Goal: Information Seeking & Learning: Find specific fact

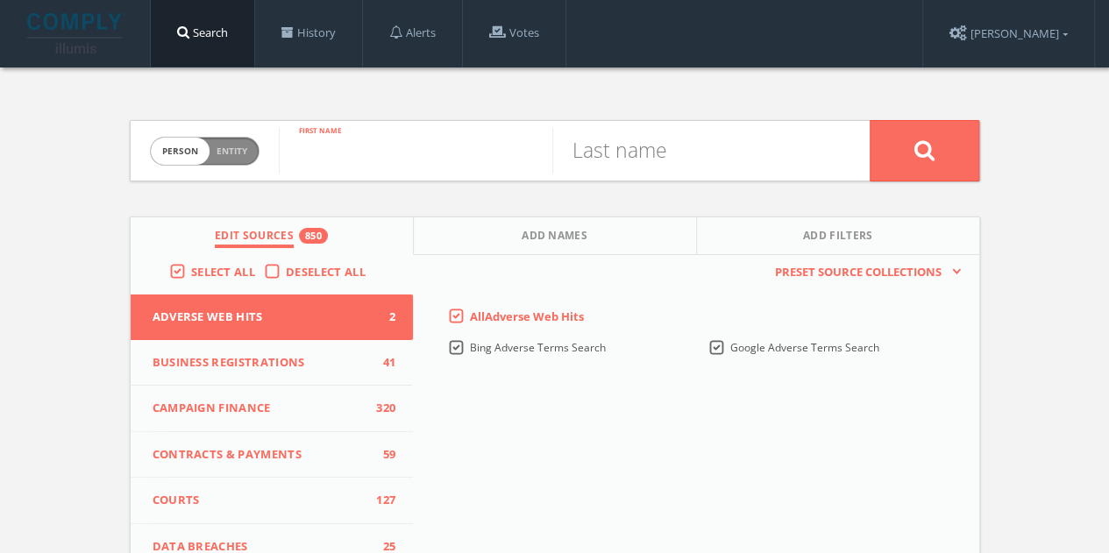
click at [363, 152] on input "text" at bounding box center [416, 151] width 274 height 46
type input "Keri"
type input "[PERSON_NAME]"
click at [870, 120] on button at bounding box center [925, 150] width 110 height 61
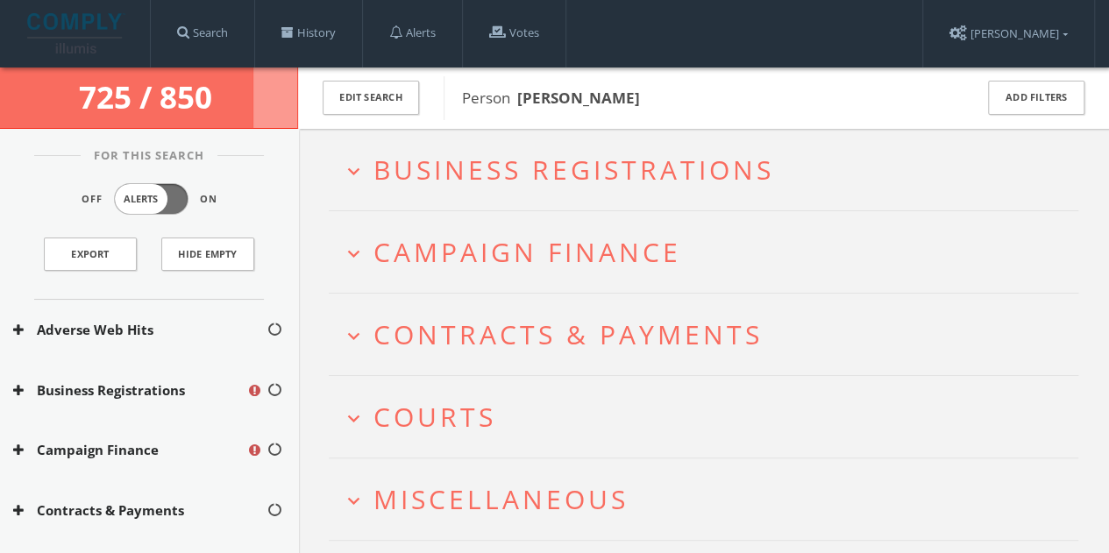
scroll to position [88, 0]
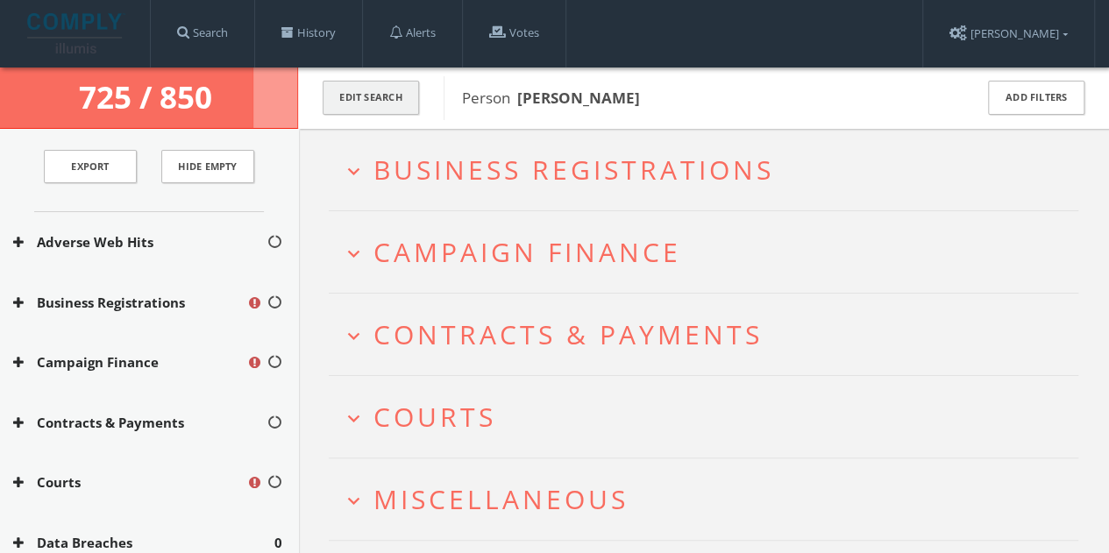
click at [374, 103] on button "Edit Search" at bounding box center [371, 98] width 96 height 34
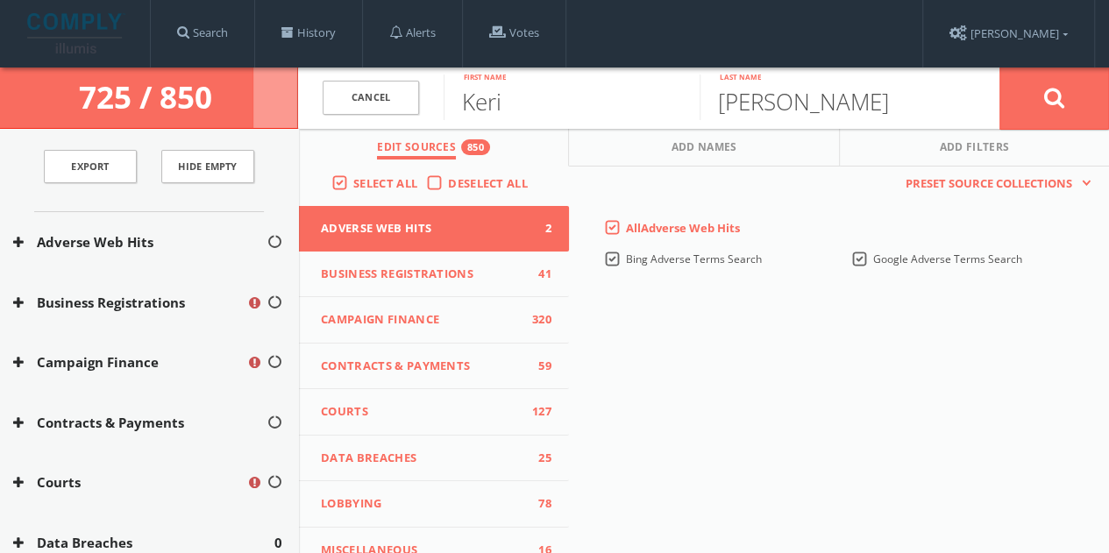
click at [448, 185] on span "Deselect All" at bounding box center [488, 183] width 80 height 16
click at [0, 0] on input "Deselect All" at bounding box center [0, 0] width 0 height 0
click at [439, 322] on span "Campaign Finance" at bounding box center [423, 320] width 204 height 18
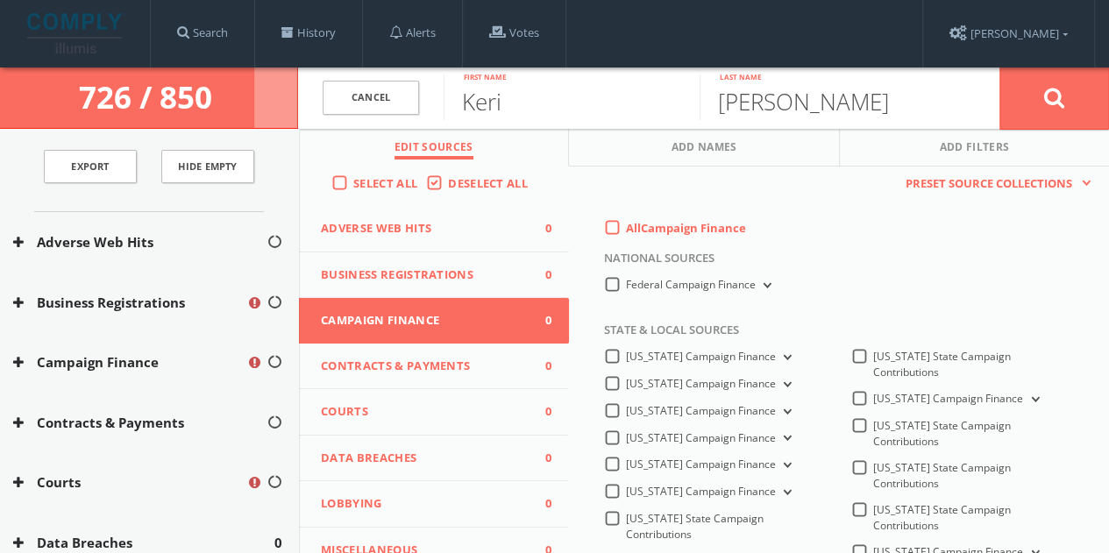
click at [617, 225] on div "All Campaign Finance" at bounding box center [675, 228] width 142 height 16
click at [626, 223] on label "All Campaign Finance" at bounding box center [686, 229] width 120 height 18
click at [0, 0] on Finance-all-0 "All Campaign Finance" at bounding box center [0, 0] width 0 height 0
click at [604, 294] on div "Federal Campaign Finance" at bounding box center [714, 289] width 221 height 25
click at [626, 287] on label "Federal Campaign Finance" at bounding box center [700, 285] width 149 height 17
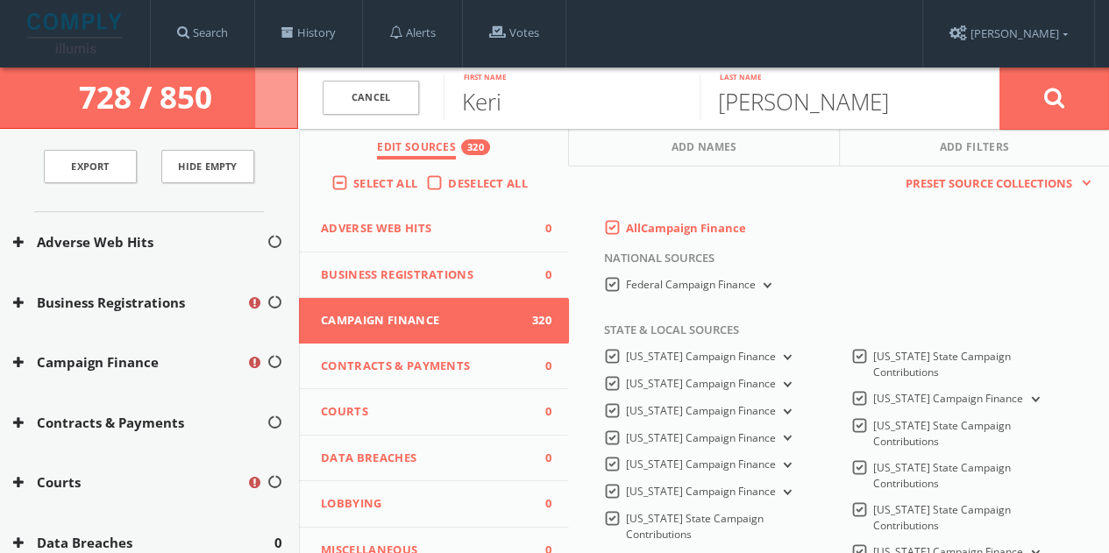
click at [0, 0] on Finance-all "Federal Campaign Finance" at bounding box center [0, 0] width 0 height 0
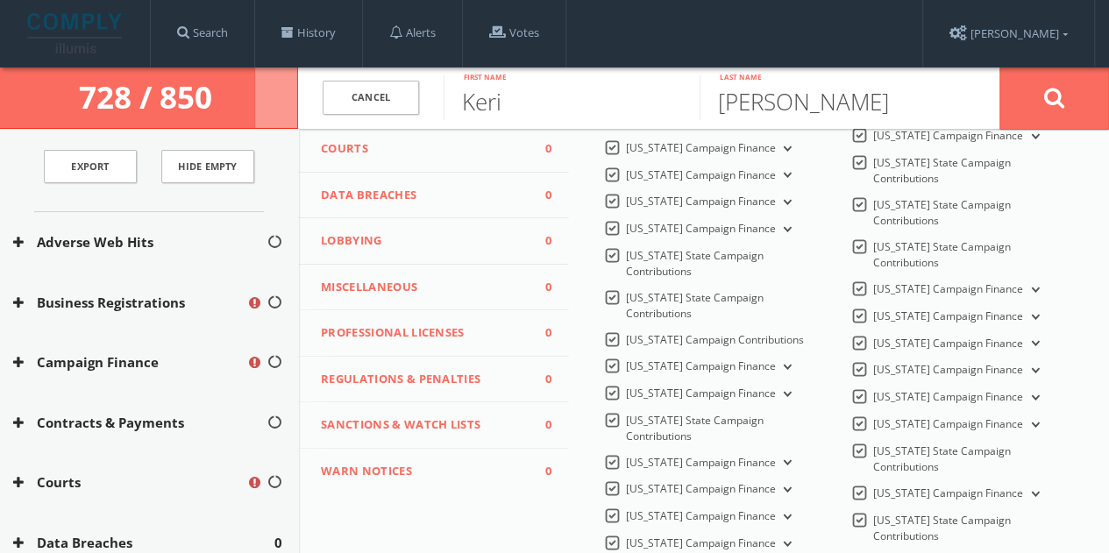
click at [423, 249] on button "Lobbying 0" at bounding box center [434, 241] width 270 height 46
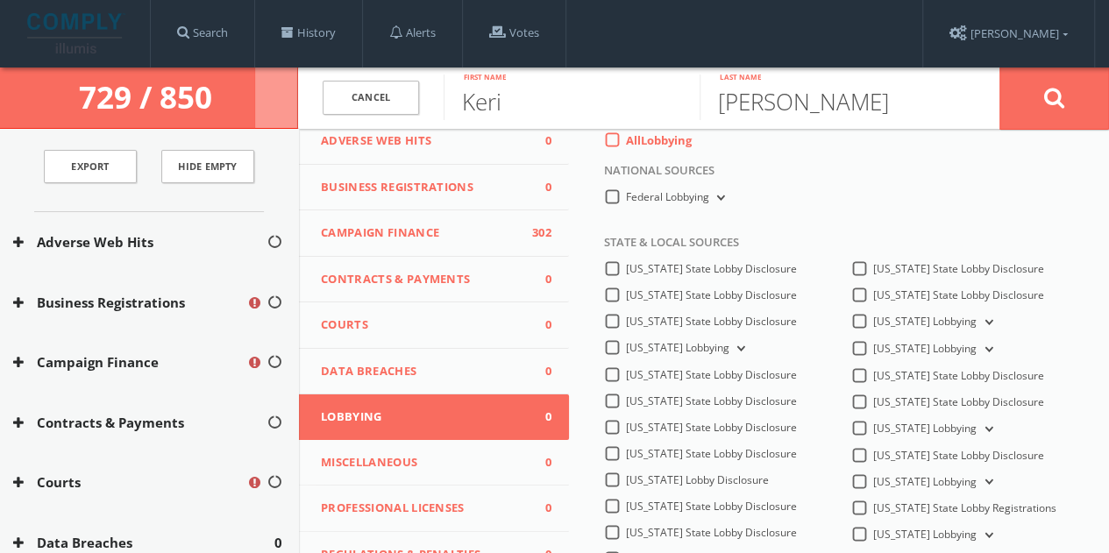
click at [626, 146] on label "All Lobbying" at bounding box center [659, 141] width 66 height 18
click at [0, 0] on input "All Lobbying" at bounding box center [0, 0] width 0 height 0
click at [626, 203] on label "Federal Lobbying" at bounding box center [677, 197] width 103 height 17
click at [0, 0] on Lobbying-all "Federal Lobbying" at bounding box center [0, 0] width 0 height 0
click at [626, 191] on label "Federal Lobbying" at bounding box center [677, 197] width 103 height 17
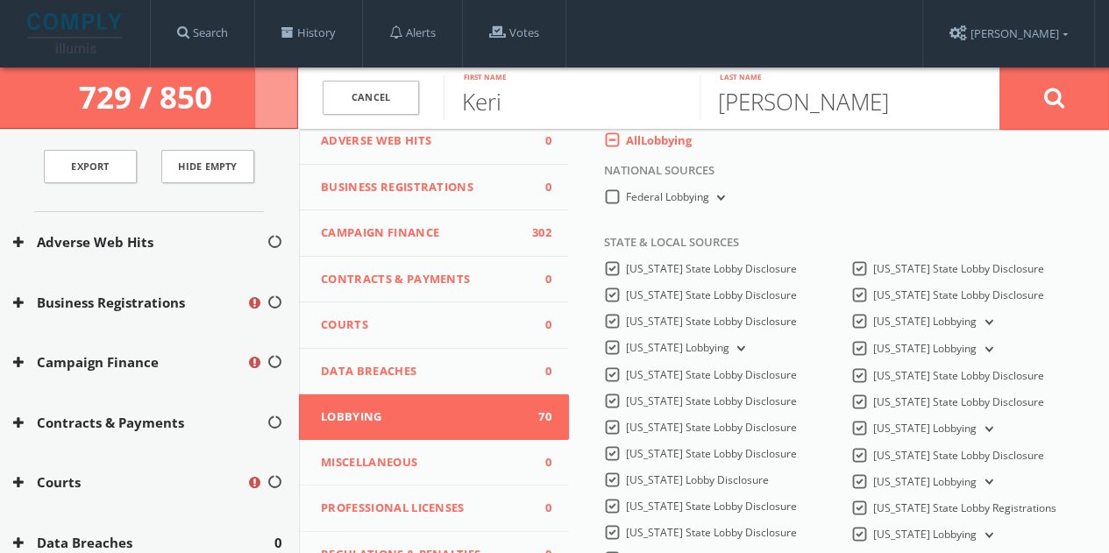
click at [0, 0] on Lobbying-all "Federal Lobbying" at bounding box center [0, 0] width 0 height 0
click at [1035, 87] on button at bounding box center [1055, 98] width 110 height 63
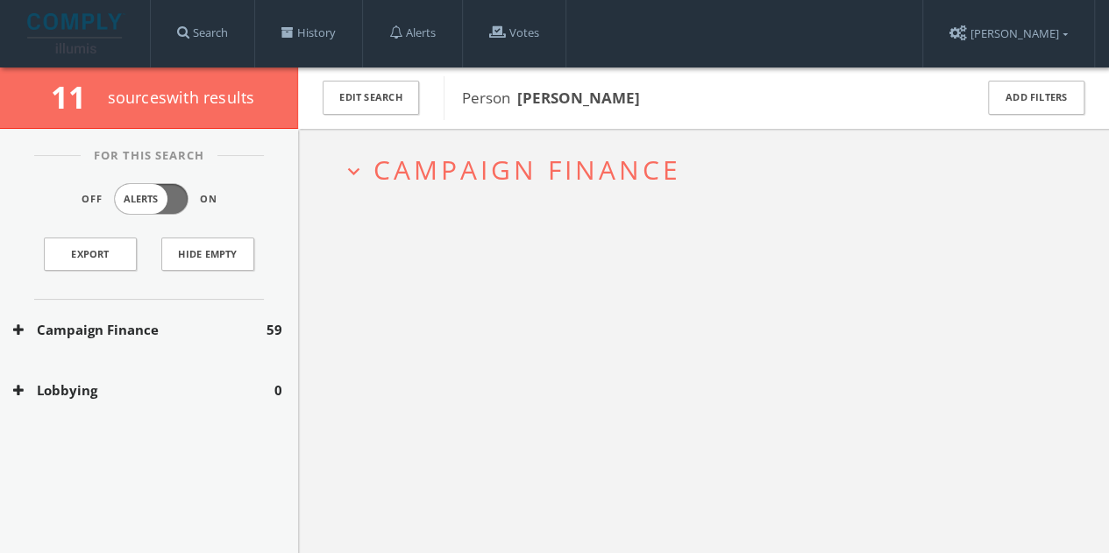
click at [214, 385] on button "Lobbying" at bounding box center [143, 391] width 261 height 20
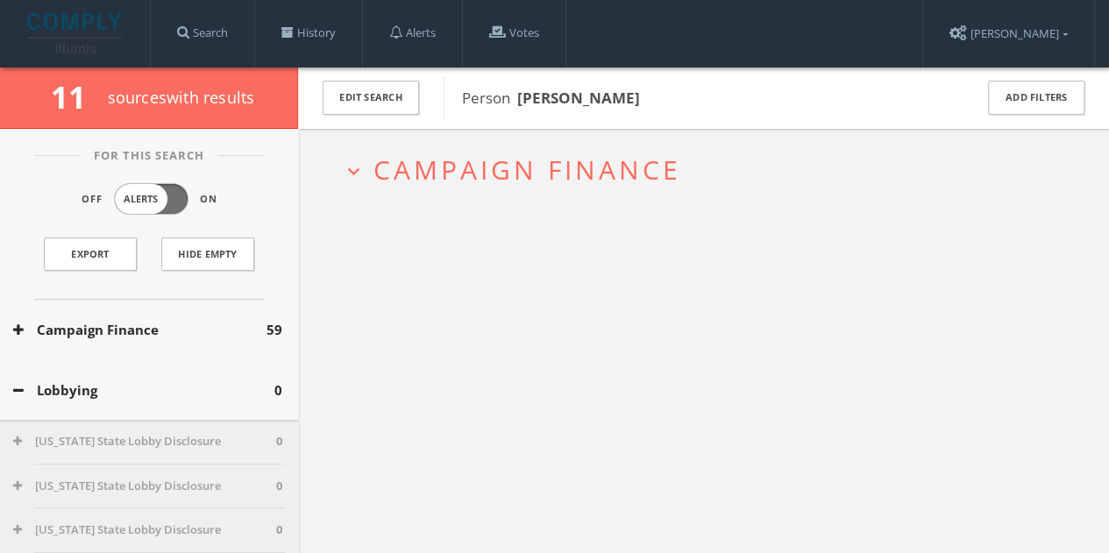
click at [214, 385] on button "Lobbying" at bounding box center [143, 391] width 261 height 20
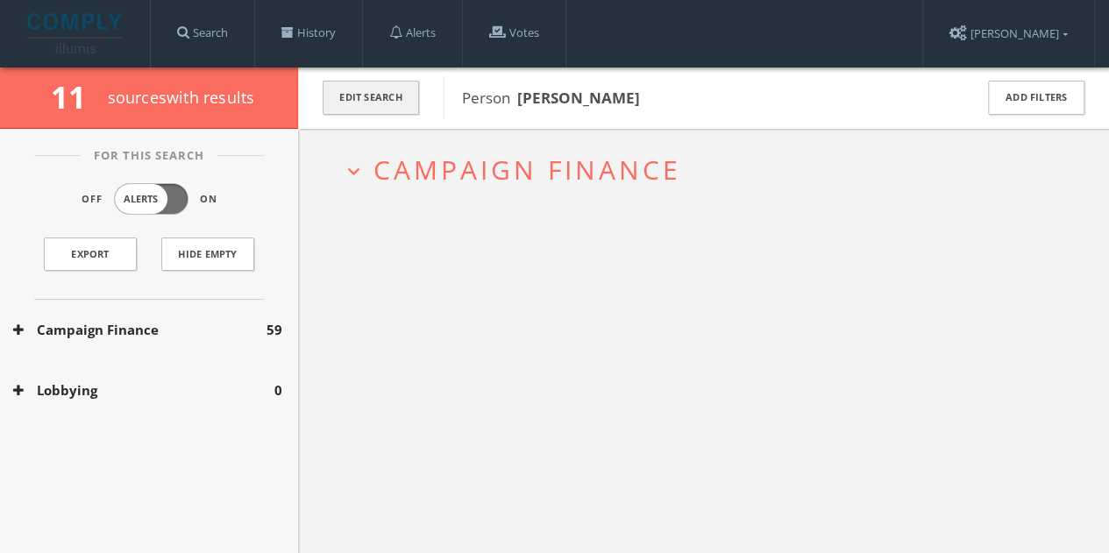
click at [396, 104] on button "Edit Search" at bounding box center [371, 98] width 96 height 34
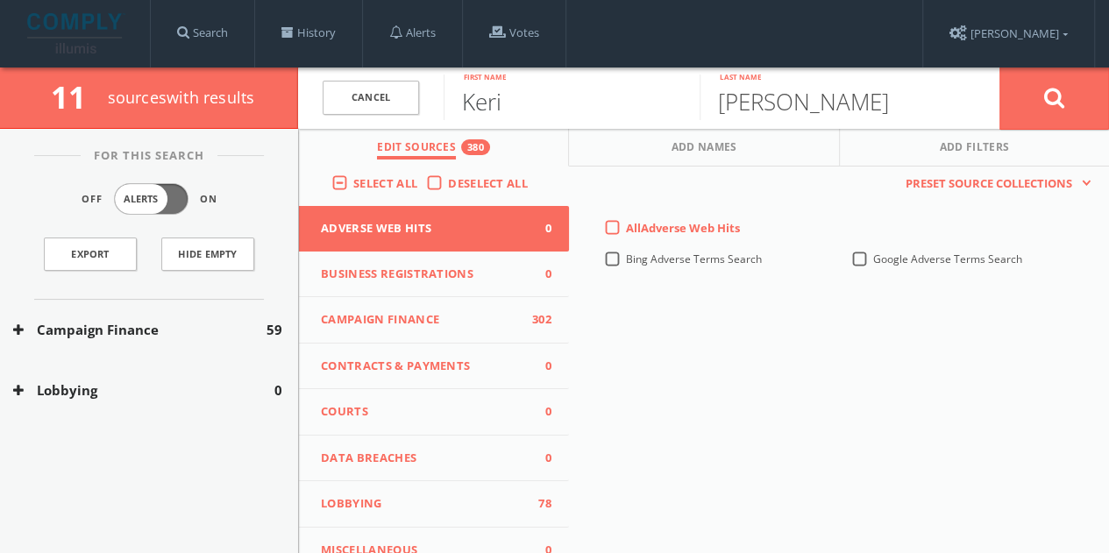
click at [552, 103] on input "Keri" at bounding box center [572, 98] width 256 height 46
type input "[PERSON_NAME]"
type input "hull"
click at [1000, 67] on button at bounding box center [1055, 98] width 110 height 63
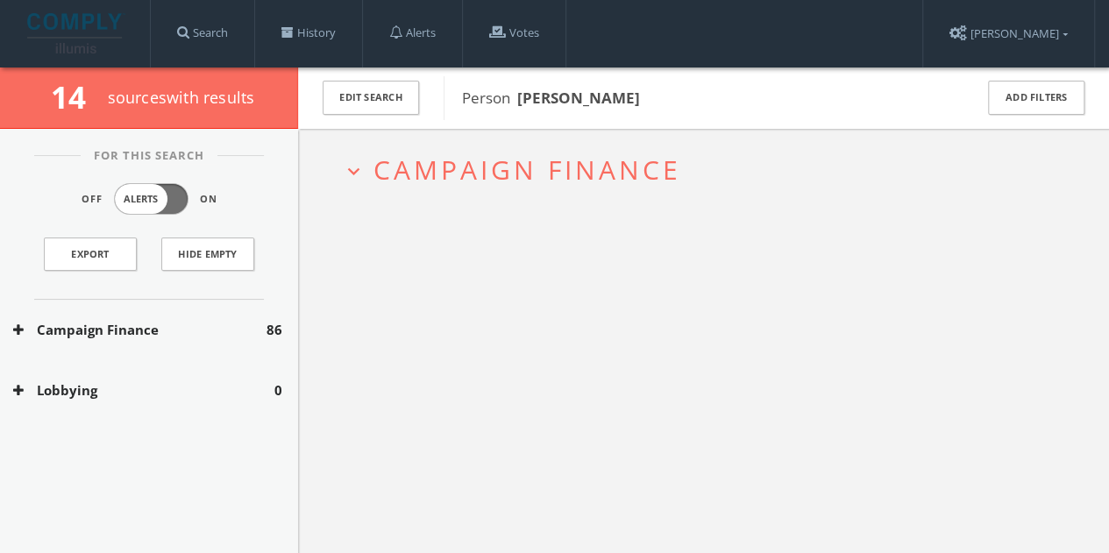
click at [244, 341] on div "Campaign Finance 86" at bounding box center [149, 330] width 298 height 61
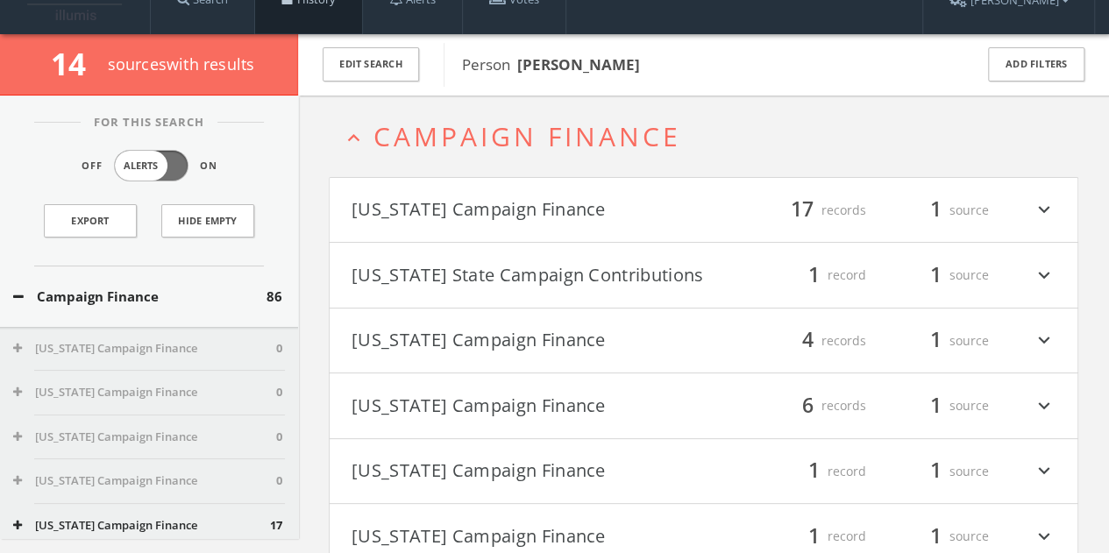
scroll to position [67, 0]
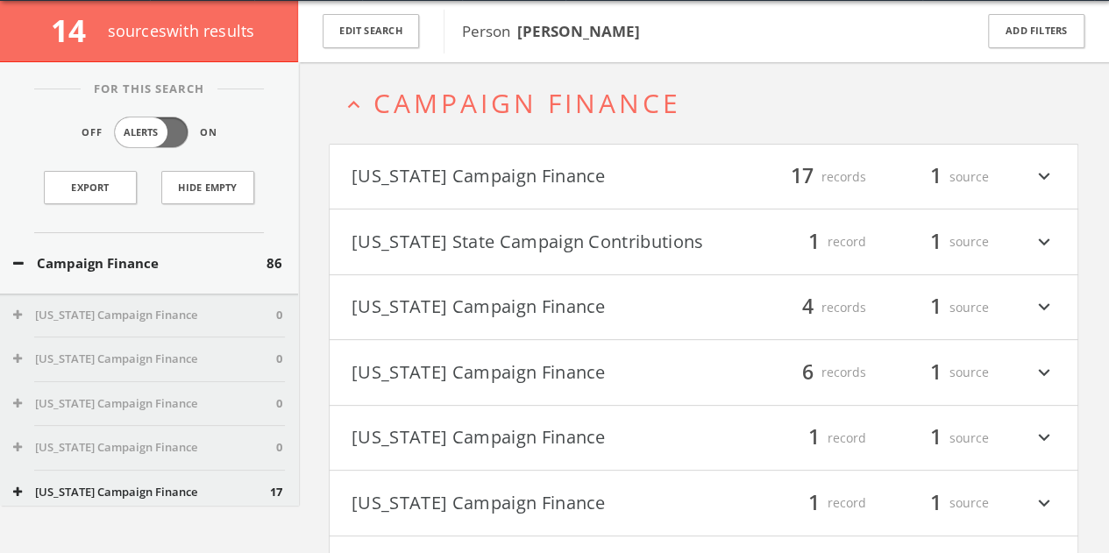
click at [182, 262] on button "Campaign Finance" at bounding box center [139, 263] width 253 height 20
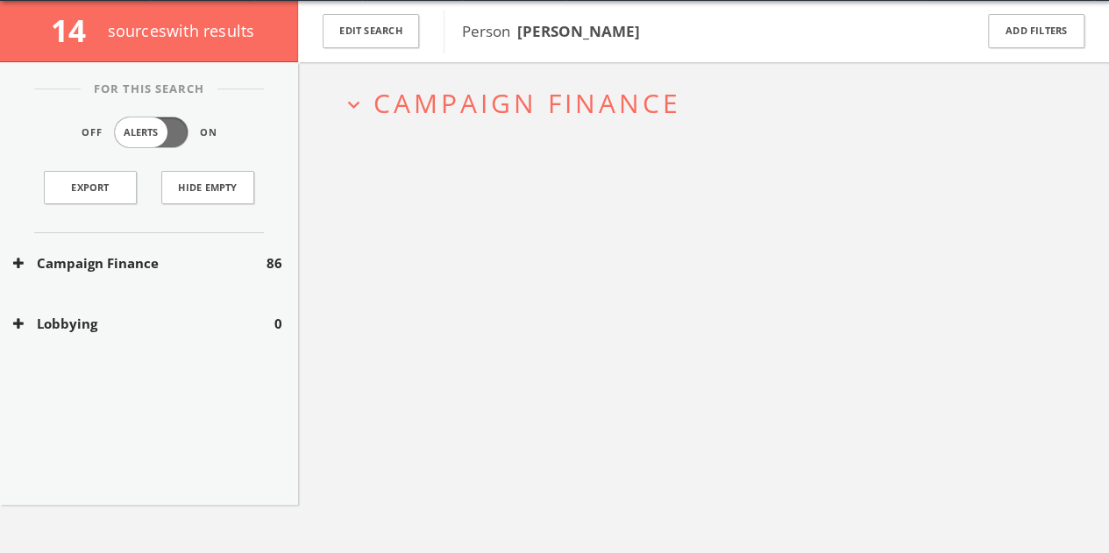
click at [367, 10] on div "Edit Search" at bounding box center [371, 31] width 146 height 61
click at [197, 277] on div "Campaign Finance 86" at bounding box center [149, 263] width 298 height 61
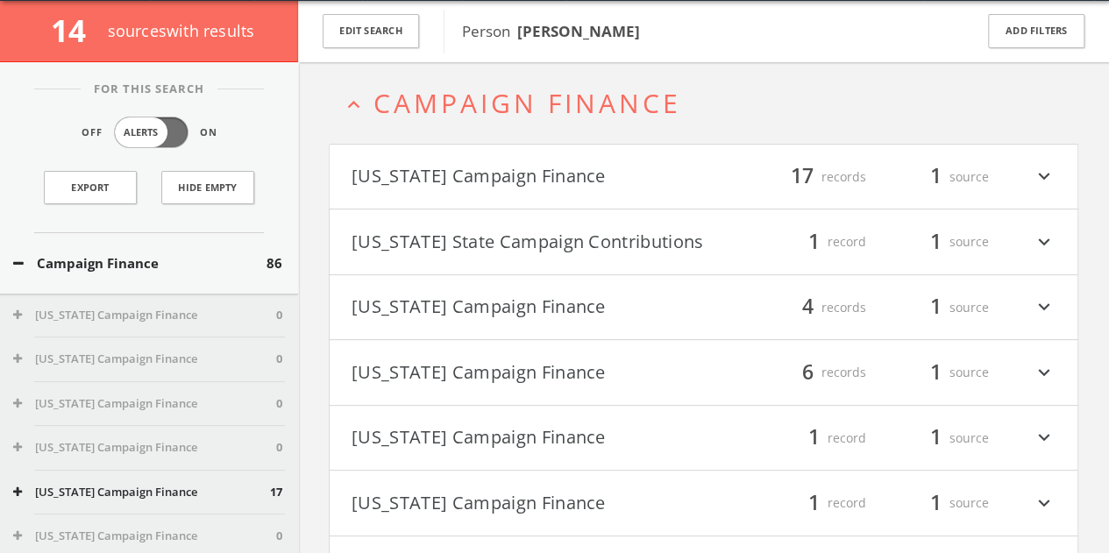
click at [484, 193] on h4 "[US_STATE] Campaign Finance filter_list 17 records 1 source expand_more" at bounding box center [704, 177] width 748 height 65
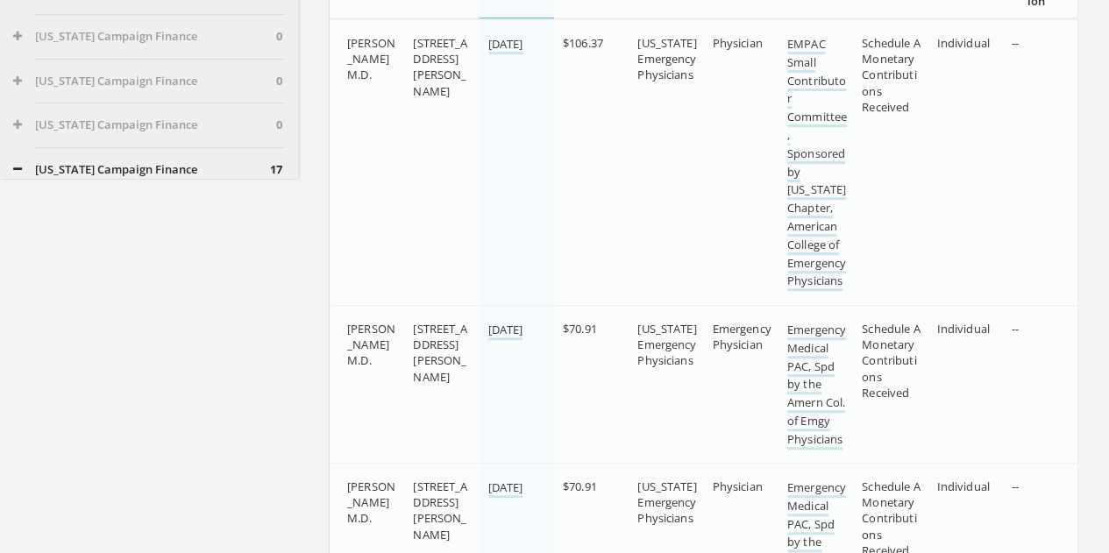
scroll to position [0, 0]
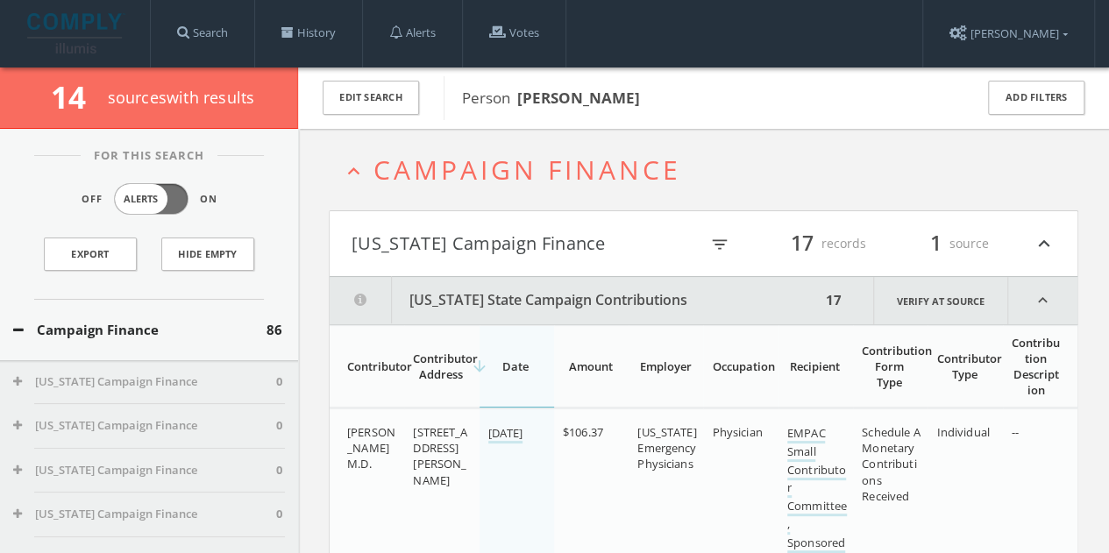
click at [343, 165] on icon "expand_less" at bounding box center [354, 172] width 24 height 24
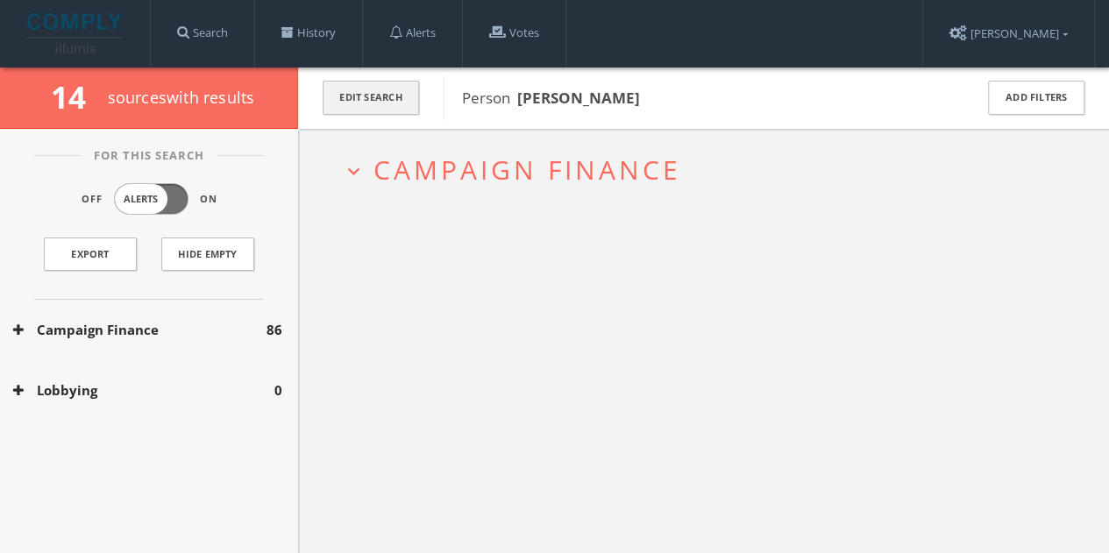
click at [389, 96] on button "Edit Search" at bounding box center [371, 98] width 96 height 34
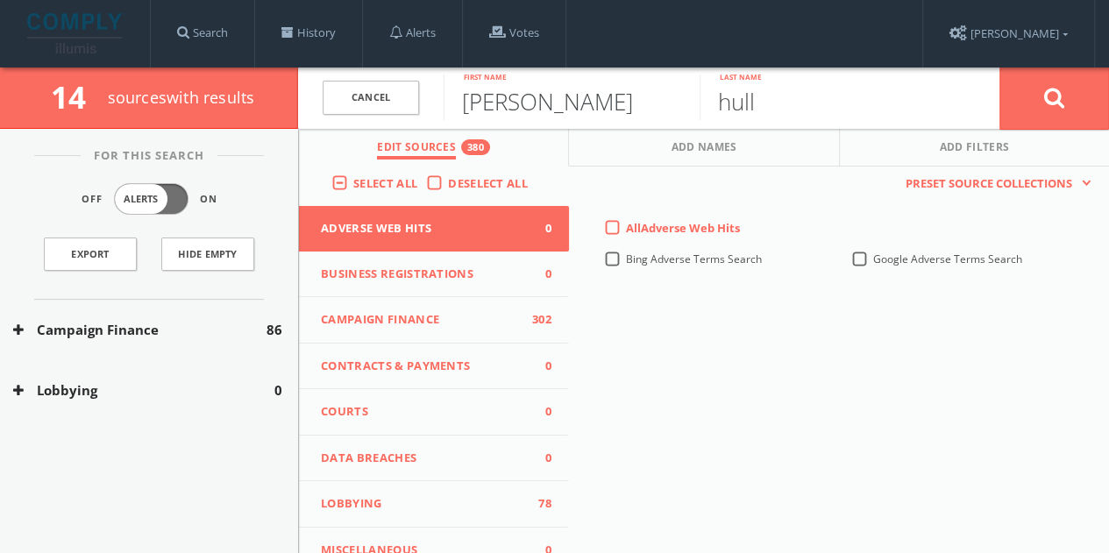
click at [516, 106] on input "[PERSON_NAME]" at bounding box center [572, 98] width 256 height 46
type input "April"
type input "[PERSON_NAME]"
click at [1000, 67] on button at bounding box center [1055, 98] width 110 height 63
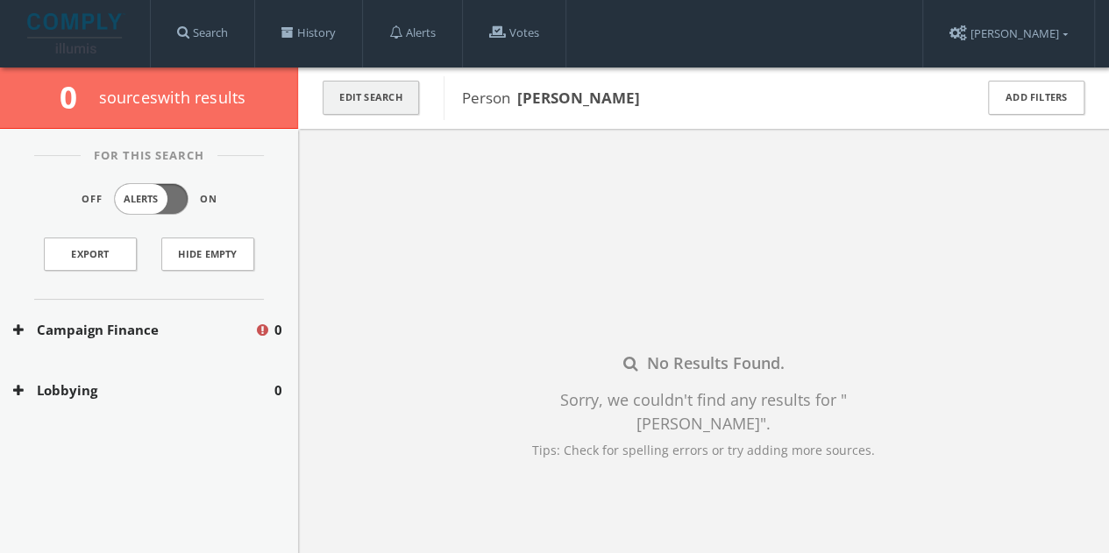
click at [416, 106] on button "Edit Search" at bounding box center [371, 98] width 96 height 34
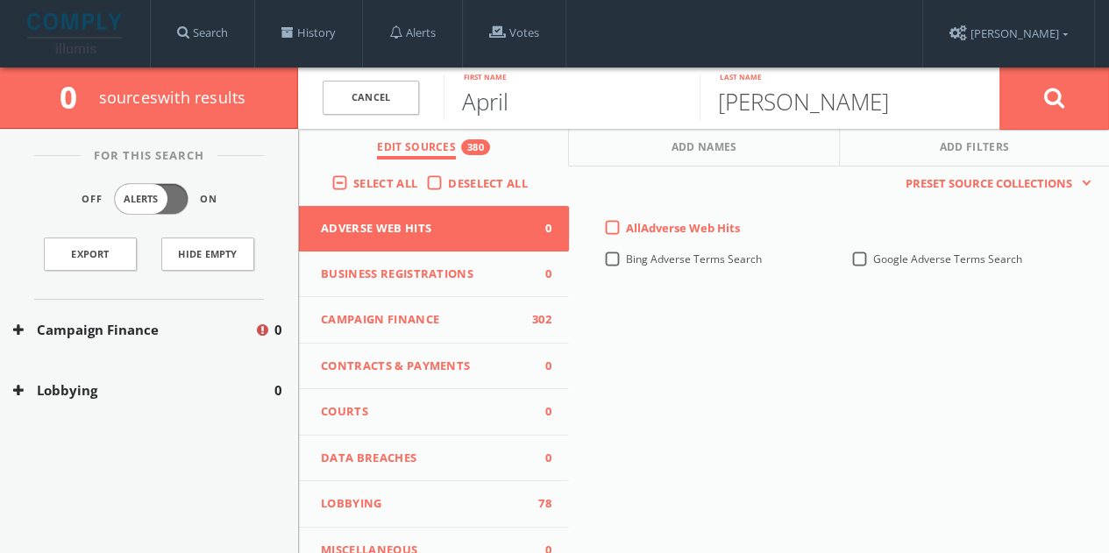
click at [504, 101] on input "April" at bounding box center [572, 98] width 256 height 46
click at [504, 102] on input "April" at bounding box center [572, 98] width 256 height 46
type input "[PERSON_NAME]"
paste input "[PERSON_NAME]"
drag, startPoint x: 881, startPoint y: 106, endPoint x: 0, endPoint y: 68, distance: 882.1
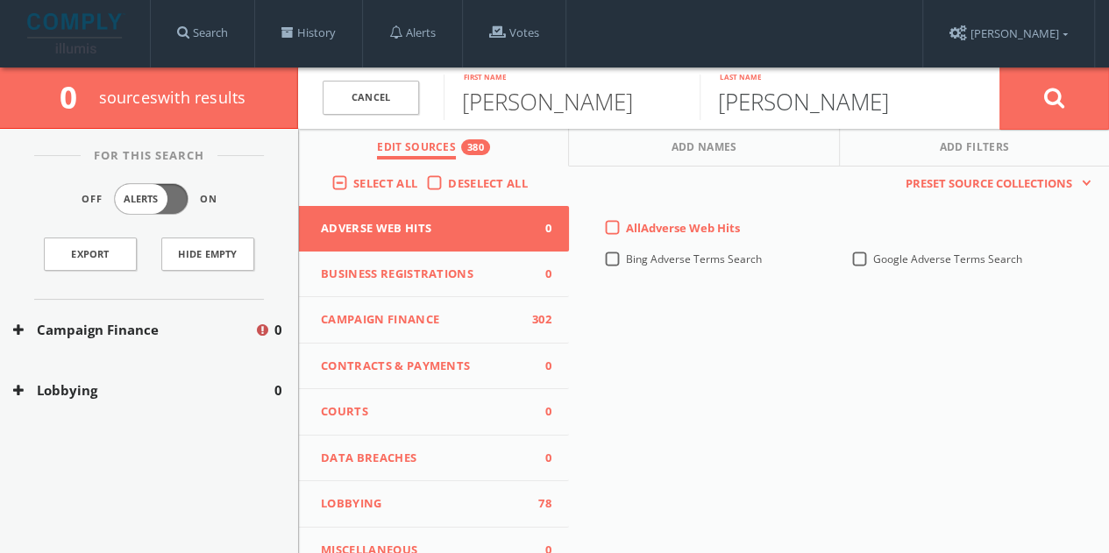
click at [21, 75] on div "0 source s with results Cancel [PERSON_NAME] First name [PERSON_NAME] Last name…" at bounding box center [554, 98] width 1109 height 61
type input "[PERSON_NAME]"
click at [1000, 67] on button at bounding box center [1055, 98] width 110 height 63
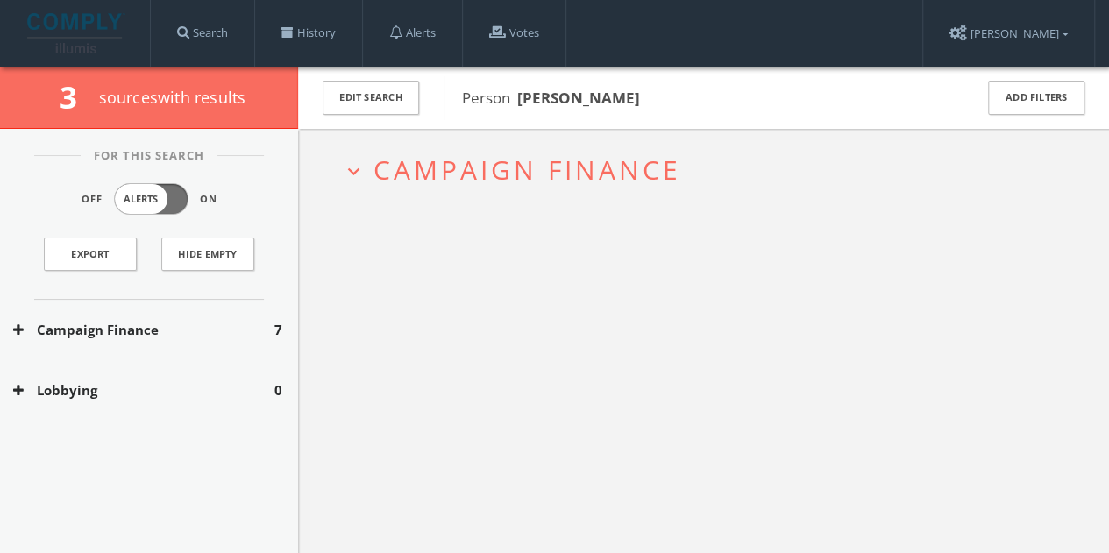
click at [203, 331] on button "Campaign Finance" at bounding box center [143, 330] width 261 height 20
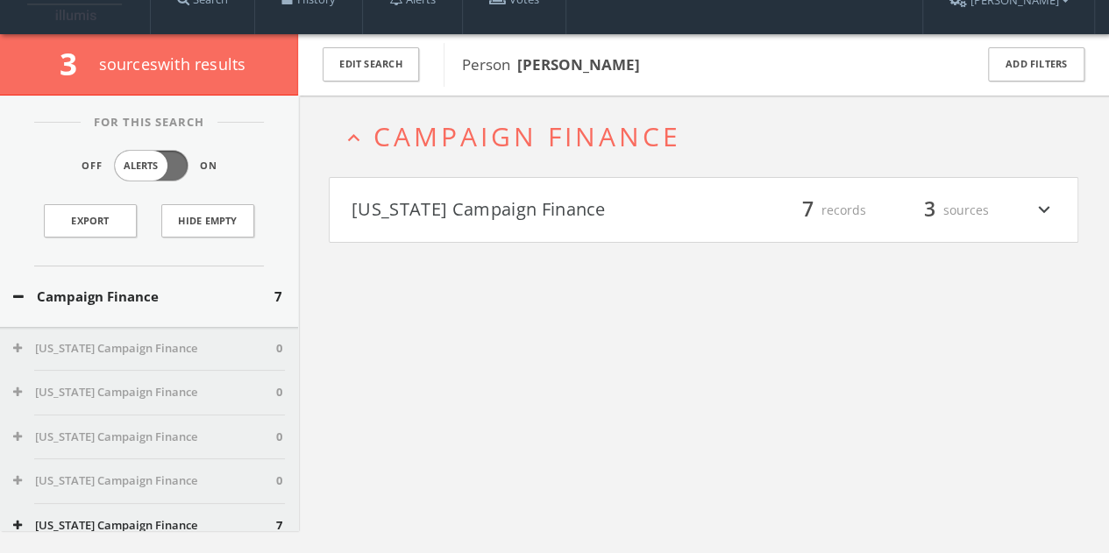
click at [458, 242] on div "expand_less Campaign Finance [US_STATE] Campaign Finance filter_list 7 records …" at bounding box center [703, 372] width 811 height 553
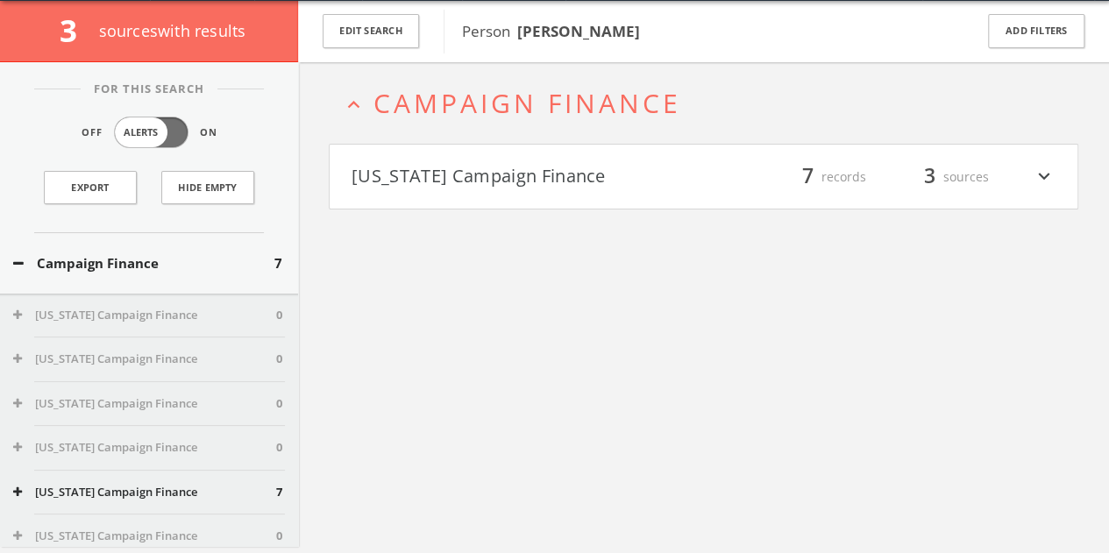
click at [483, 180] on button "[US_STATE] Campaign Finance" at bounding box center [528, 177] width 353 height 30
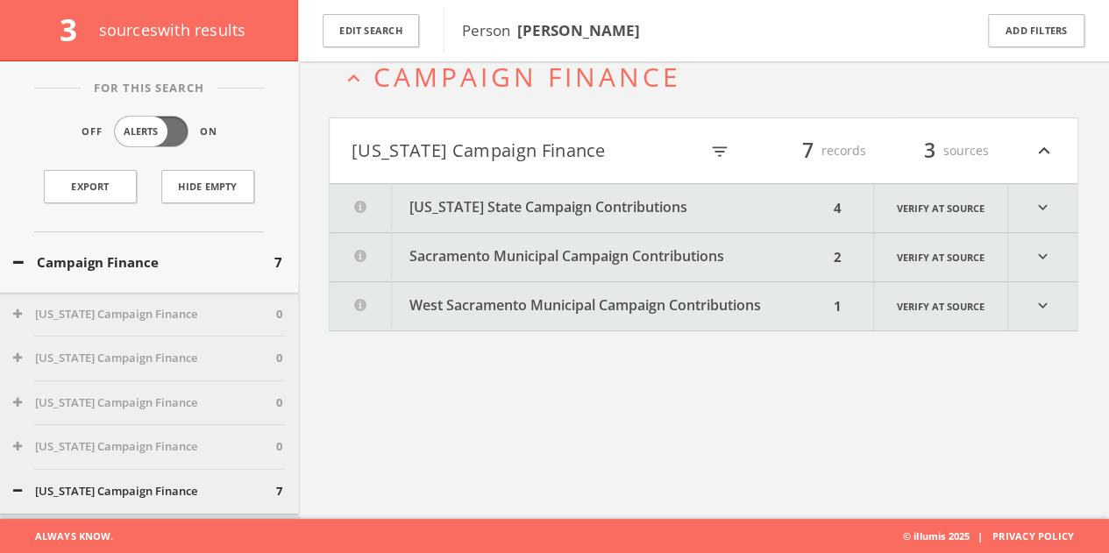
click at [486, 192] on button "[US_STATE] State Campaign Contributions" at bounding box center [579, 208] width 499 height 48
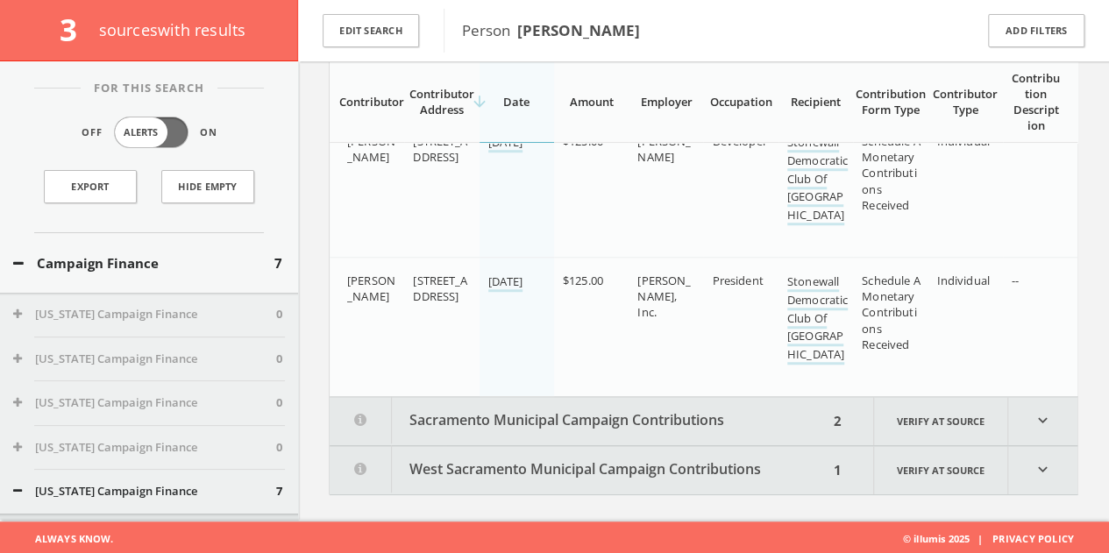
click at [670, 397] on button "Sacramento Municipal Campaign Contributions" at bounding box center [579, 421] width 499 height 48
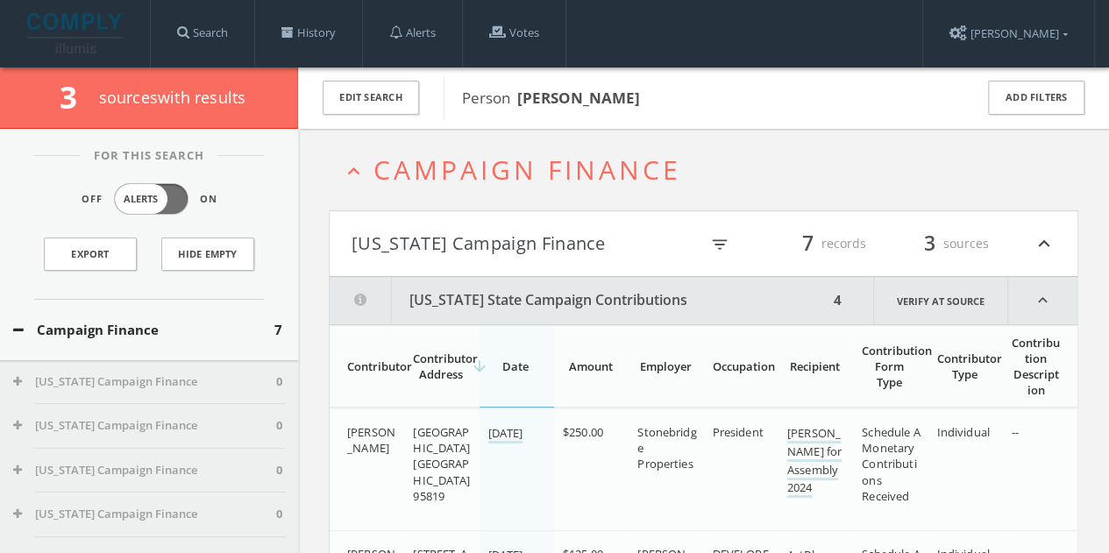
click at [214, 329] on button "Campaign Finance" at bounding box center [143, 330] width 261 height 20
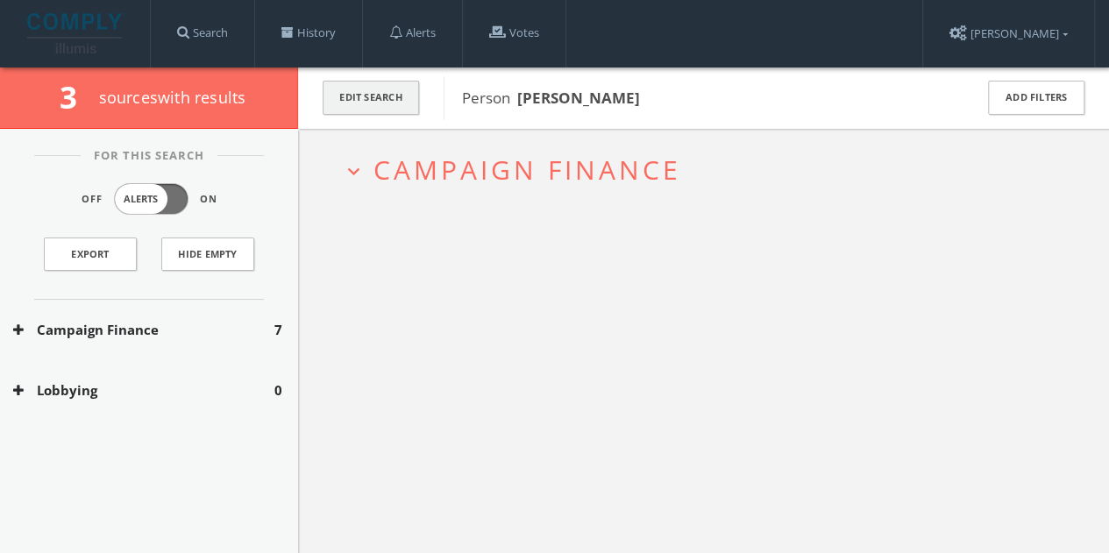
click at [360, 98] on button "Edit Search" at bounding box center [371, 98] width 96 height 34
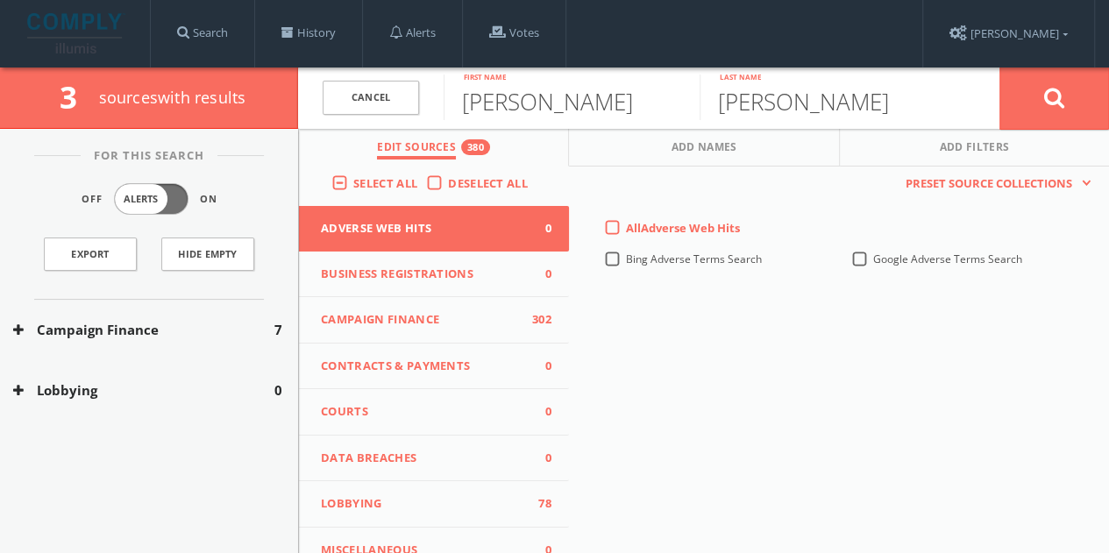
click at [526, 129] on button "Edit Sources 380" at bounding box center [434, 148] width 270 height 38
click at [519, 116] on input "[PERSON_NAME]" at bounding box center [572, 98] width 256 height 46
paste input "[PERSON_NAME]"
drag, startPoint x: 714, startPoint y: 123, endPoint x: 1121, endPoint y: 134, distance: 407.0
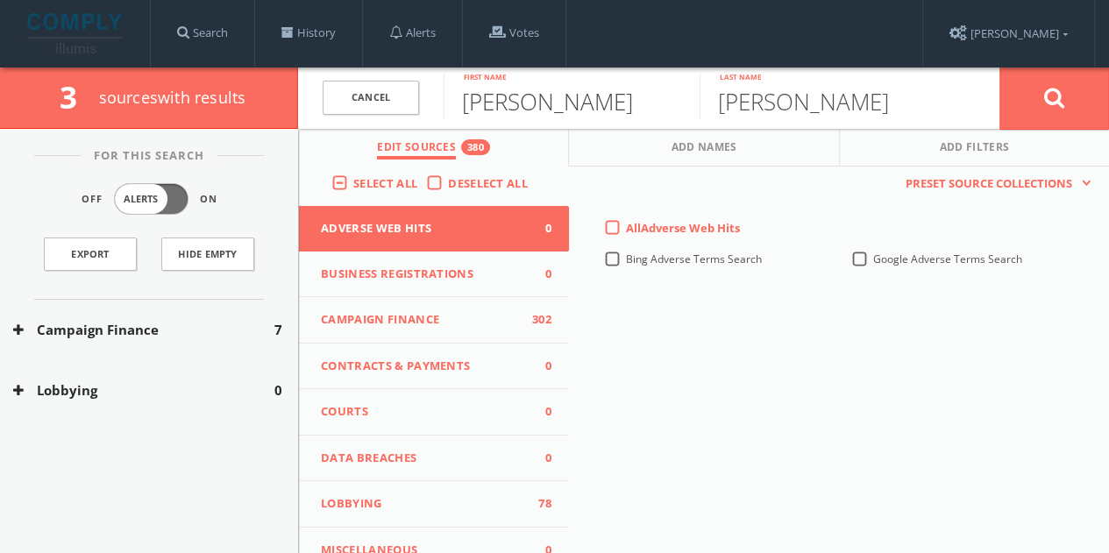
click at [1109, 144] on html "Search History Alerts Votes [PERSON_NAME] Edit Profile Change Password Security…" at bounding box center [554, 358] width 1109 height 717
type input "[PERSON_NAME]"
click at [1000, 67] on button at bounding box center [1055, 98] width 110 height 63
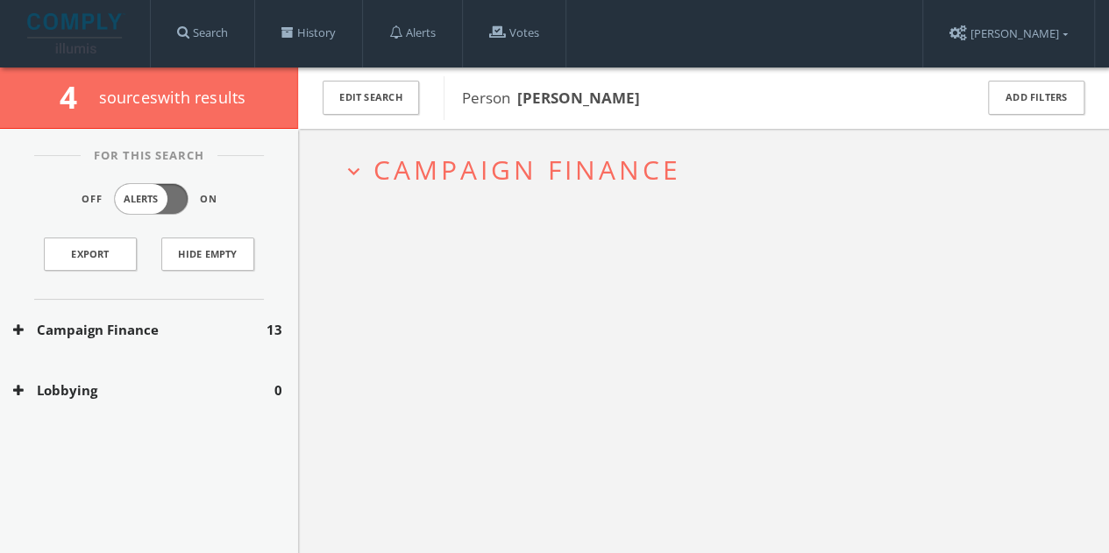
click at [181, 334] on button "Campaign Finance" at bounding box center [139, 330] width 253 height 20
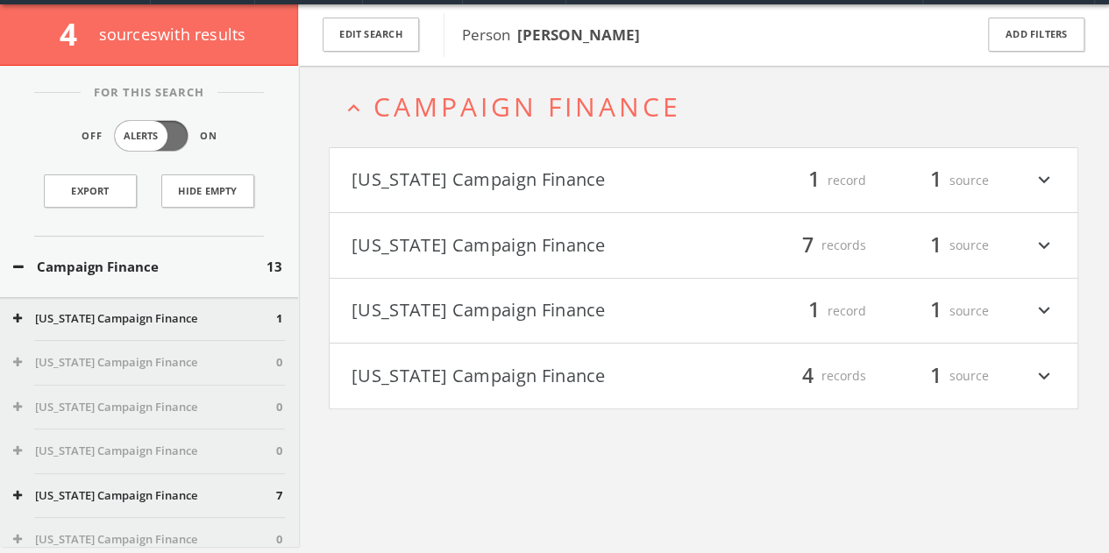
click at [458, 264] on h4 "[US_STATE] Campaign Finance filter_list 7 records 1 source expand_more" at bounding box center [704, 245] width 748 height 65
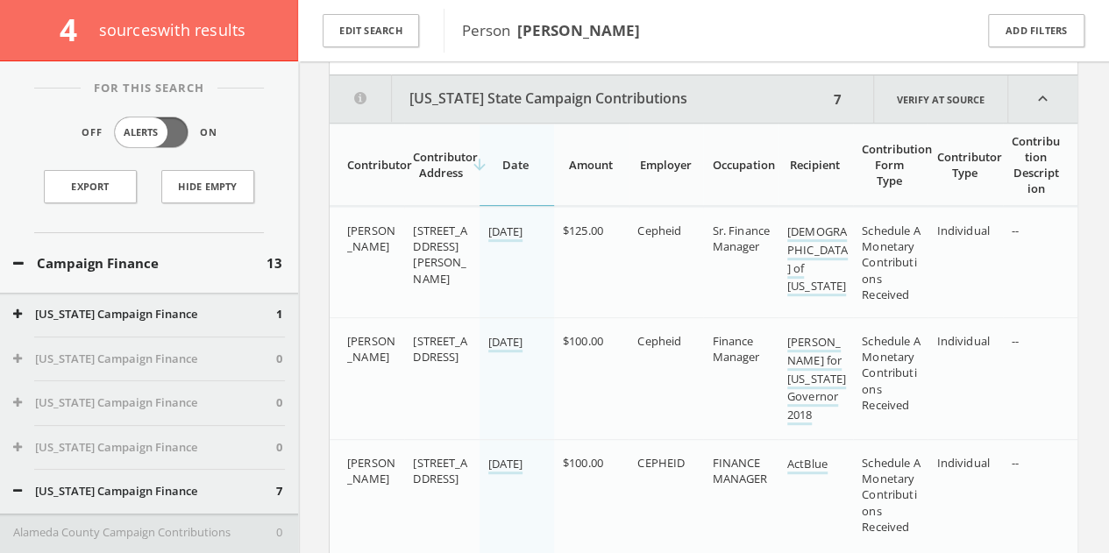
scroll to position [279, 0]
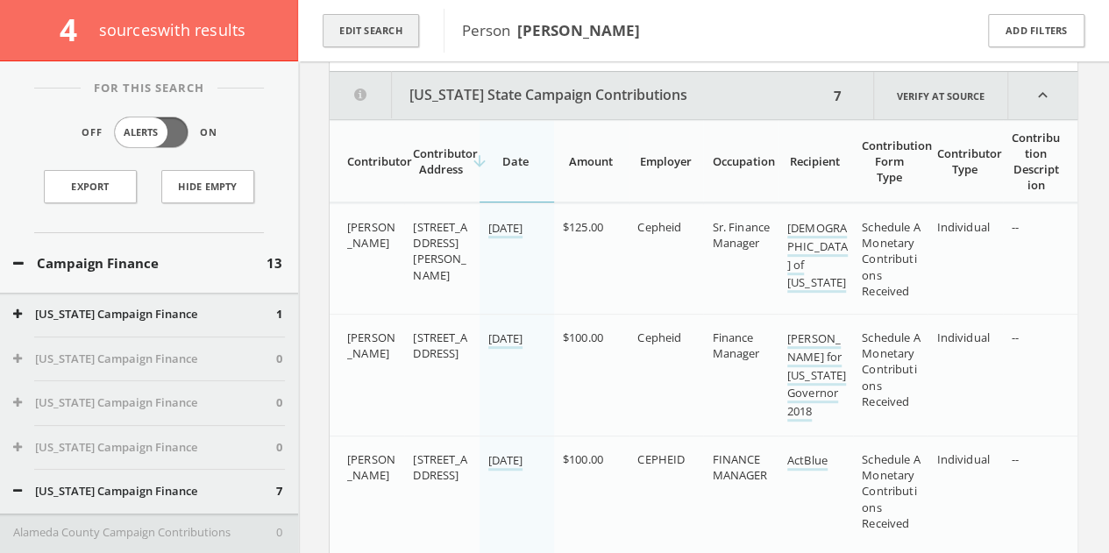
click at [400, 43] on button "Edit Search" at bounding box center [371, 31] width 96 height 34
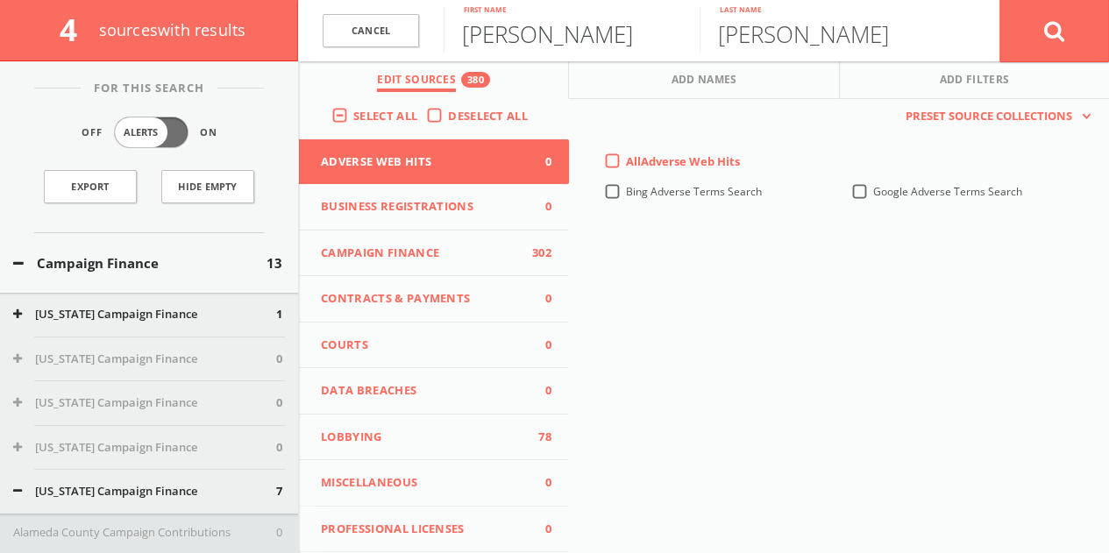
click at [523, 43] on input "[PERSON_NAME]" at bounding box center [572, 30] width 256 height 46
type input "[PERSON_NAME]"
type input "pace"
click at [1000, 0] on button at bounding box center [1055, 30] width 110 height 63
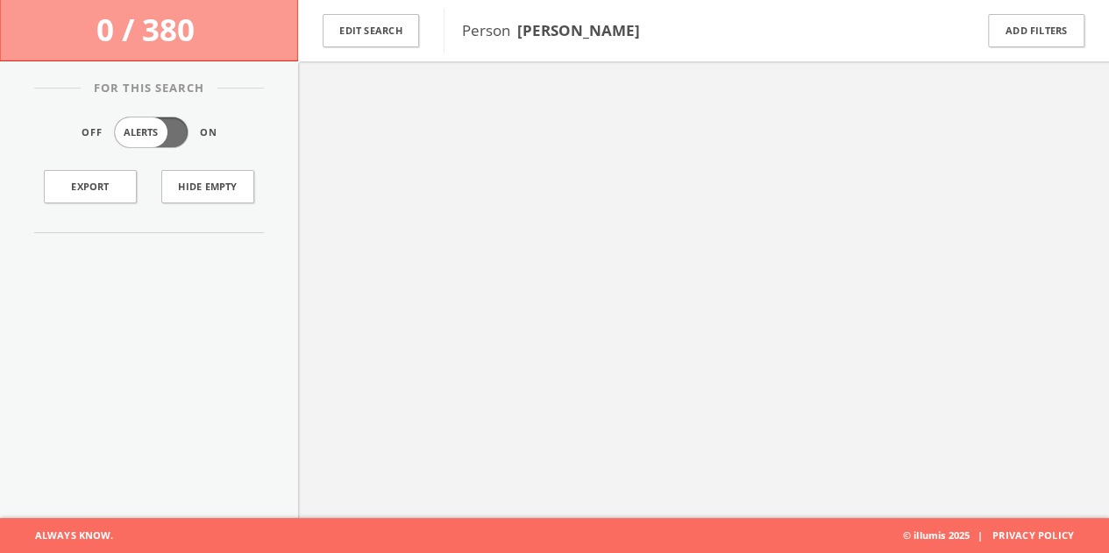
scroll to position [102, 0]
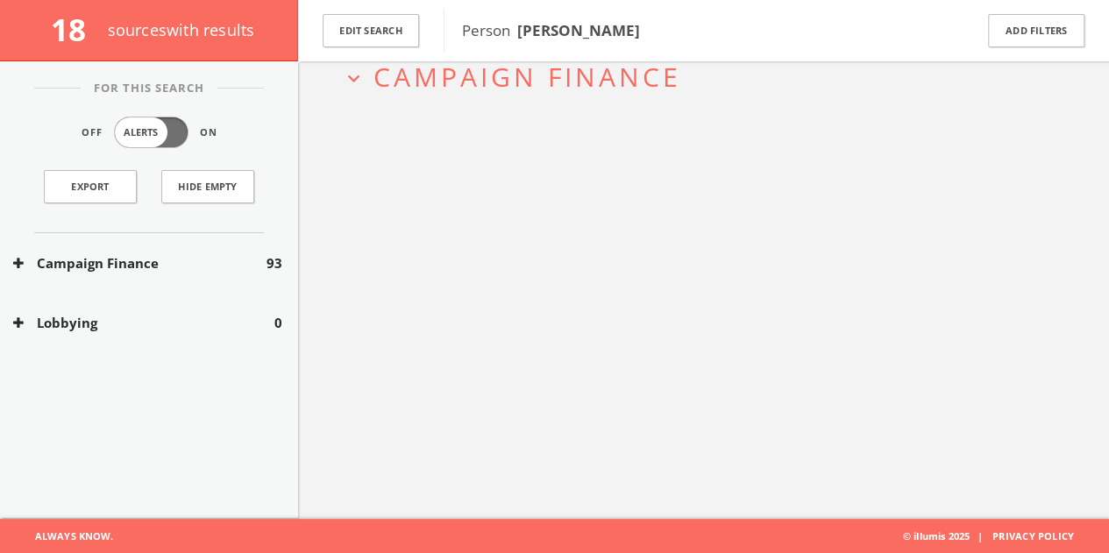
click at [201, 267] on button "Campaign Finance" at bounding box center [139, 263] width 253 height 20
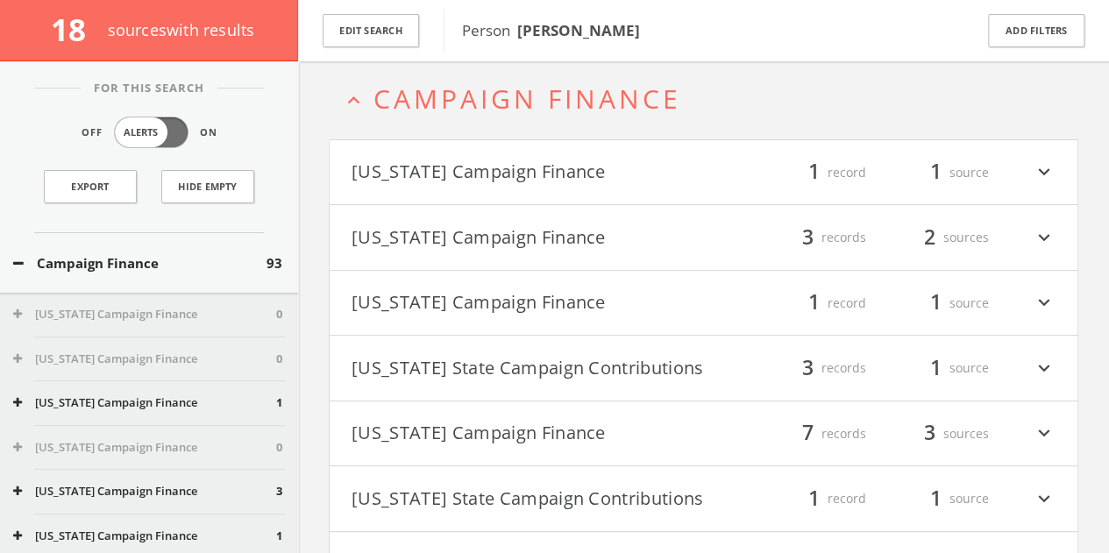
click at [467, 224] on button "[US_STATE] Campaign Finance" at bounding box center [528, 238] width 353 height 30
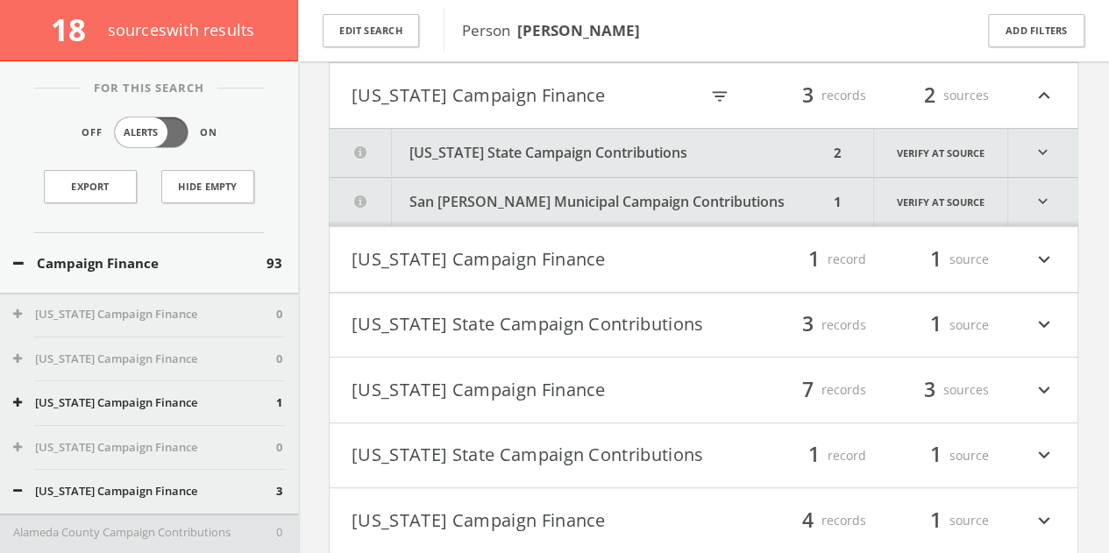
click at [410, 153] on button "[US_STATE] State Campaign Contributions" at bounding box center [579, 153] width 499 height 48
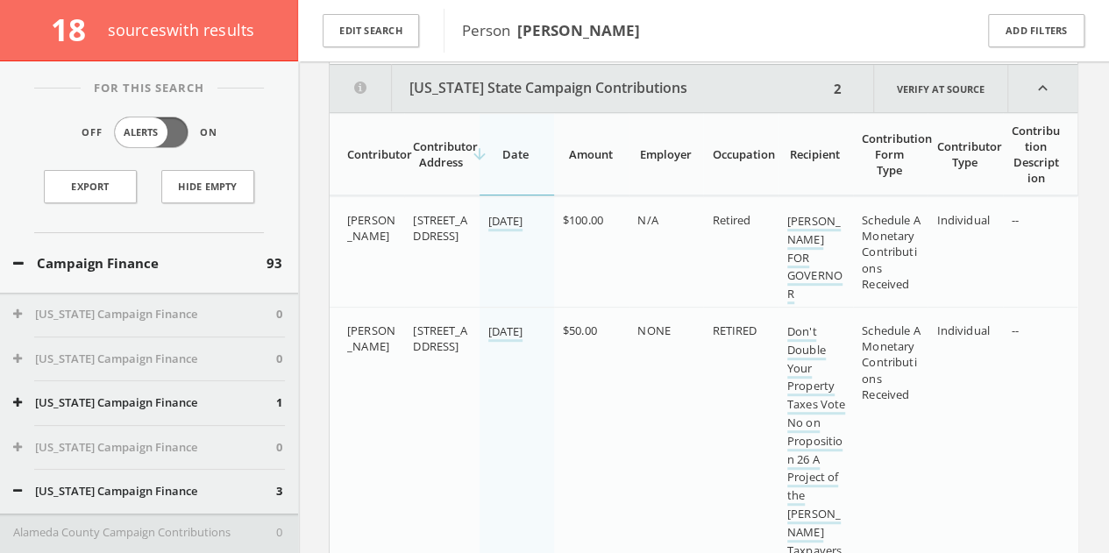
scroll to position [287, 0]
click at [527, 90] on button "[US_STATE] State Campaign Contributions" at bounding box center [579, 87] width 499 height 47
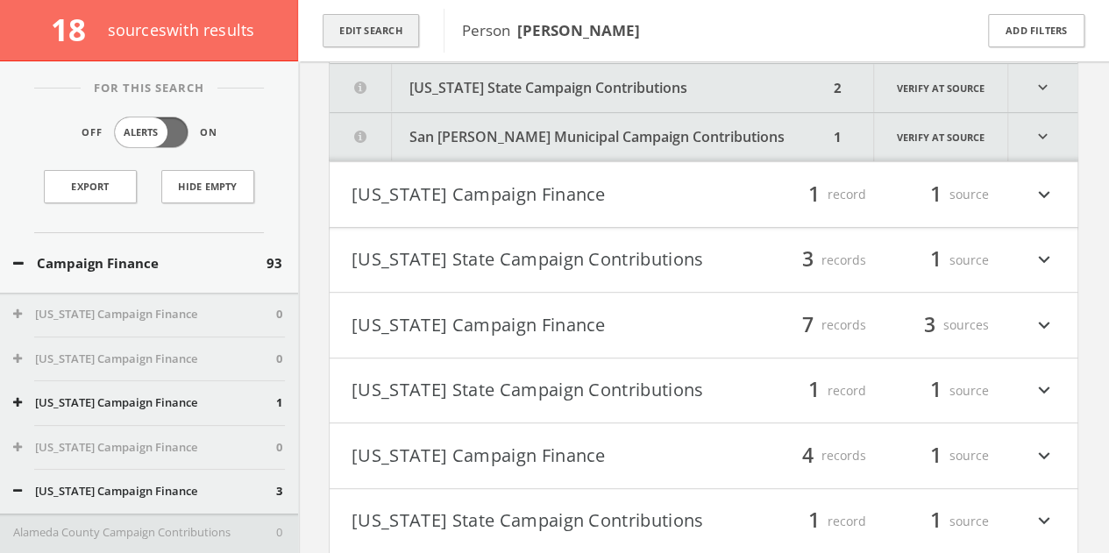
click at [359, 42] on button "Edit Search" at bounding box center [371, 31] width 96 height 34
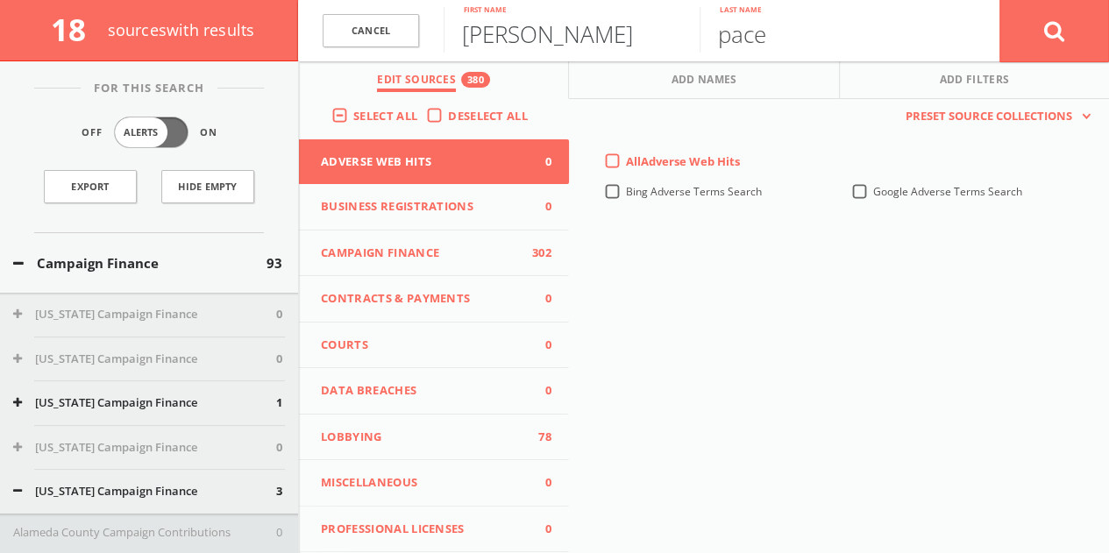
click at [472, 30] on input "[PERSON_NAME]" at bounding box center [572, 30] width 256 height 46
paste input "[PERSON_NAME]"
drag, startPoint x: 546, startPoint y: 39, endPoint x: 1122, endPoint y: 76, distance: 576.5
click at [1109, 75] on html "Search History Alerts Votes [PERSON_NAME] Edit Profile Change Password Security…" at bounding box center [554, 360] width 1109 height 1294
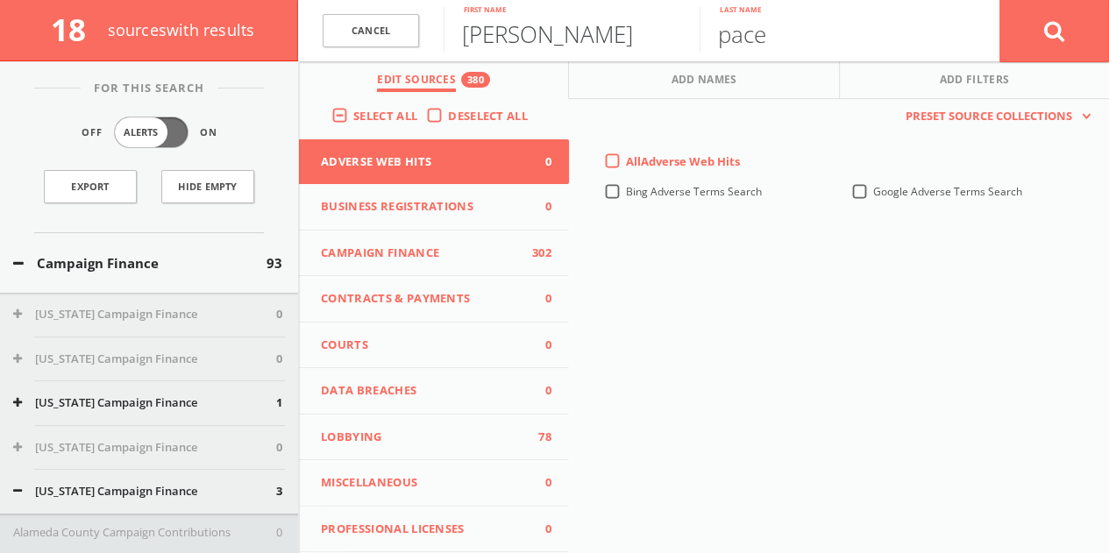
type input "[PERSON_NAME]"
click at [1000, 0] on button at bounding box center [1055, 30] width 110 height 63
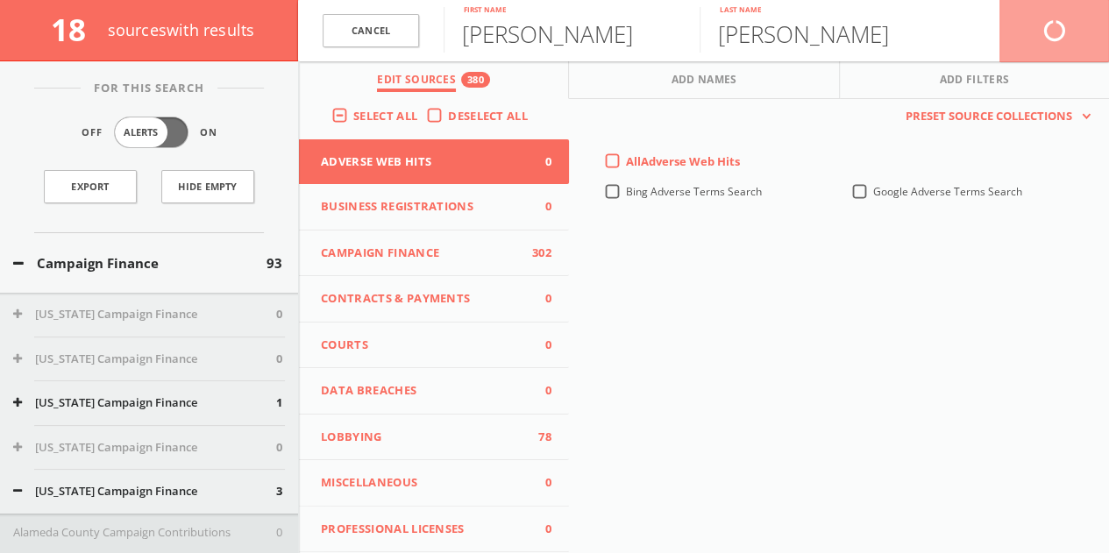
scroll to position [102, 0]
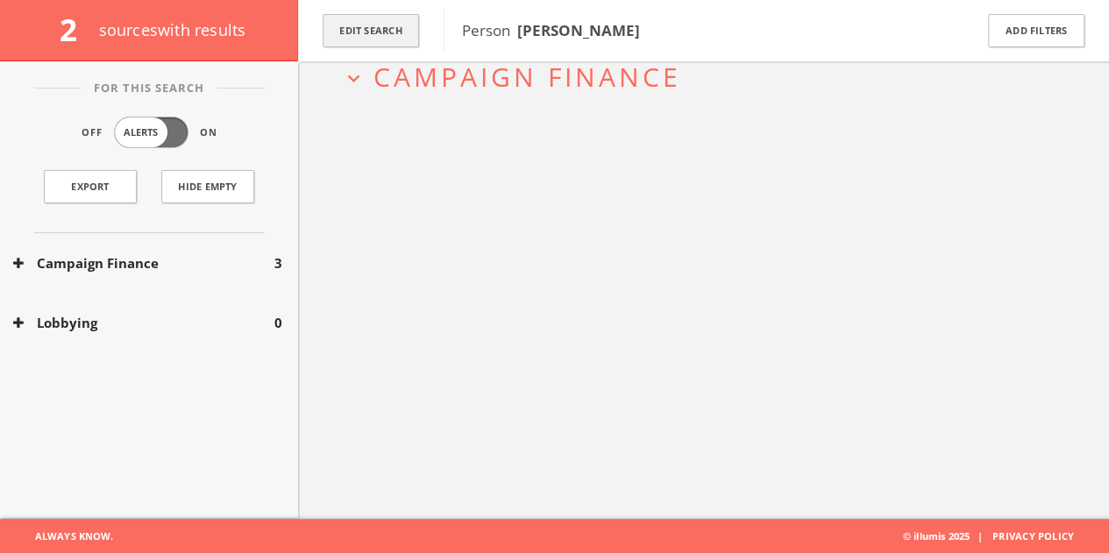
click at [377, 15] on button "Edit Search" at bounding box center [371, 31] width 96 height 34
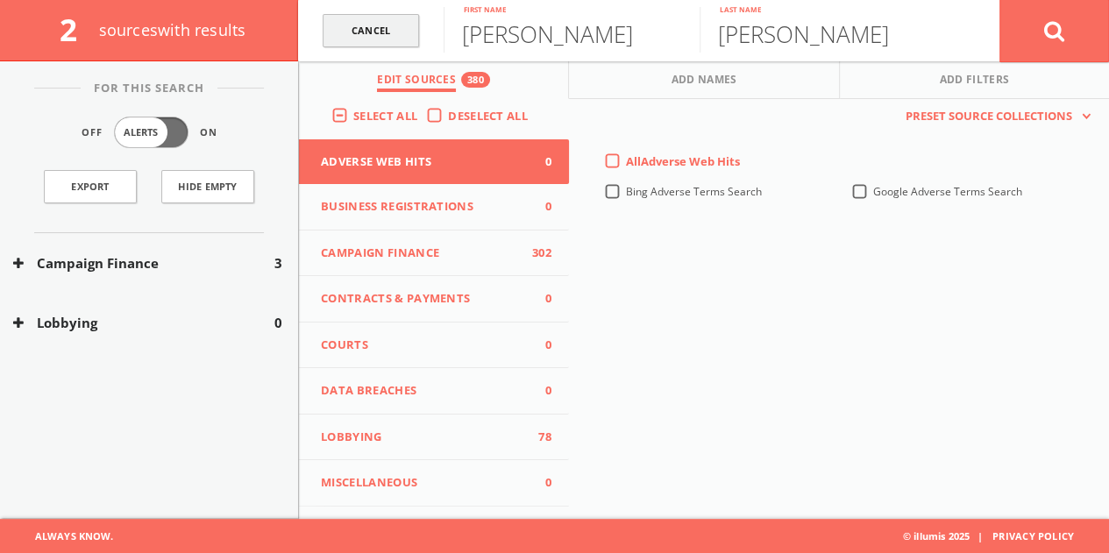
click at [338, 25] on link "Cancel" at bounding box center [371, 31] width 96 height 34
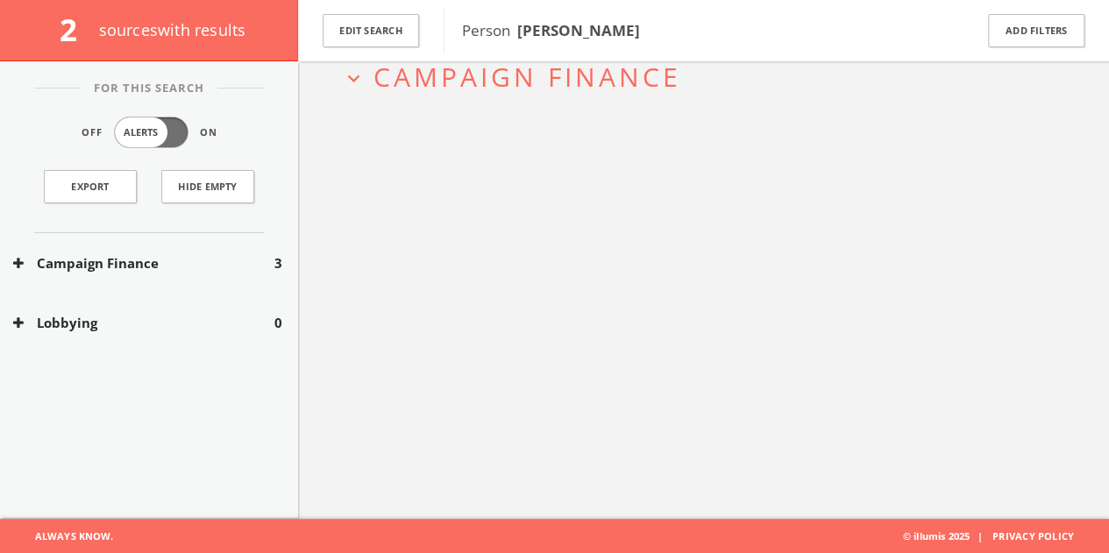
click at [192, 267] on button "Campaign Finance" at bounding box center [143, 263] width 261 height 20
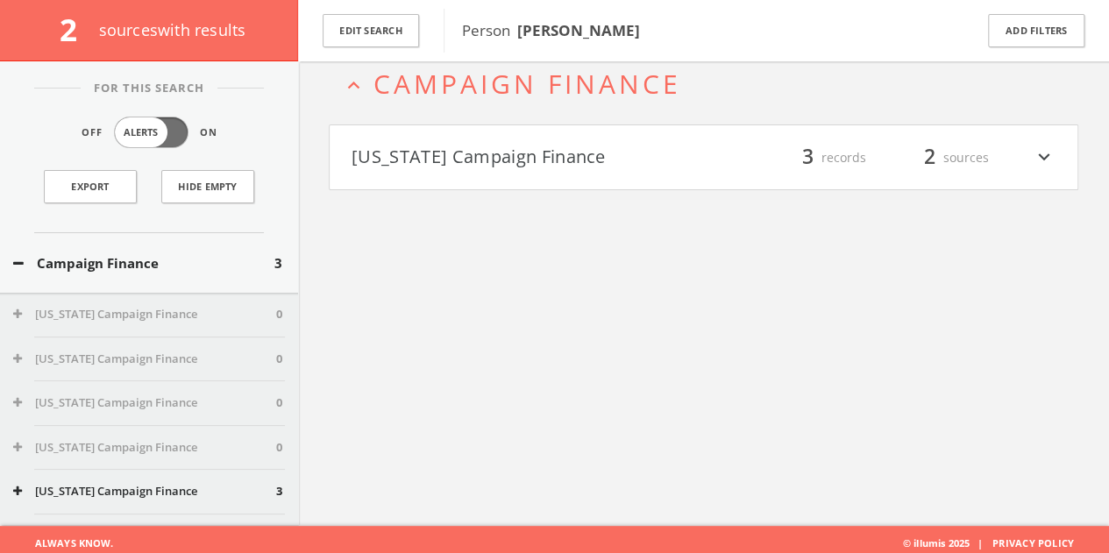
click at [525, 167] on button "[US_STATE] Campaign Finance" at bounding box center [528, 158] width 353 height 30
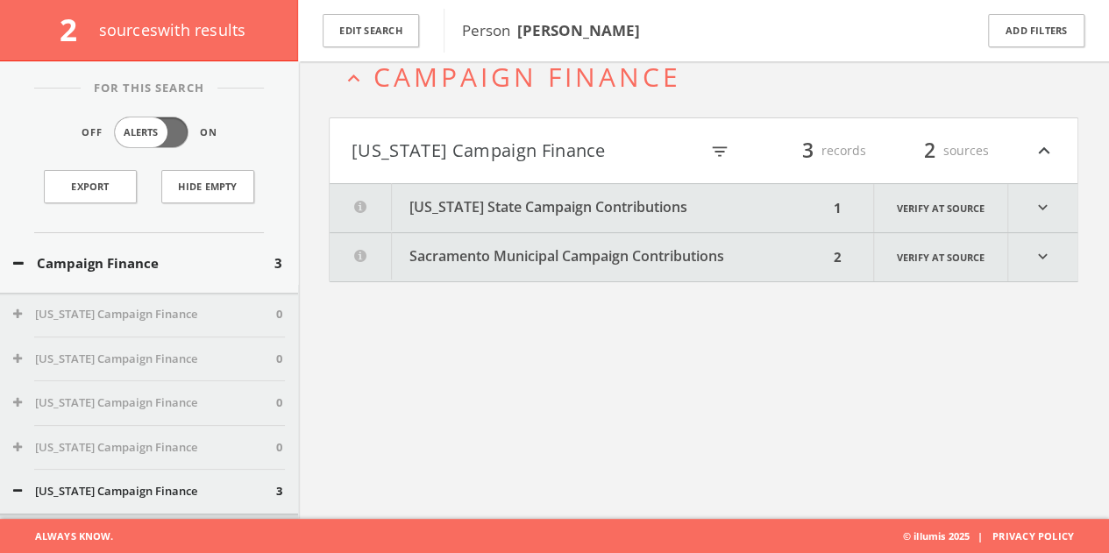
click at [513, 215] on button "[US_STATE] State Campaign Contributions" at bounding box center [579, 208] width 499 height 48
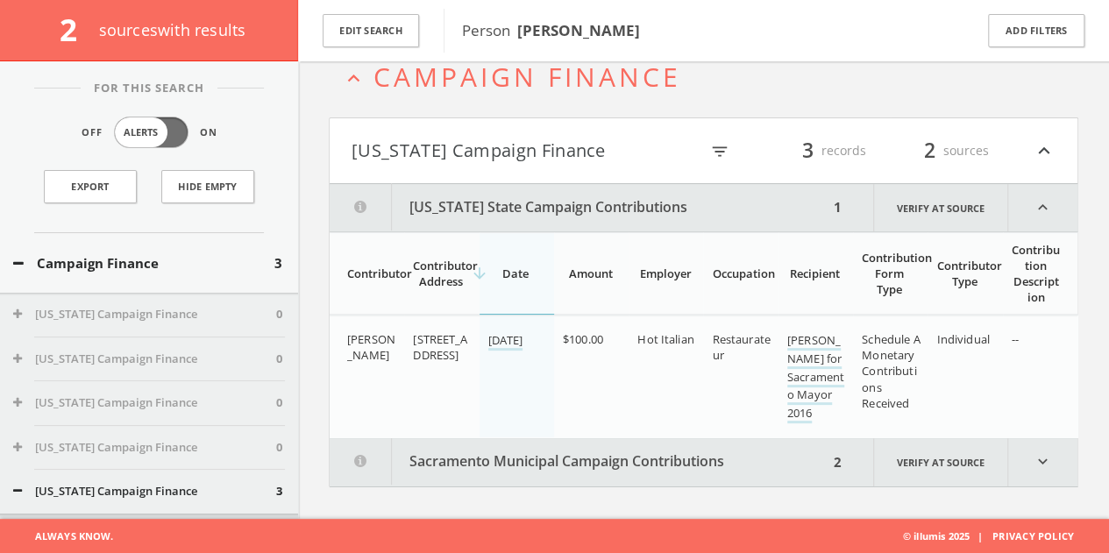
click at [367, 70] on button "expand_less Campaign Finance" at bounding box center [710, 76] width 737 height 29
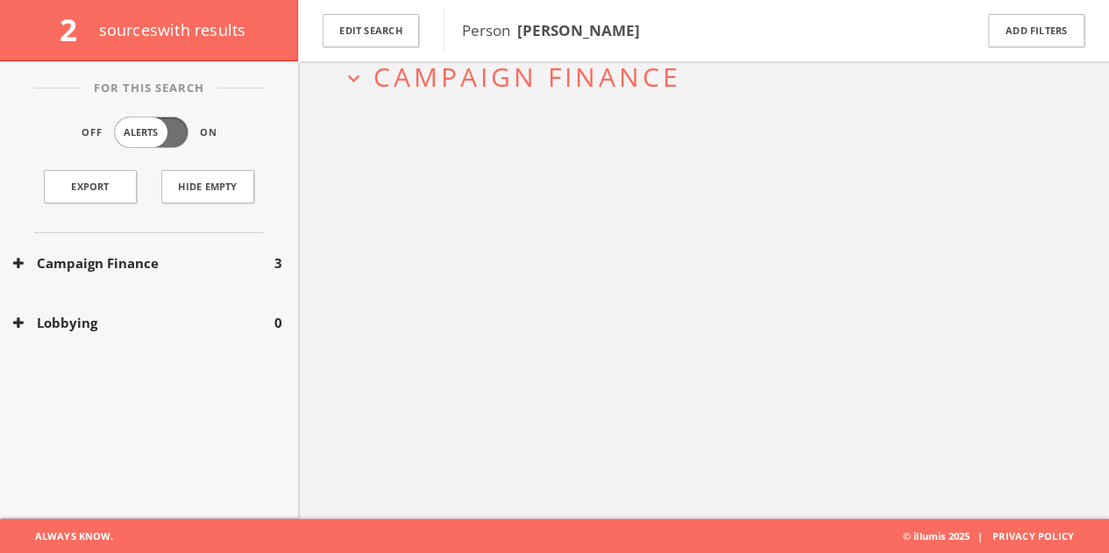
click at [255, 273] on div "Campaign Finance 3" at bounding box center [149, 263] width 298 height 61
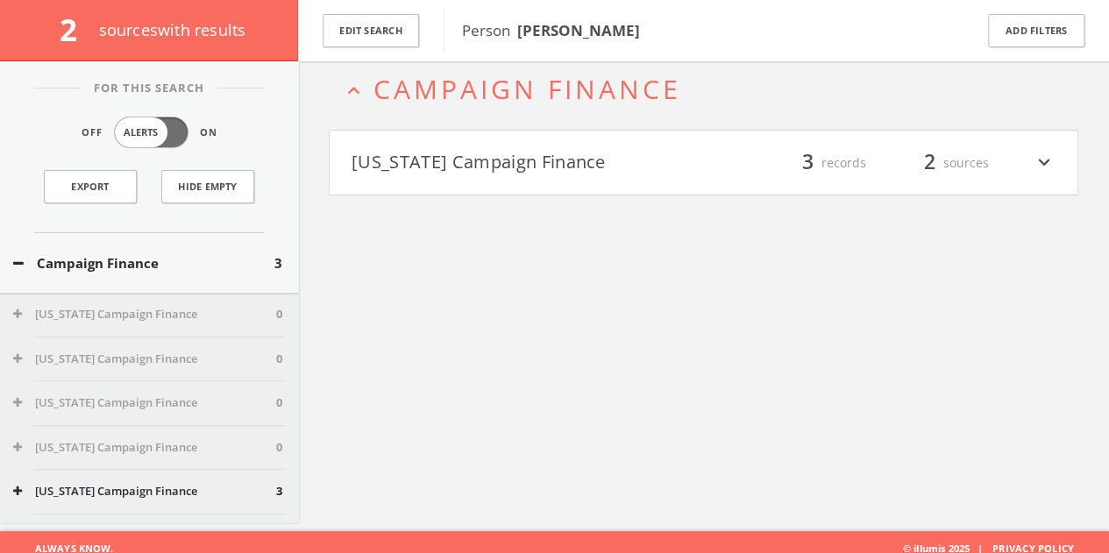
click at [491, 134] on h4 "[US_STATE] Campaign Finance filter_list 3 records 2 sources expand_more" at bounding box center [704, 163] width 748 height 65
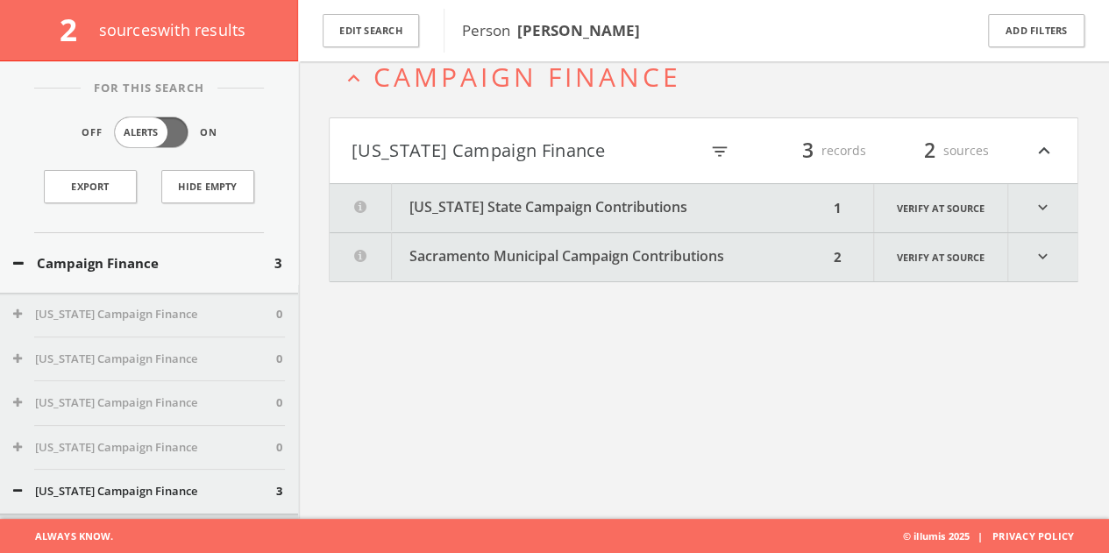
click at [492, 160] on button "[US_STATE] Campaign Finance" at bounding box center [525, 151] width 347 height 30
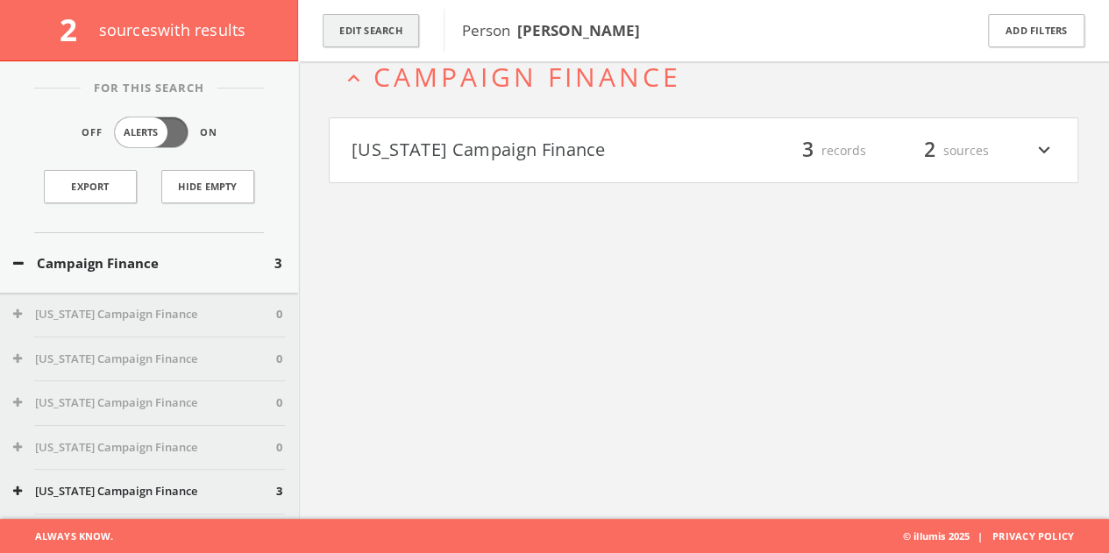
click at [393, 18] on button "Edit Search" at bounding box center [371, 31] width 96 height 34
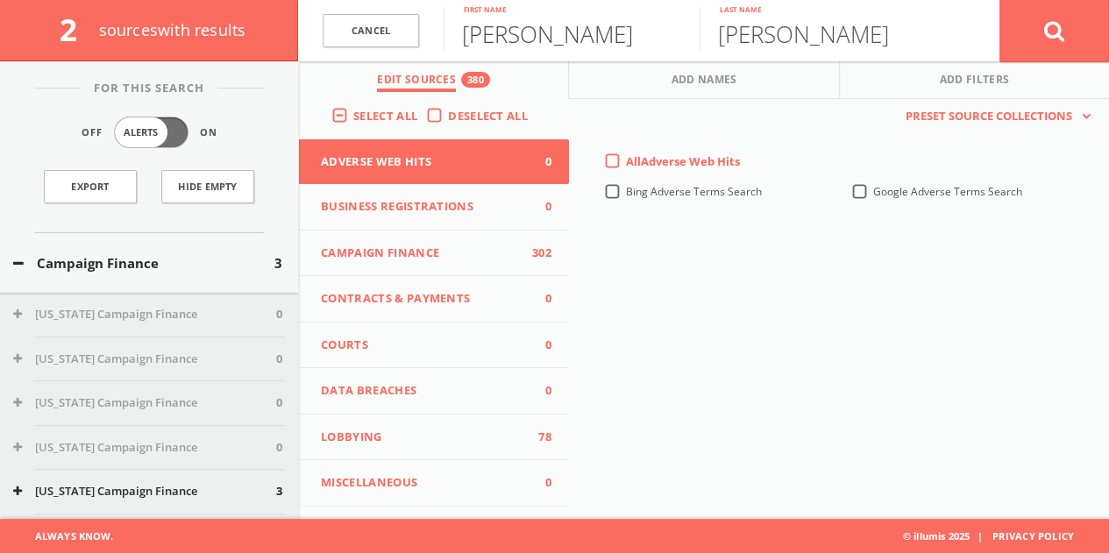
click at [467, 42] on input "[PERSON_NAME]" at bounding box center [572, 30] width 256 height 46
paste input "[PERSON_NAME] [PERSON_NAME]"
drag, startPoint x: 477, startPoint y: 37, endPoint x: 1122, endPoint y: 41, distance: 644.5
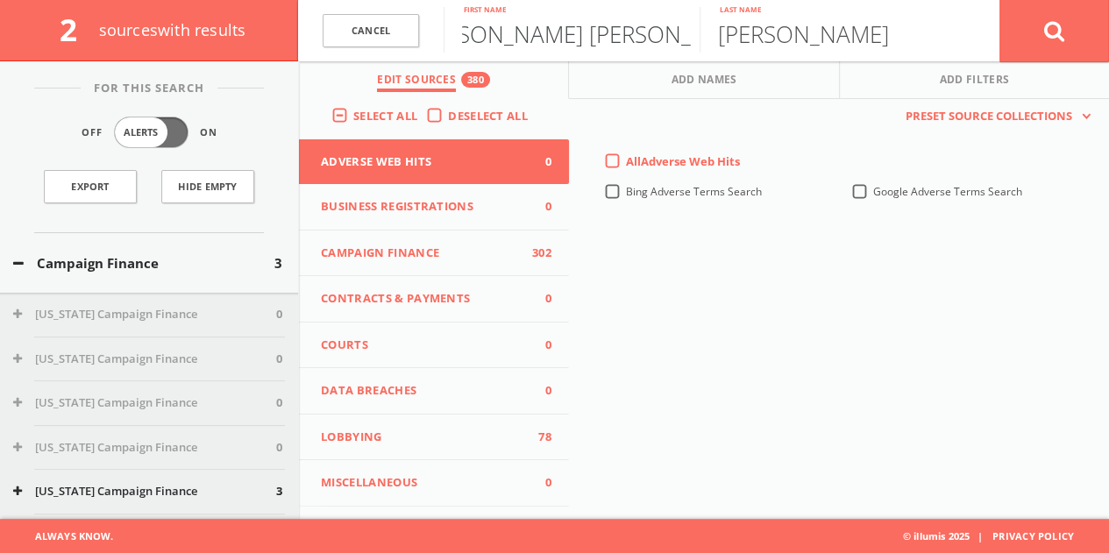
click at [1109, 41] on html "Search History Alerts Votes [PERSON_NAME] Edit Profile Change Password Security…" at bounding box center [554, 226] width 1109 height 656
type input "[PERSON_NAME]"
paste input "[PERSON_NAME] [PERSON_NAME]"
drag, startPoint x: 793, startPoint y: 32, endPoint x: 0, endPoint y: 51, distance: 792.9
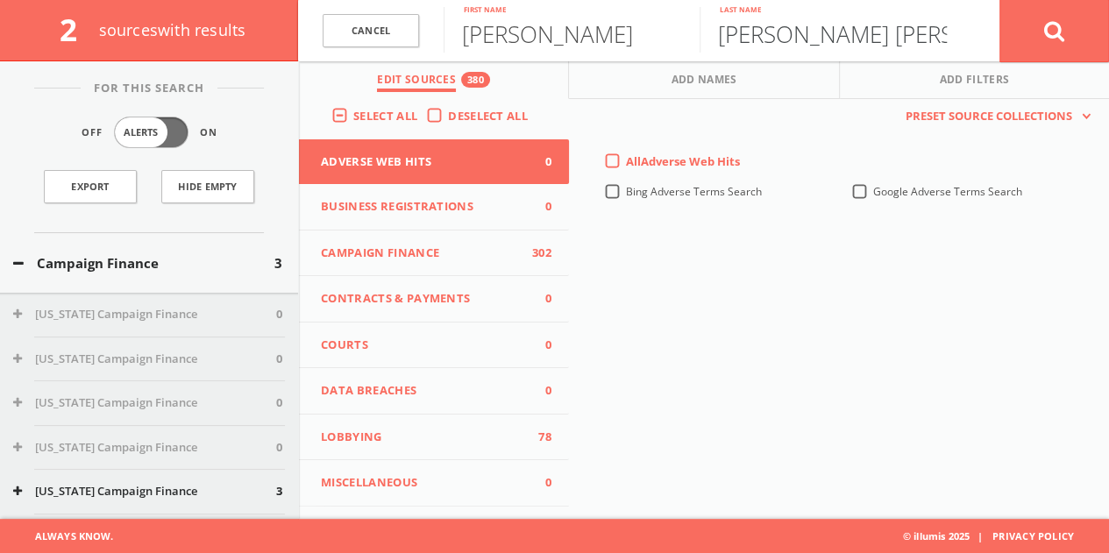
click at [0, 36] on div "2 source s with results Cancel [PERSON_NAME] First name [PERSON_NAME] [PERSON_N…" at bounding box center [554, 30] width 1109 height 61
type input "[PERSON_NAME]"
click at [1000, 0] on button at bounding box center [1055, 30] width 110 height 63
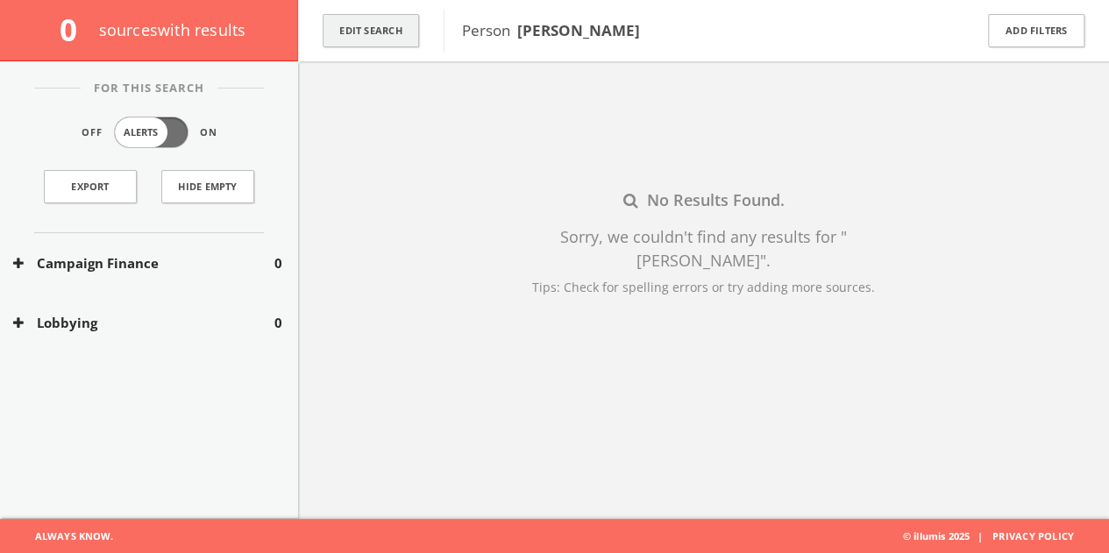
click at [417, 30] on button "Edit Search" at bounding box center [371, 31] width 96 height 34
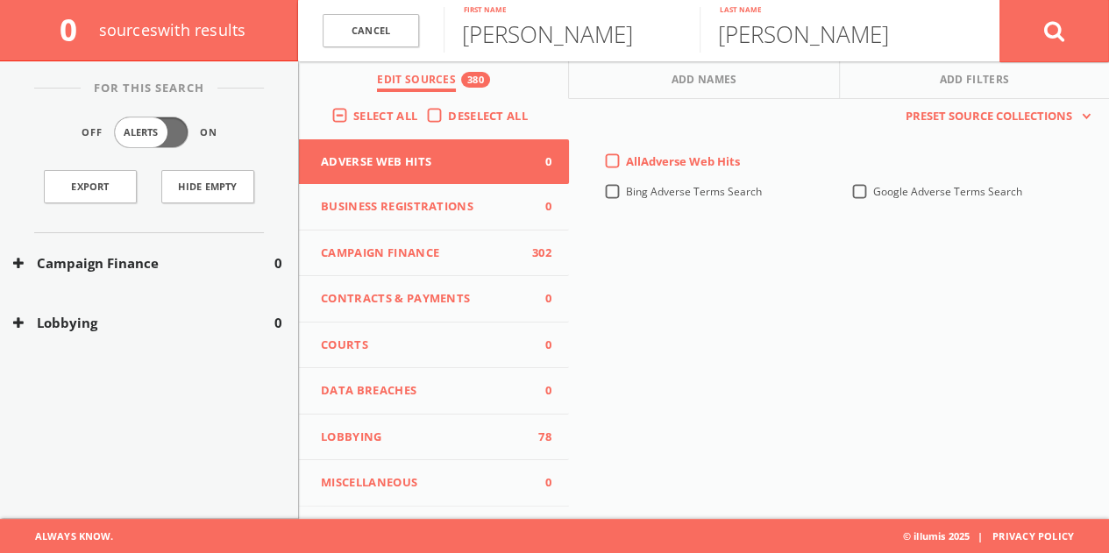
click at [368, 26] on link "Cancel" at bounding box center [371, 31] width 96 height 34
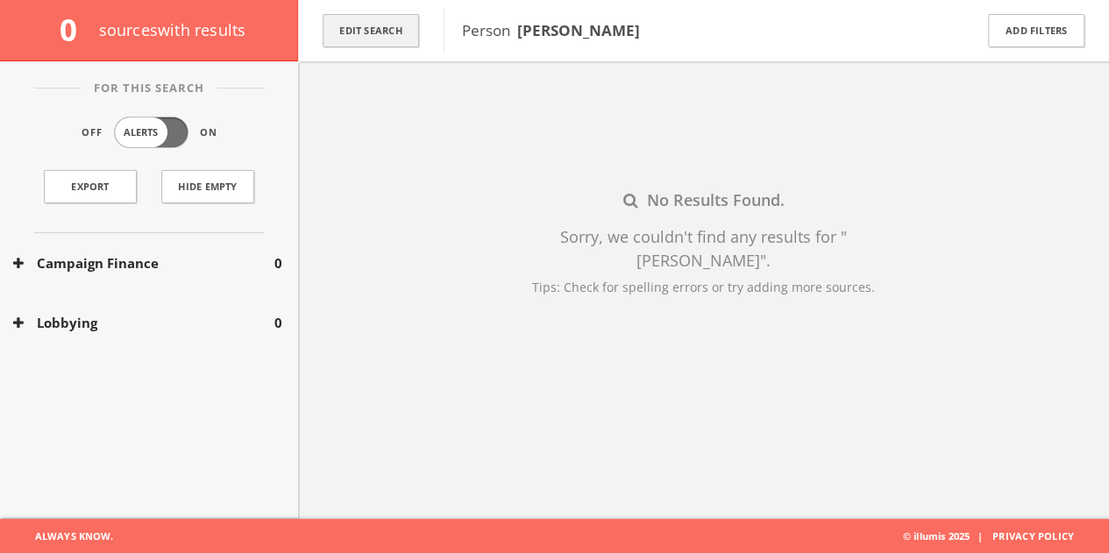
click at [348, 30] on button "Edit Search" at bounding box center [371, 31] width 96 height 34
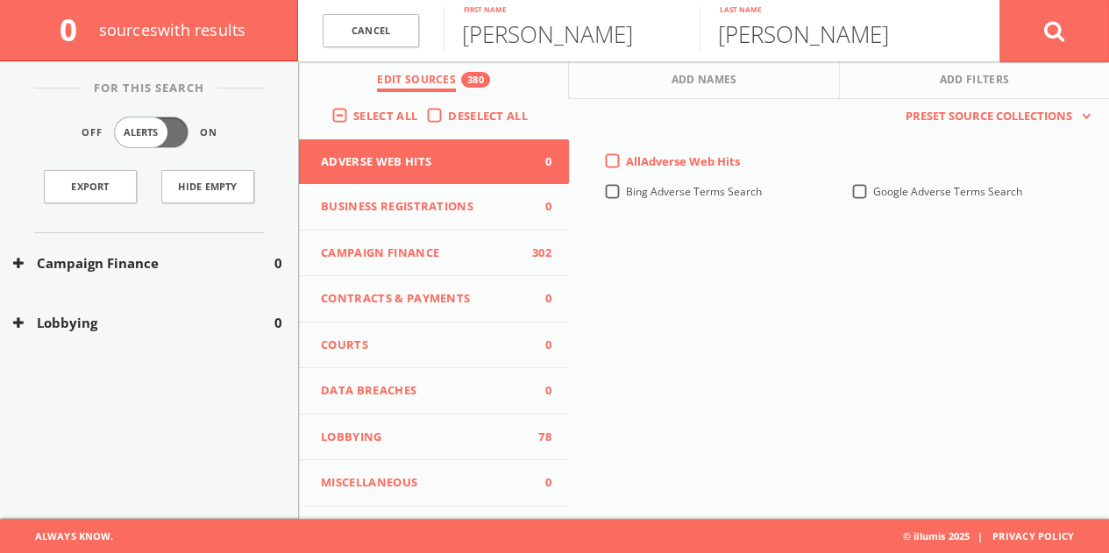
drag, startPoint x: 805, startPoint y: 35, endPoint x: 1122, endPoint y: 29, distance: 316.6
click at [1109, 32] on html "Search History Alerts Votes [PERSON_NAME] Edit Profile Change Password Security…" at bounding box center [554, 226] width 1109 height 656
type input "[PERSON_NAME]"
click at [1000, 0] on button at bounding box center [1055, 30] width 110 height 63
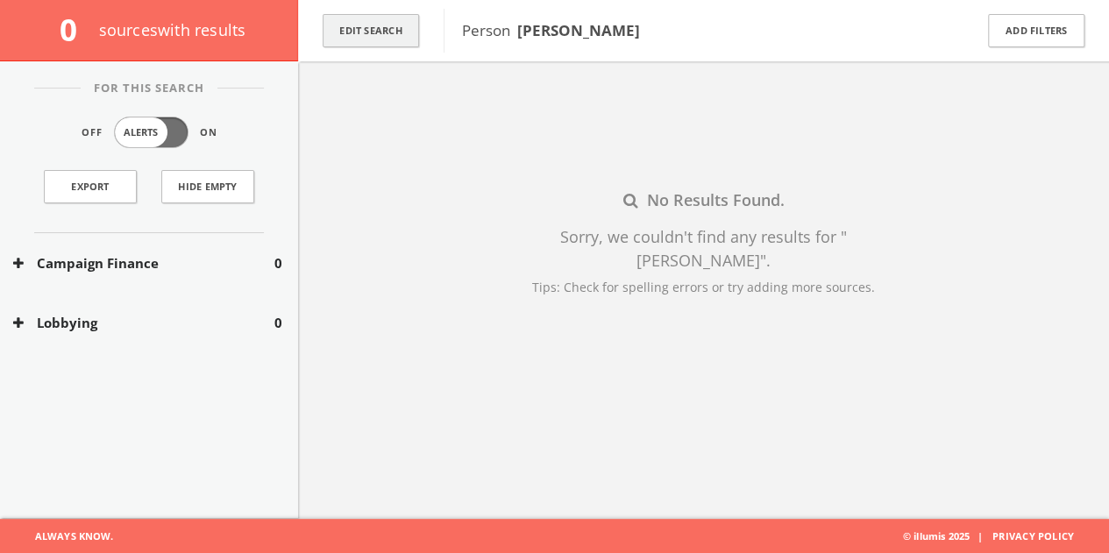
click at [396, 36] on button "Edit Search" at bounding box center [371, 31] width 96 height 34
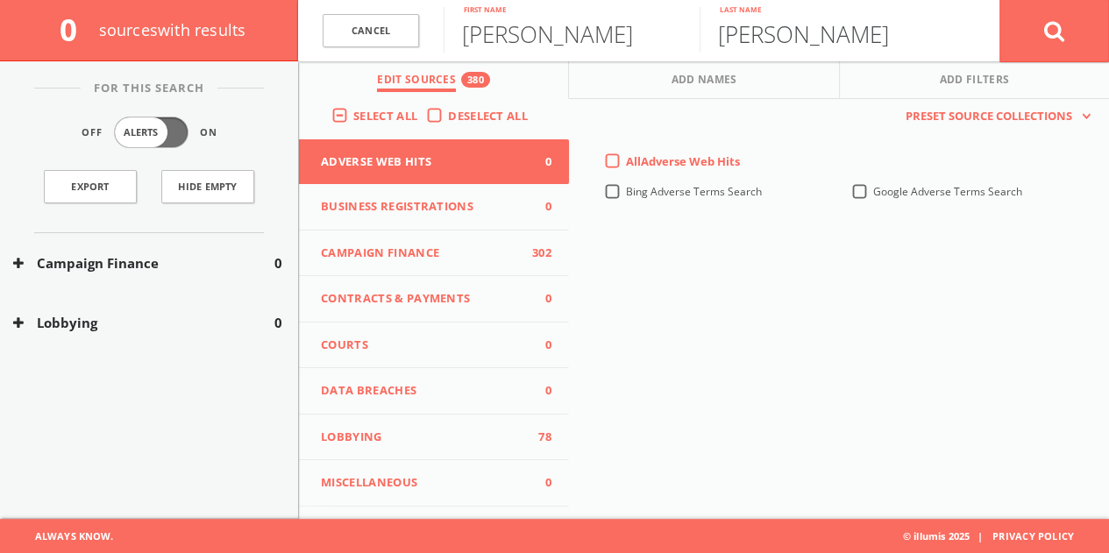
click at [752, 46] on input "[PERSON_NAME]" at bounding box center [828, 30] width 256 height 46
drag, startPoint x: 752, startPoint y: 46, endPoint x: 750, endPoint y: 37, distance: 9.8
click at [752, 43] on input "[PERSON_NAME]" at bounding box center [828, 30] width 256 height 46
type input "marks"
click at [1000, 0] on button at bounding box center [1055, 30] width 110 height 63
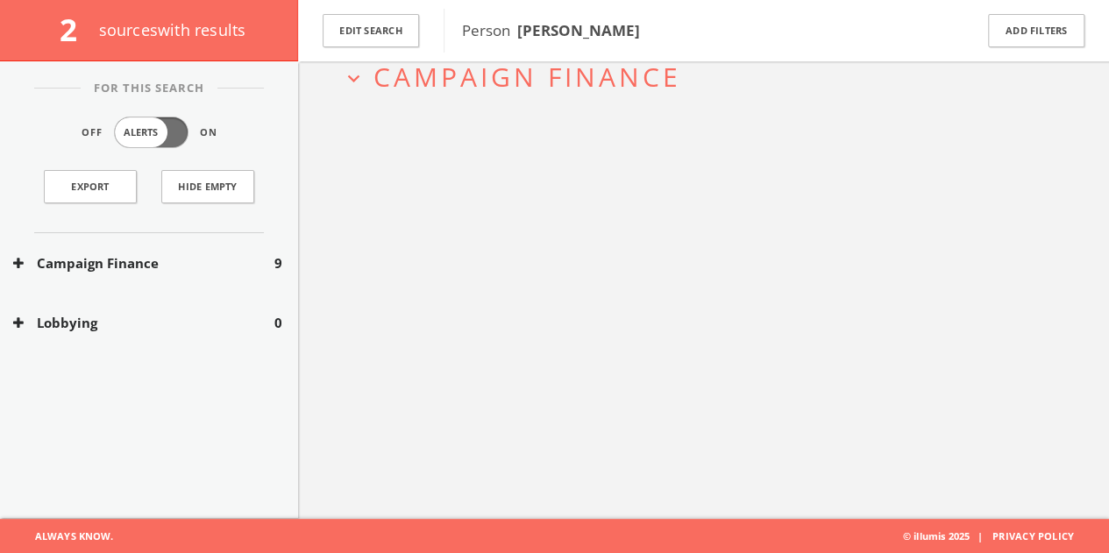
click at [349, 57] on div "Edit Search" at bounding box center [371, 30] width 146 height 61
click at [354, 31] on button "Edit Search" at bounding box center [371, 31] width 96 height 34
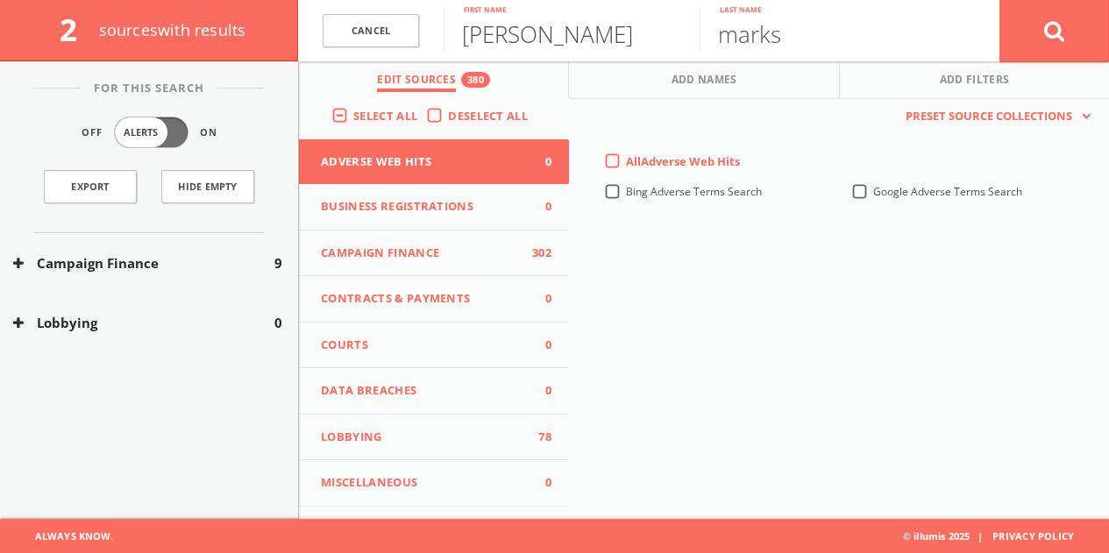
click at [530, 34] on input "[PERSON_NAME]" at bounding box center [572, 30] width 256 height 46
paste input "ustin Man-Yin Ma"
drag, startPoint x: 519, startPoint y: 39, endPoint x: 1122, endPoint y: 96, distance: 605.1
click at [1109, 96] on html "Search History Alerts Votes [PERSON_NAME] Edit Profile Change Password Security…" at bounding box center [554, 226] width 1109 height 656
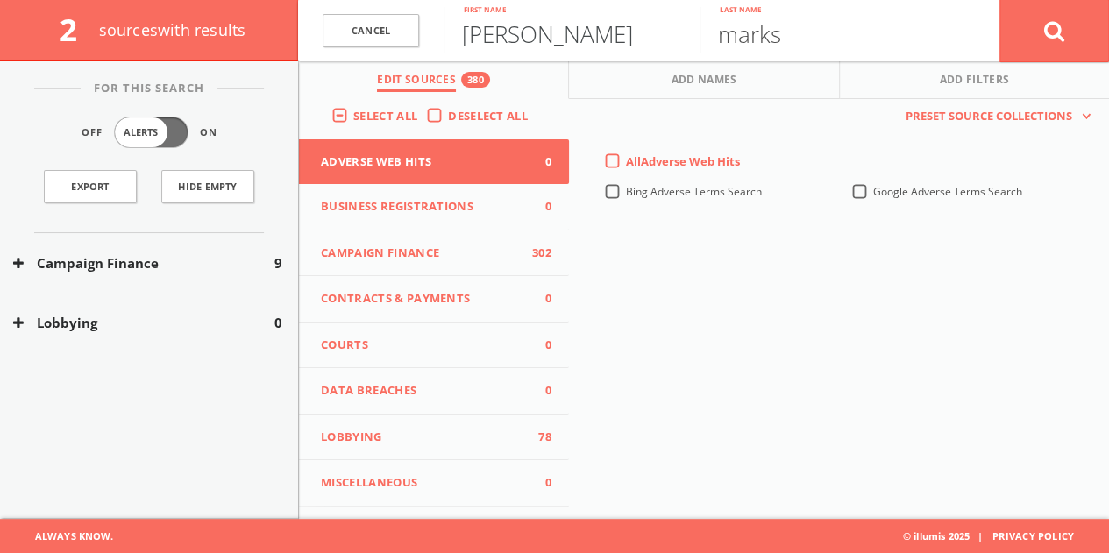
type input "[PERSON_NAME]"
type input "ma"
click at [1000, 0] on button at bounding box center [1055, 30] width 110 height 63
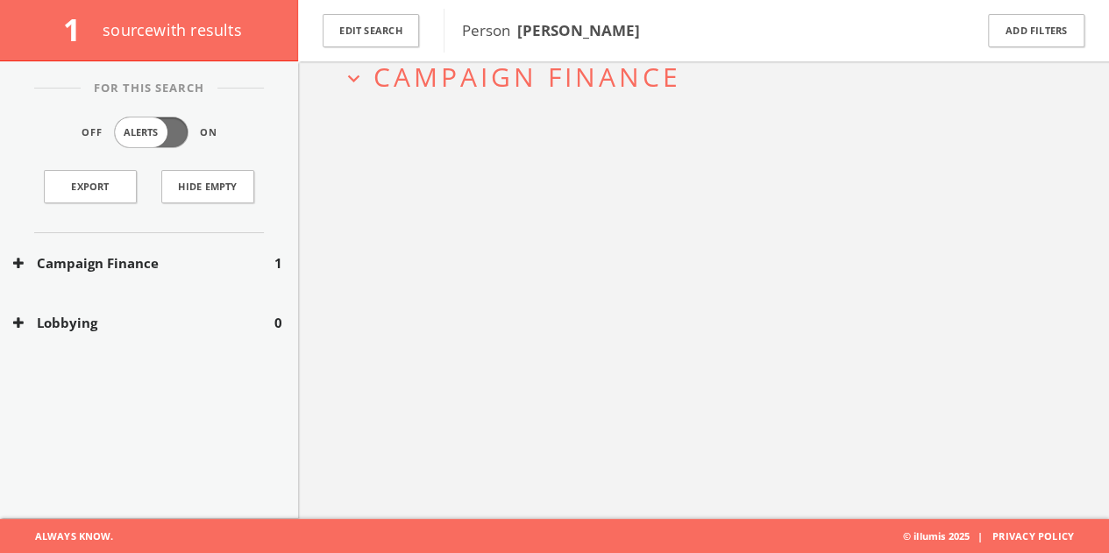
click at [156, 274] on div "Campaign Finance 1" at bounding box center [149, 263] width 298 height 61
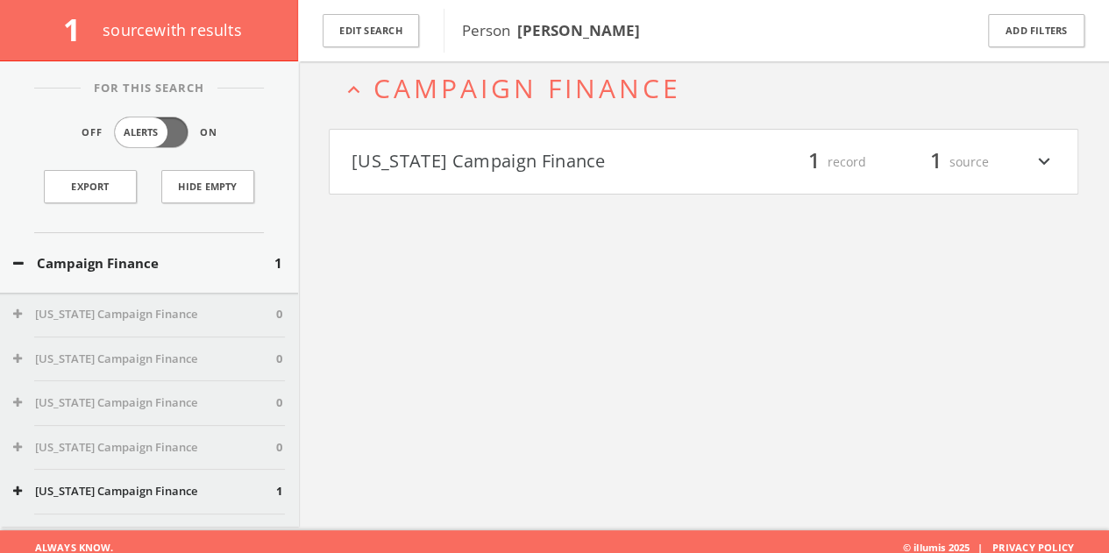
click at [616, 146] on h4 "[US_STATE] Campaign Finance filter_list 1 record 1 source expand_more" at bounding box center [704, 162] width 748 height 65
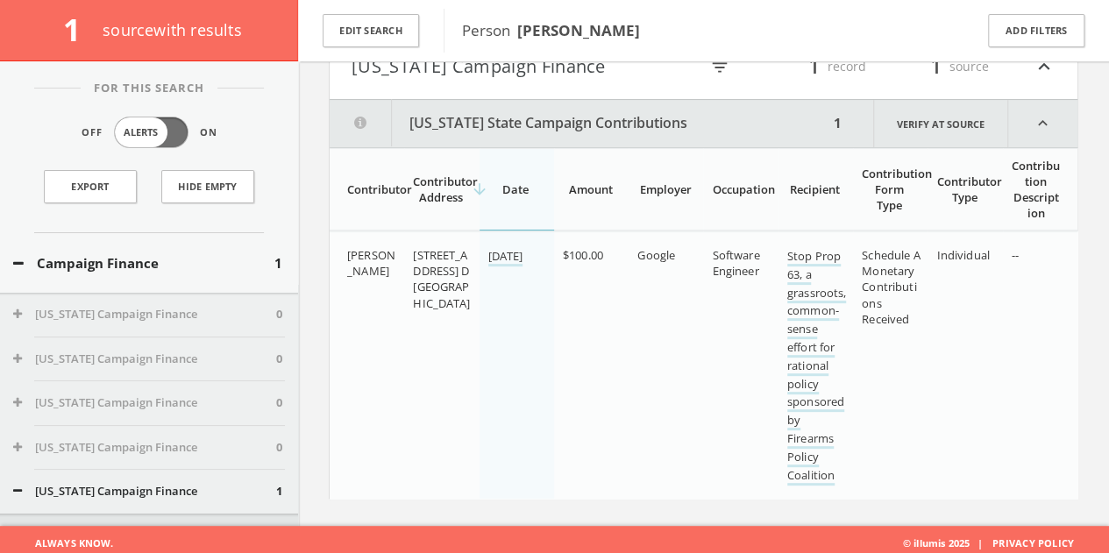
scroll to position [191, 0]
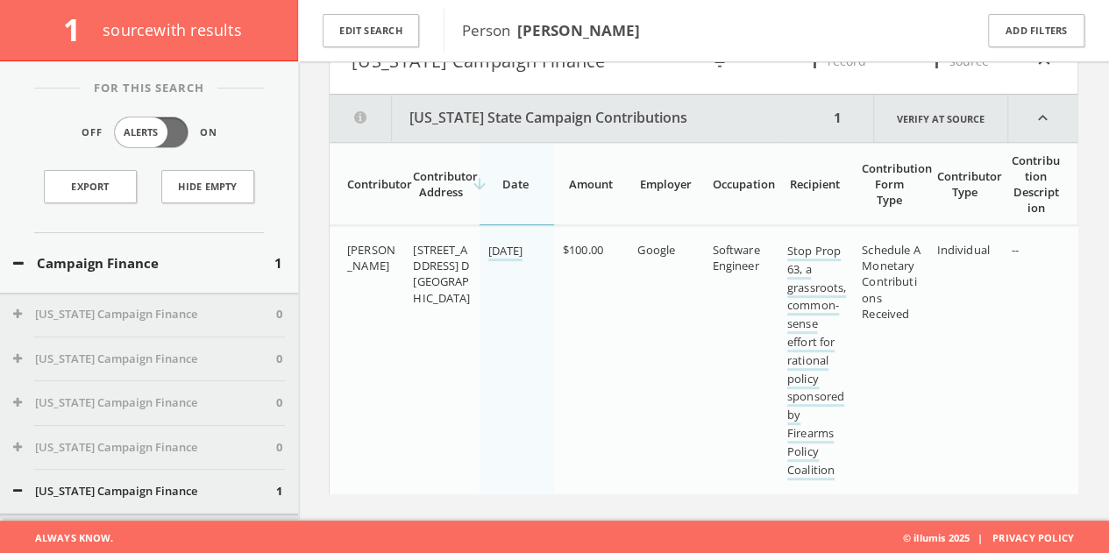
click at [195, 267] on button "Campaign Finance" at bounding box center [143, 263] width 261 height 20
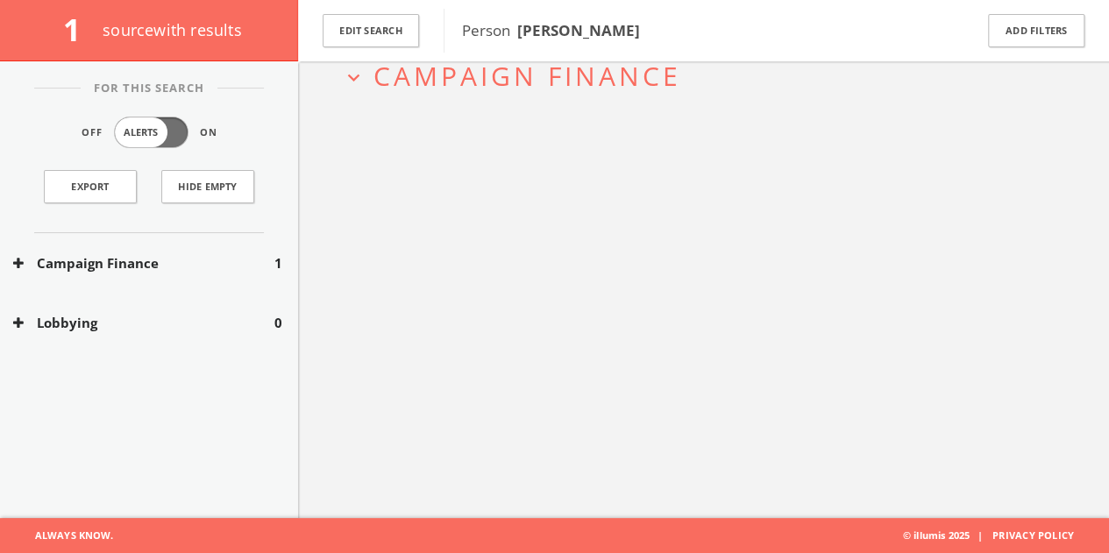
scroll to position [102, 0]
click at [398, 10] on div "Edit Search" at bounding box center [371, 30] width 146 height 61
click at [396, 23] on button "Edit Search" at bounding box center [371, 31] width 96 height 34
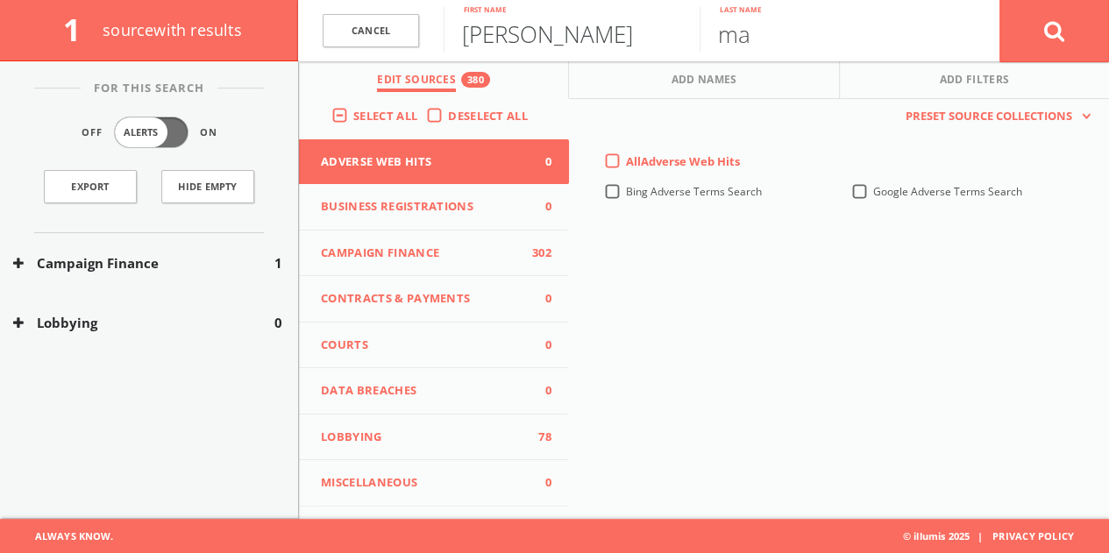
click at [510, 36] on input "[PERSON_NAME]" at bounding box center [572, 30] width 256 height 46
paste input "[PERSON_NAME]"
drag, startPoint x: 519, startPoint y: 38, endPoint x: 1074, endPoint y: 40, distance: 555.1
click at [1067, 43] on form "Cancel [PERSON_NAME] First name ma Last name Cancel" at bounding box center [703, 30] width 811 height 61
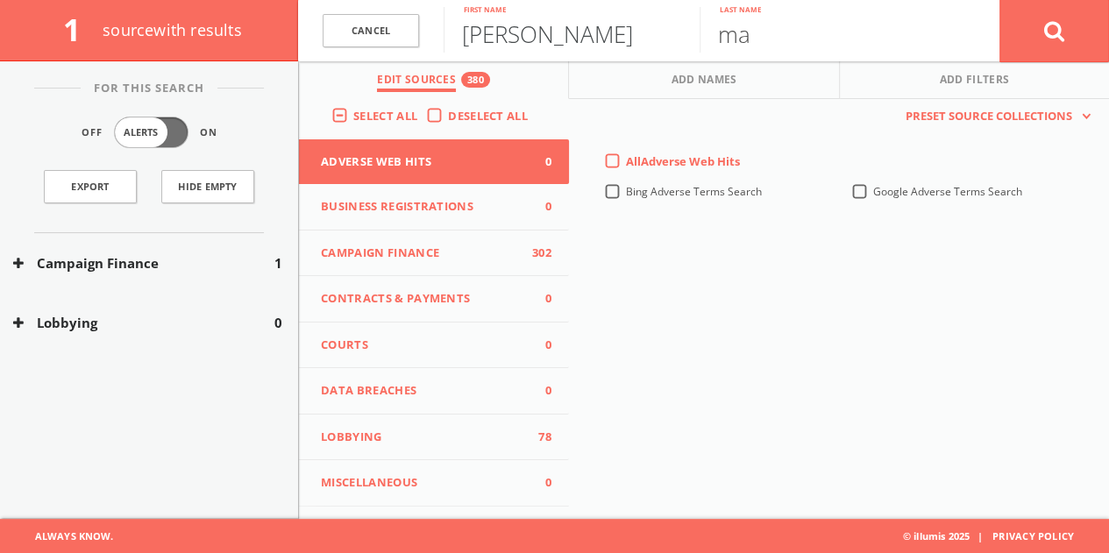
type input "[PERSON_NAME]"
paste input "[PERSON_NAME]"
drag, startPoint x: 830, startPoint y: 41, endPoint x: 41, endPoint y: 66, distance: 788.7
click at [60, 62] on div "1 source with results Cancel [PERSON_NAME] First name [PERSON_NAME] Last name C…" at bounding box center [554, 242] width 1109 height 553
type input "[PERSON_NAME]"
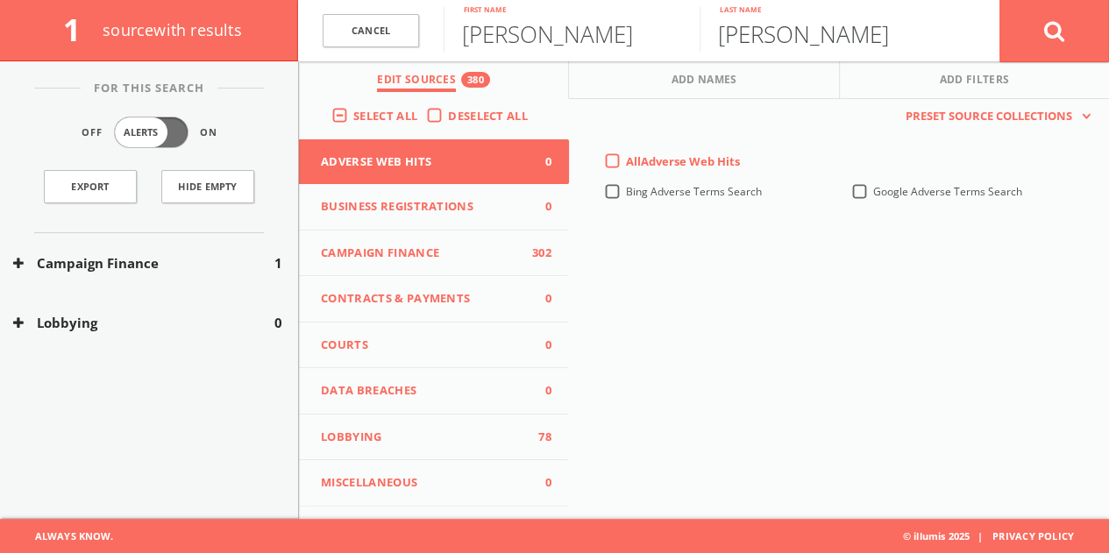
click at [1000, 0] on button at bounding box center [1055, 30] width 110 height 63
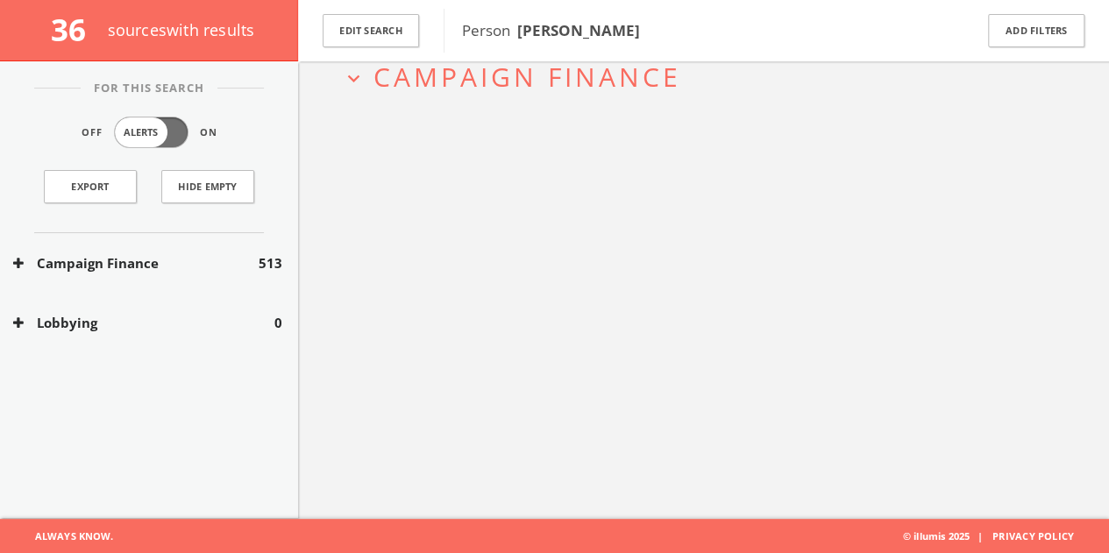
click at [224, 266] on button "Campaign Finance" at bounding box center [136, 263] width 246 height 20
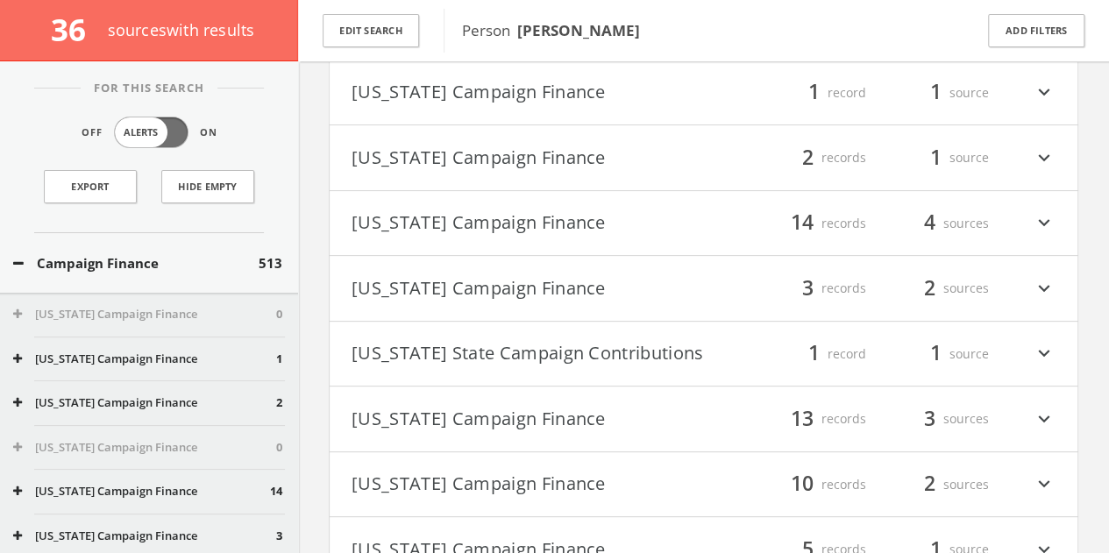
scroll to position [251, 0]
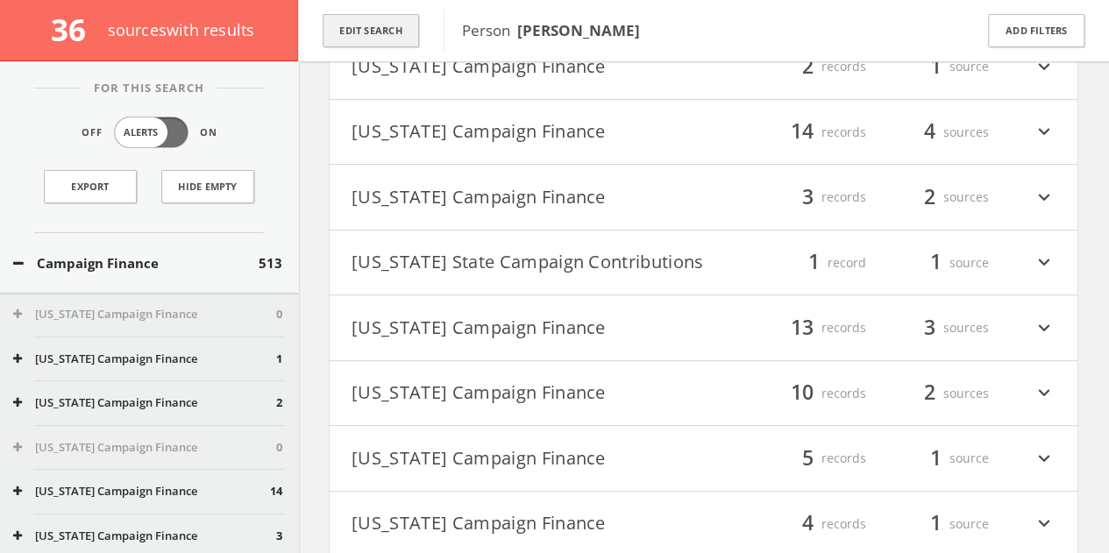
click at [386, 30] on button "Edit Search" at bounding box center [371, 31] width 96 height 34
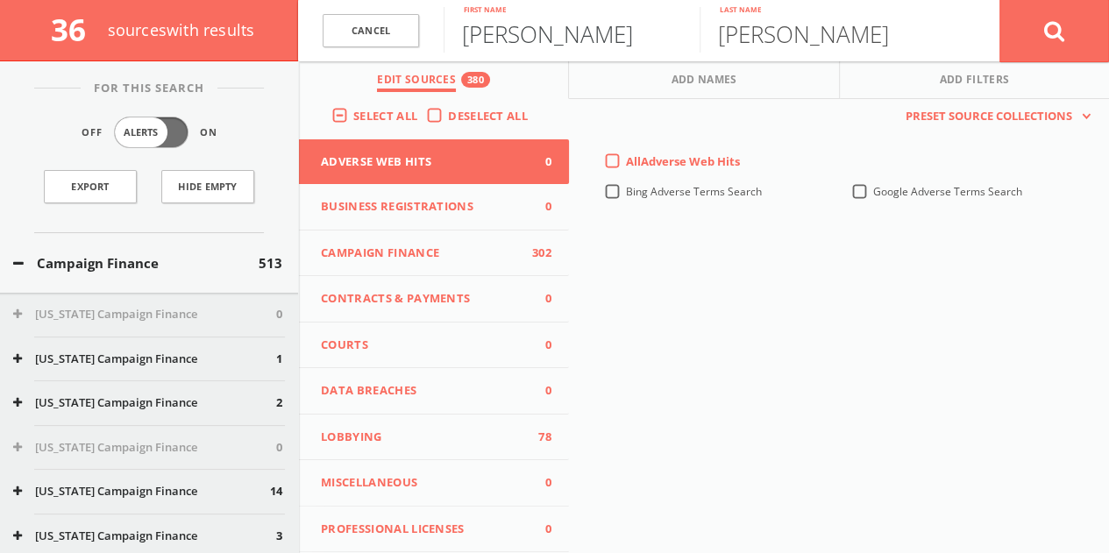
click at [473, 28] on input "[PERSON_NAME]" at bounding box center [572, 30] width 256 height 46
paste input "[PERSON_NAME]"
drag, startPoint x: 531, startPoint y: 40, endPoint x: 1122, endPoint y: -13, distance: 593.4
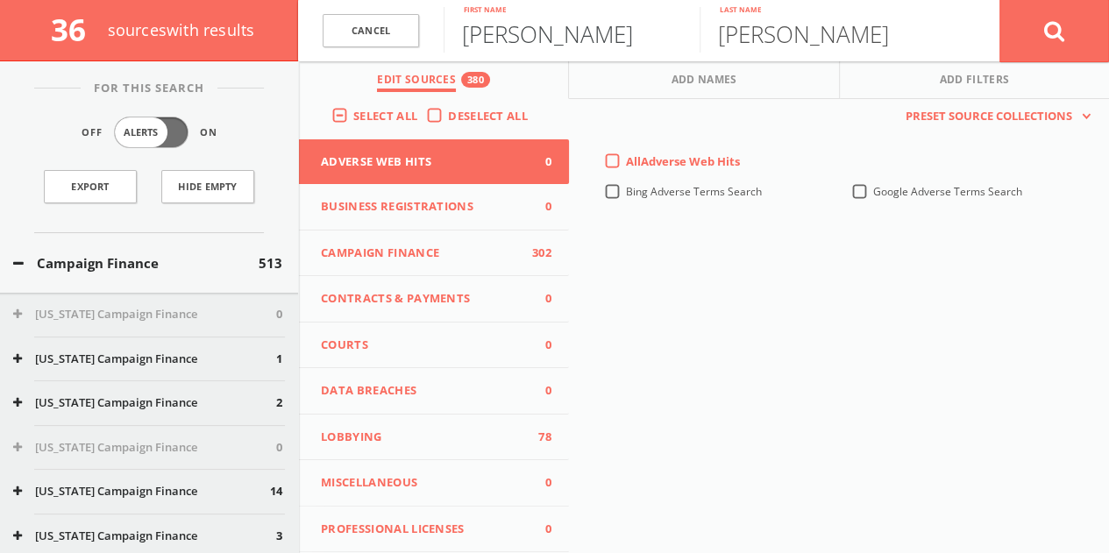
type input "[PERSON_NAME]"
click at [213, 275] on div "Campaign Finance 513" at bounding box center [149, 263] width 298 height 61
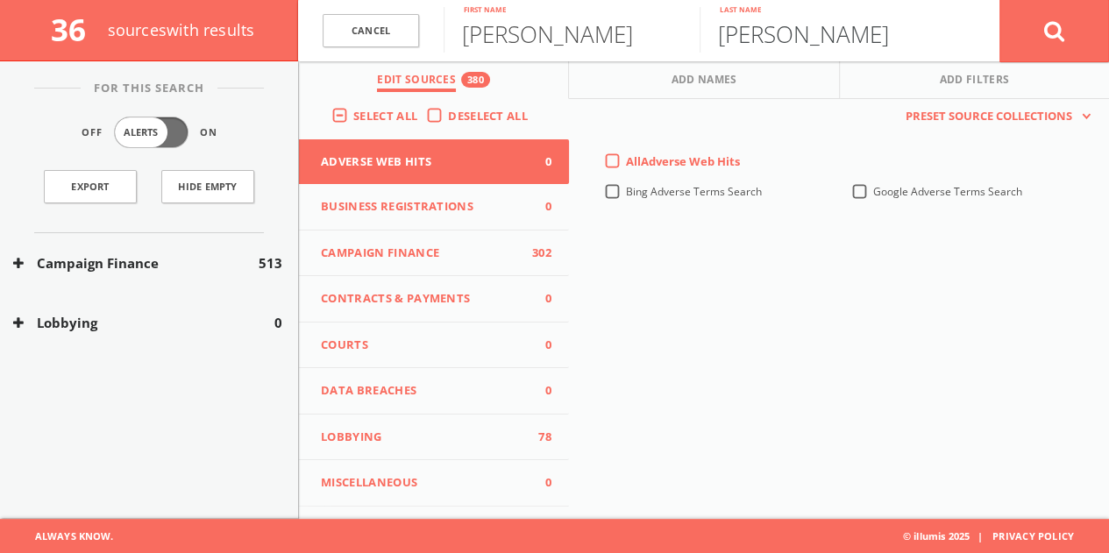
click at [759, 36] on input "[PERSON_NAME]" at bounding box center [828, 30] width 256 height 46
paste input "[PERSON_NAME]"
drag, startPoint x: 835, startPoint y: 32, endPoint x: 289, endPoint y: 32, distance: 545.4
click at [376, 38] on form "[PERSON_NAME] First name [PERSON_NAME] Last name Cancel" at bounding box center [703, 30] width 811 height 61
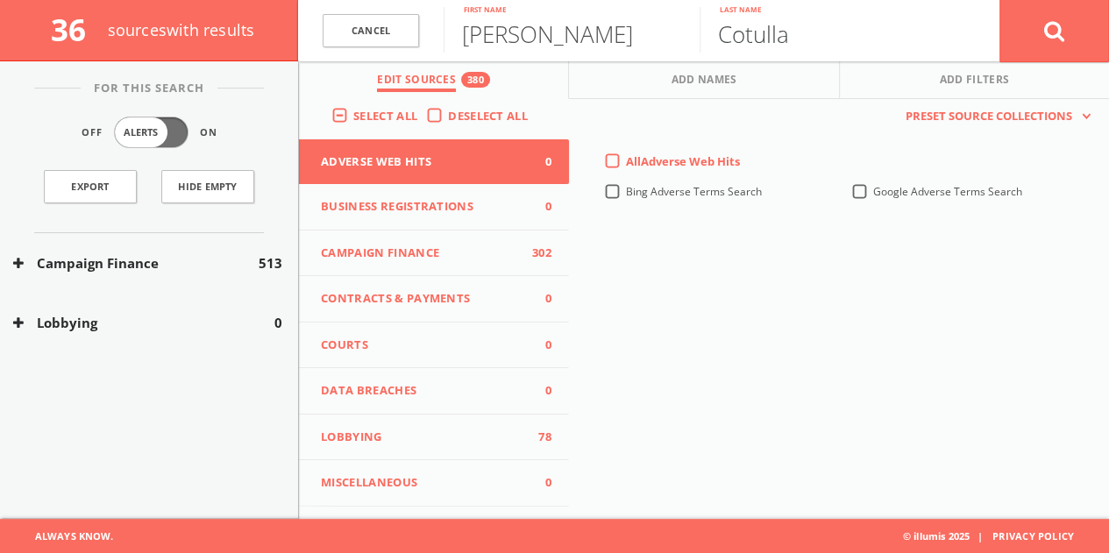
type input "Cotulla"
click at [229, 275] on div "Campaign Finance 513" at bounding box center [149, 263] width 298 height 61
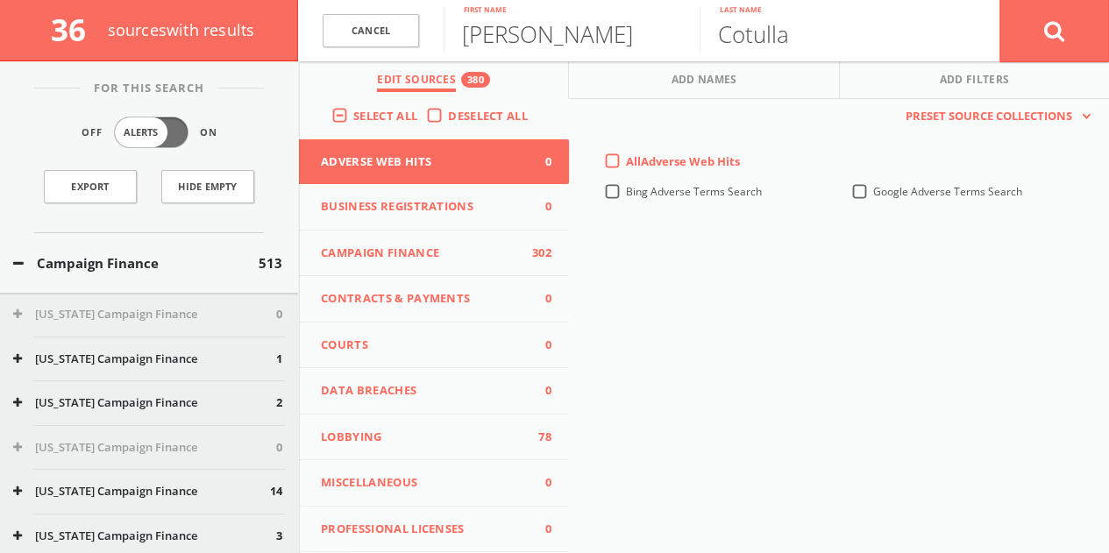
click at [184, 273] on div "Campaign Finance 513" at bounding box center [149, 263] width 298 height 61
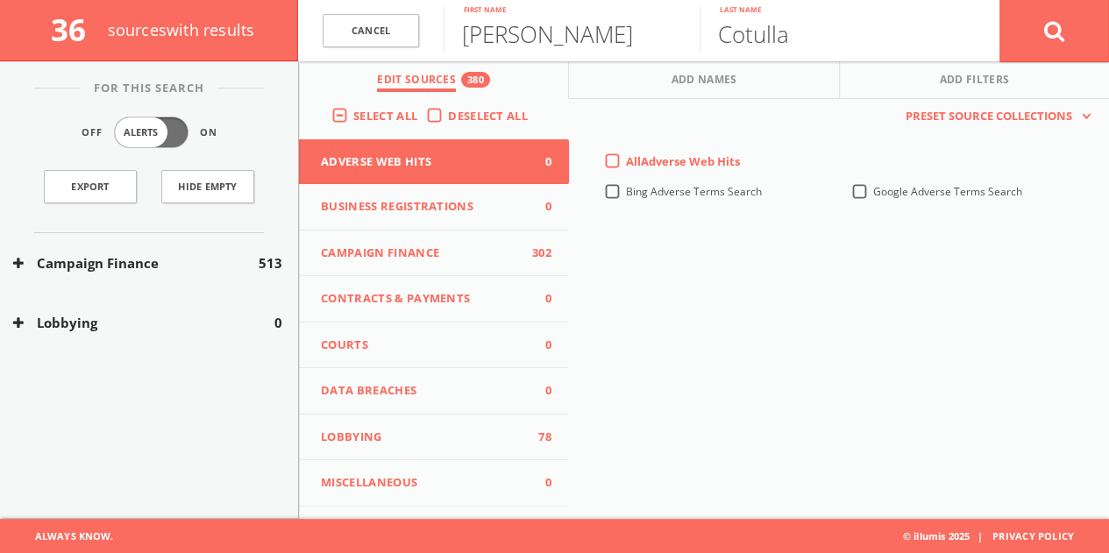
click at [185, 274] on div "Campaign Finance 513" at bounding box center [149, 263] width 298 height 61
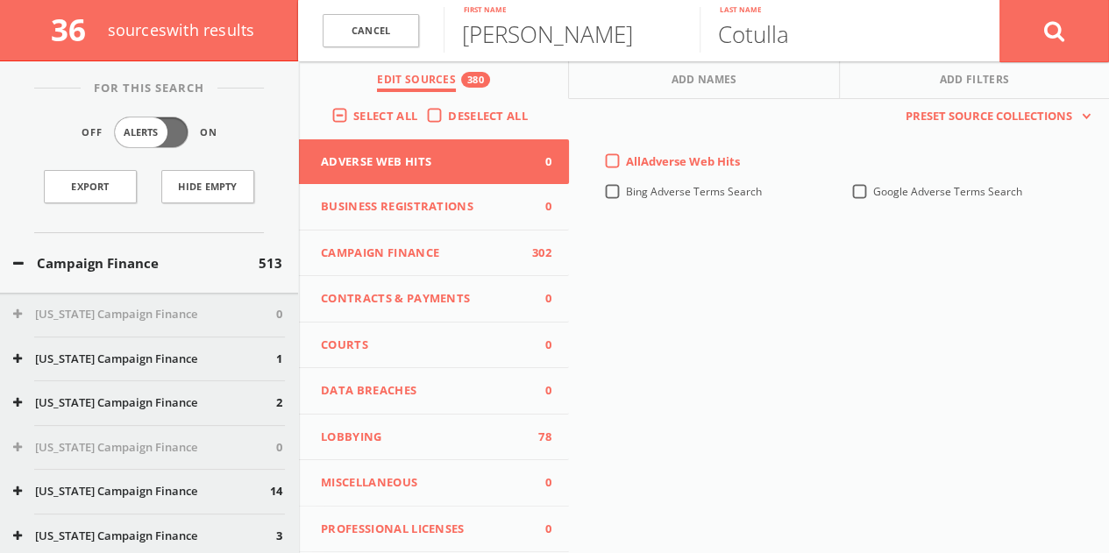
click at [189, 269] on button "Campaign Finance" at bounding box center [136, 263] width 246 height 20
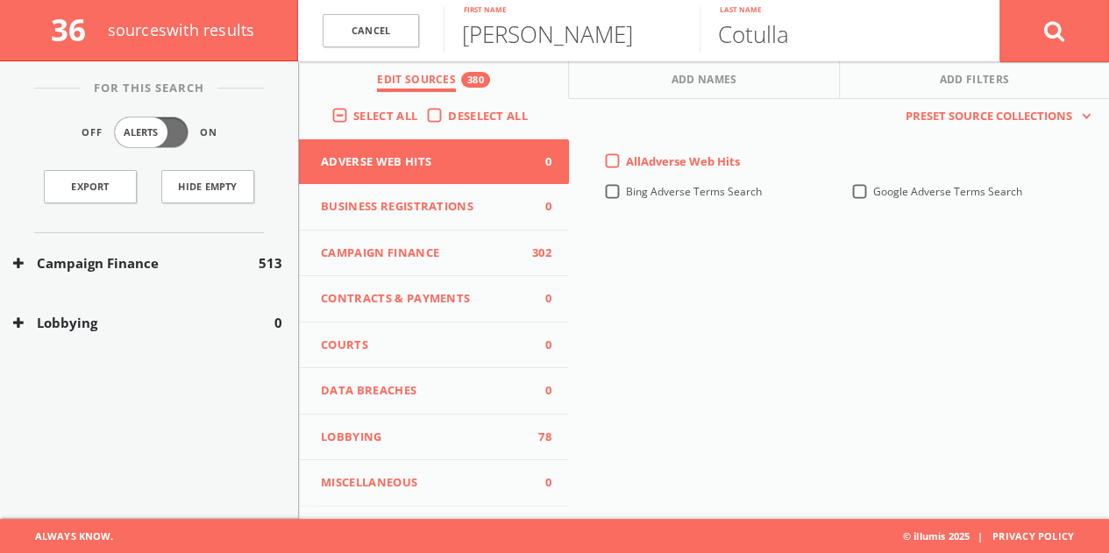
click at [181, 253] on button "Campaign Finance" at bounding box center [136, 263] width 246 height 20
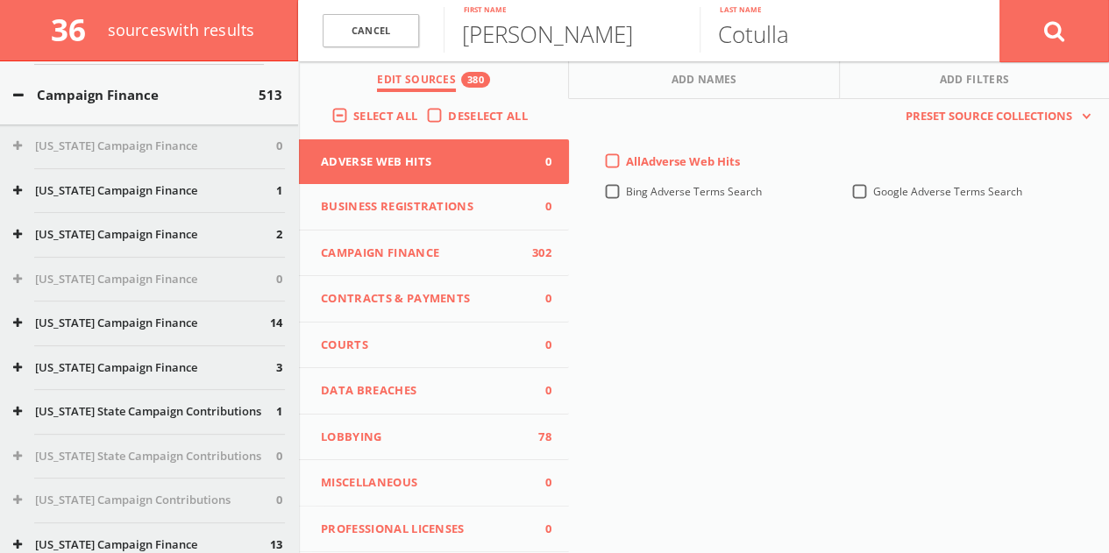
scroll to position [175, 0]
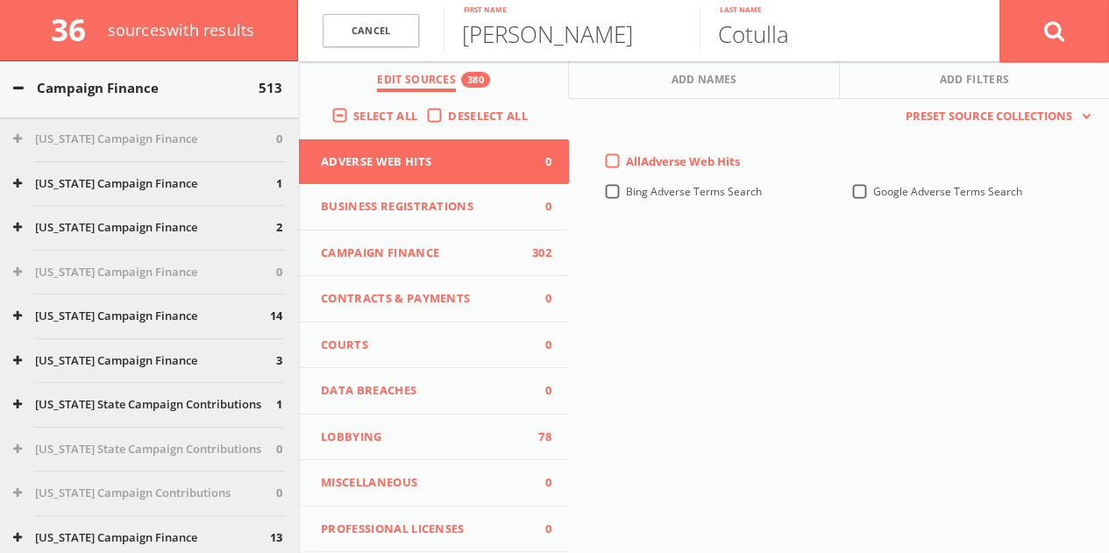
click at [155, 312] on button "[US_STATE] Campaign Finance" at bounding box center [141, 317] width 257 height 18
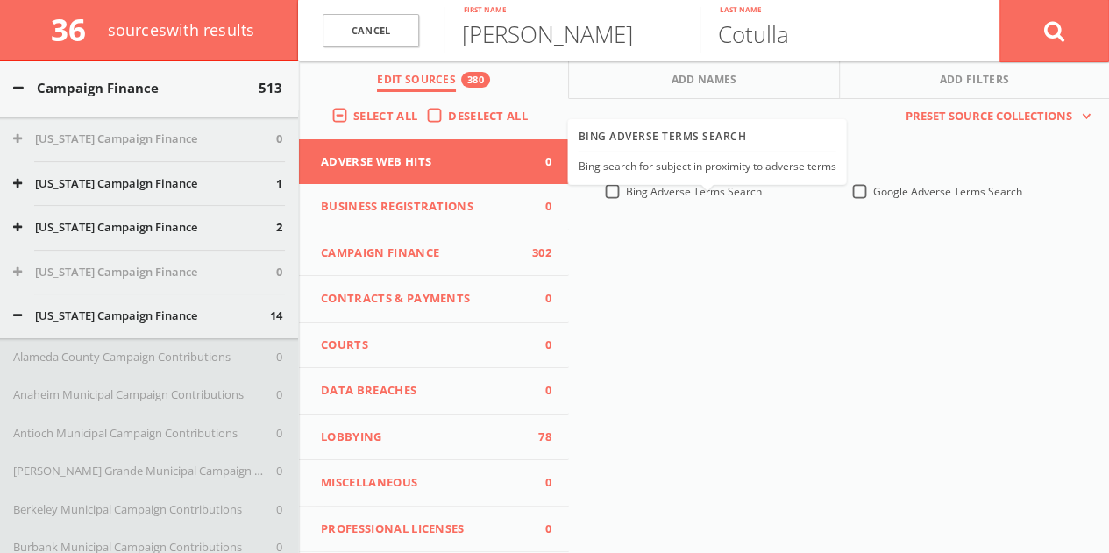
scroll to position [349, 0]
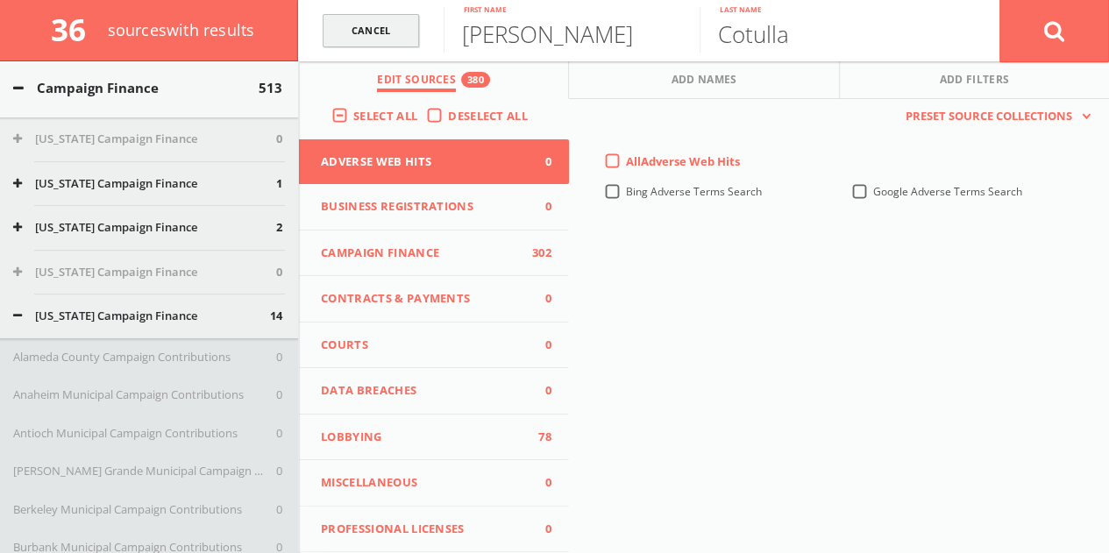
click at [390, 25] on link "Cancel" at bounding box center [371, 31] width 96 height 34
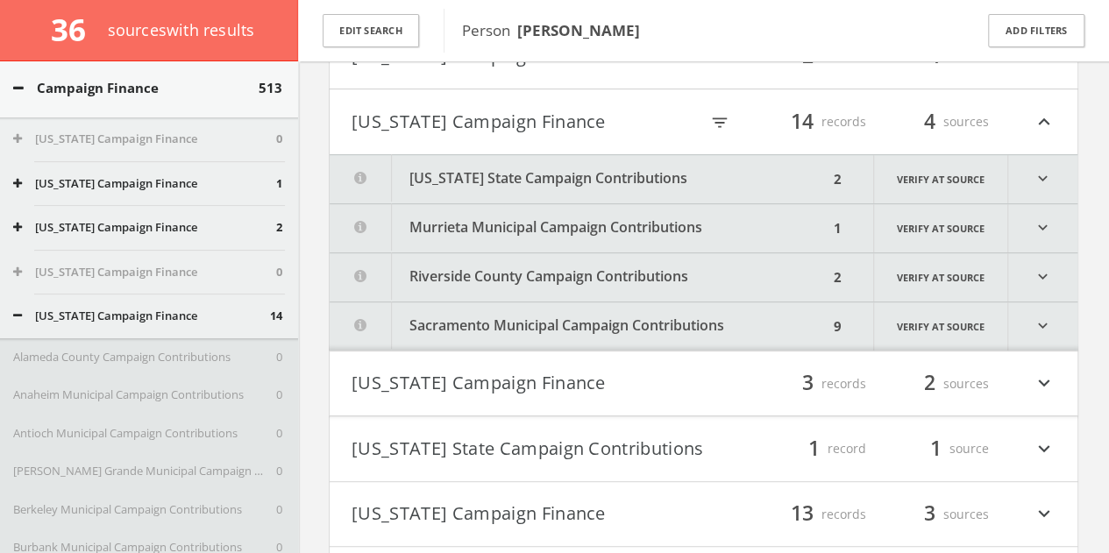
click at [1071, 165] on icon "expand_more" at bounding box center [1042, 179] width 69 height 48
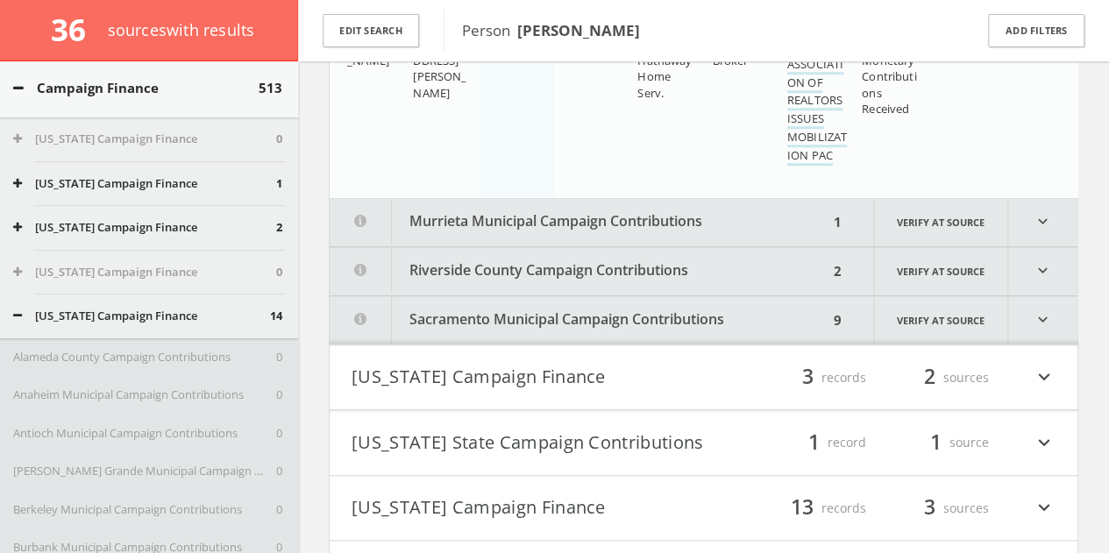
click at [1060, 210] on icon "expand_more" at bounding box center [1042, 222] width 69 height 48
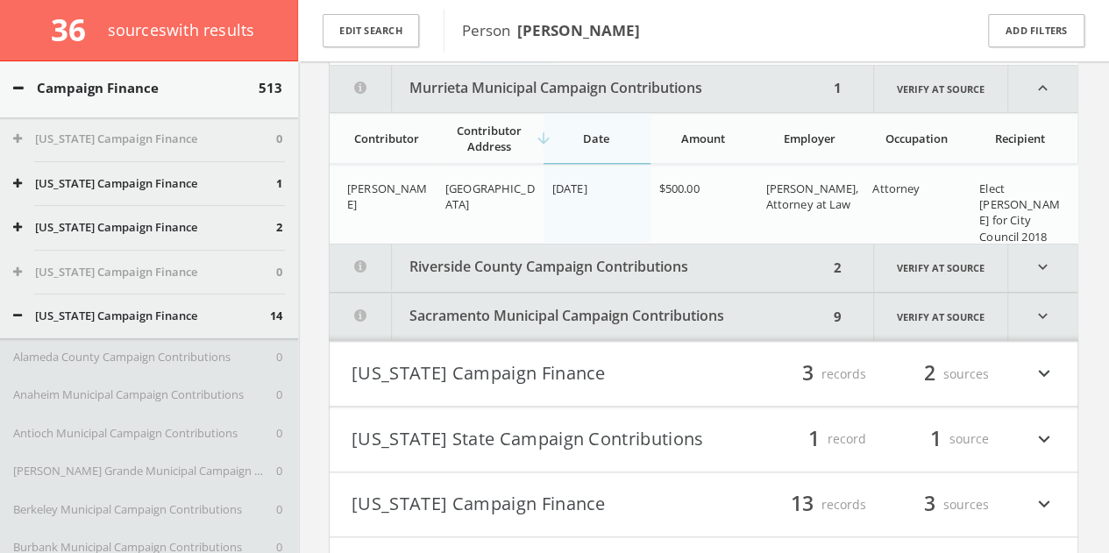
click at [1036, 282] on html "Search History Alerts Votes [PERSON_NAME] Edit Profile Change Password Security…" at bounding box center [554, 534] width 1109 height 2742
click at [1038, 264] on icon "expand_more" at bounding box center [1042, 268] width 69 height 48
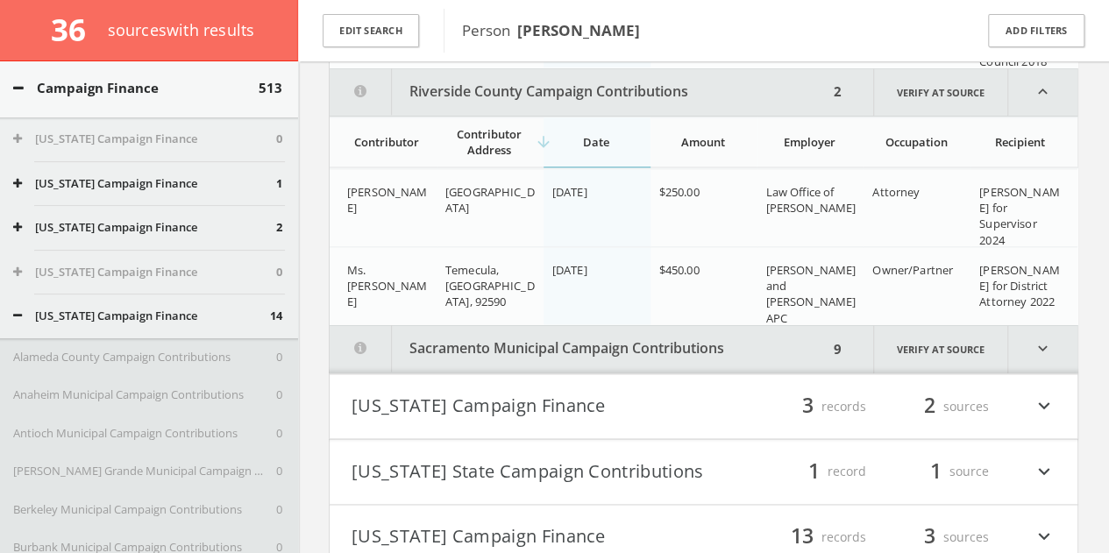
scroll to position [1015, 0]
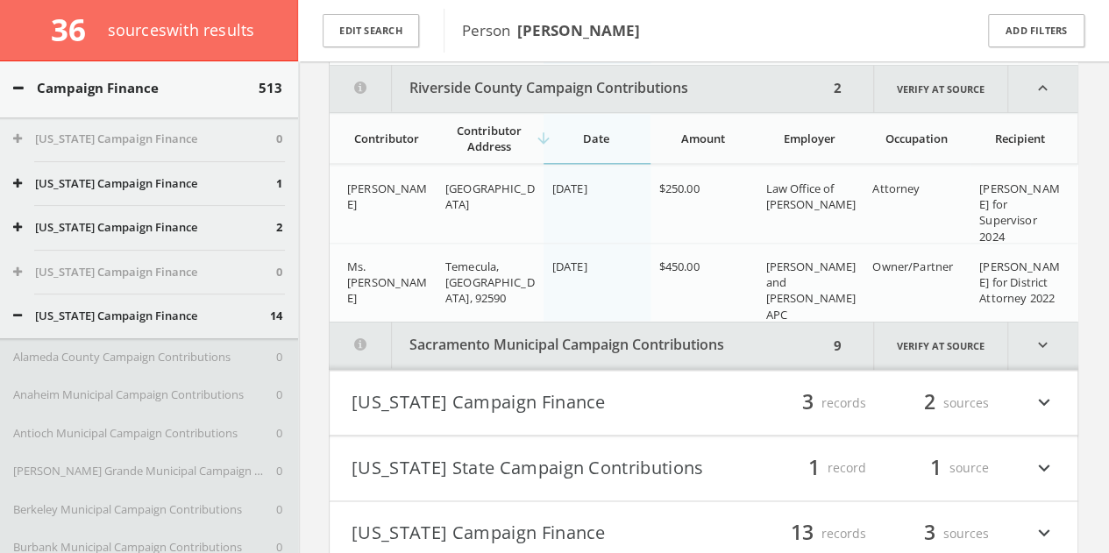
click at [1039, 353] on icon "expand_more" at bounding box center [1042, 346] width 69 height 48
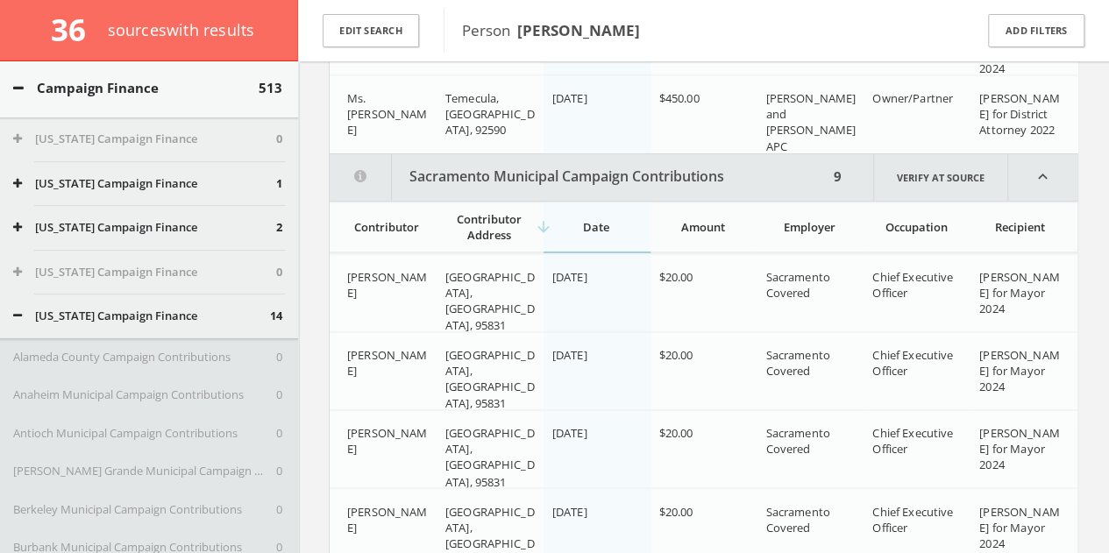
scroll to position [1008, 0]
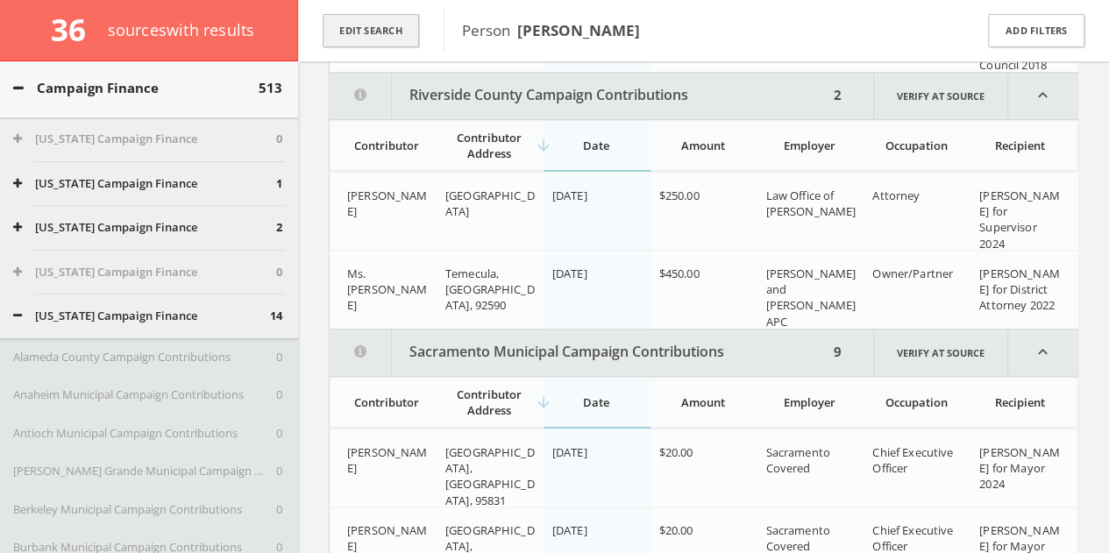
click at [377, 45] on button "Edit Search" at bounding box center [371, 31] width 96 height 34
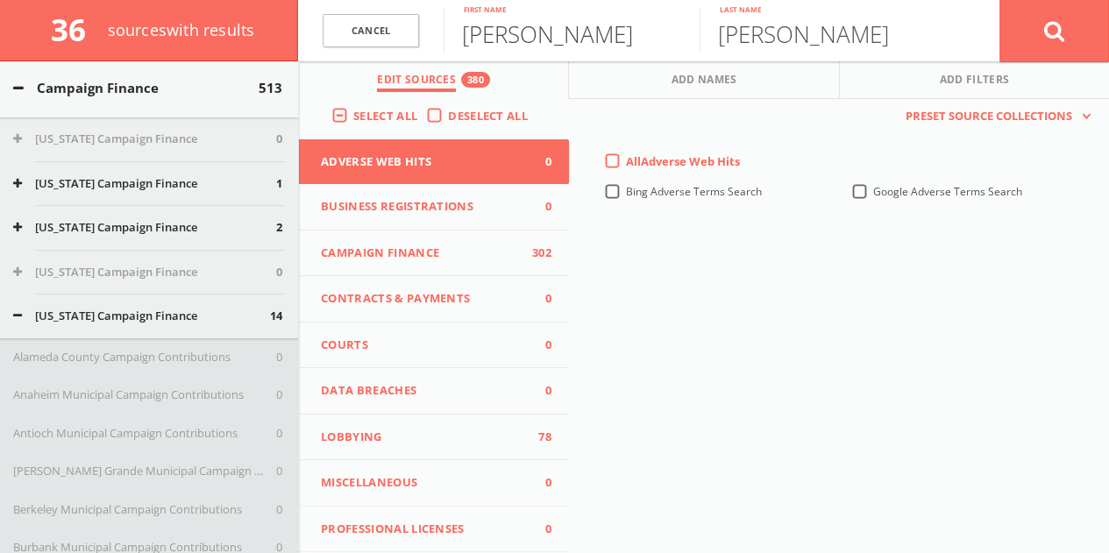
click at [568, 27] on input "[PERSON_NAME]" at bounding box center [572, 30] width 256 height 46
type input "[PERSON_NAME]"
paste input "Cotulla"
type input "Cotulla"
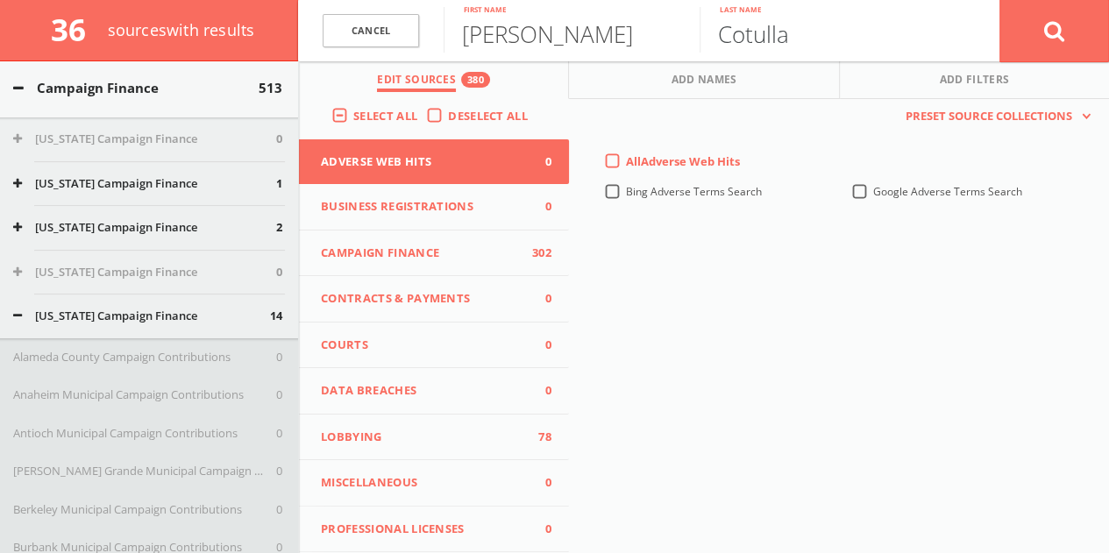
click at [1000, 0] on button at bounding box center [1055, 30] width 110 height 63
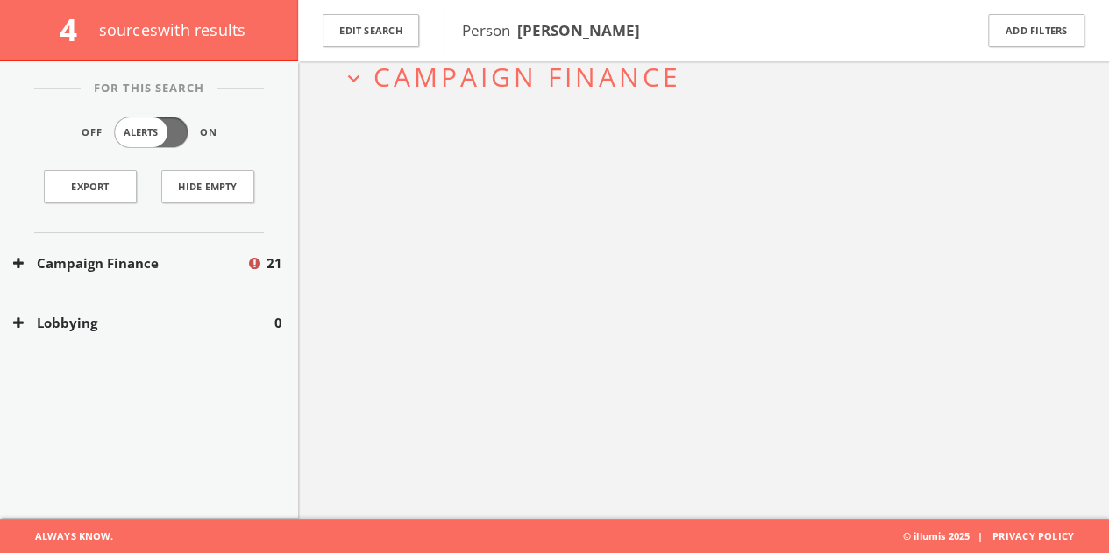
click at [213, 254] on button "Campaign Finance" at bounding box center [129, 263] width 233 height 20
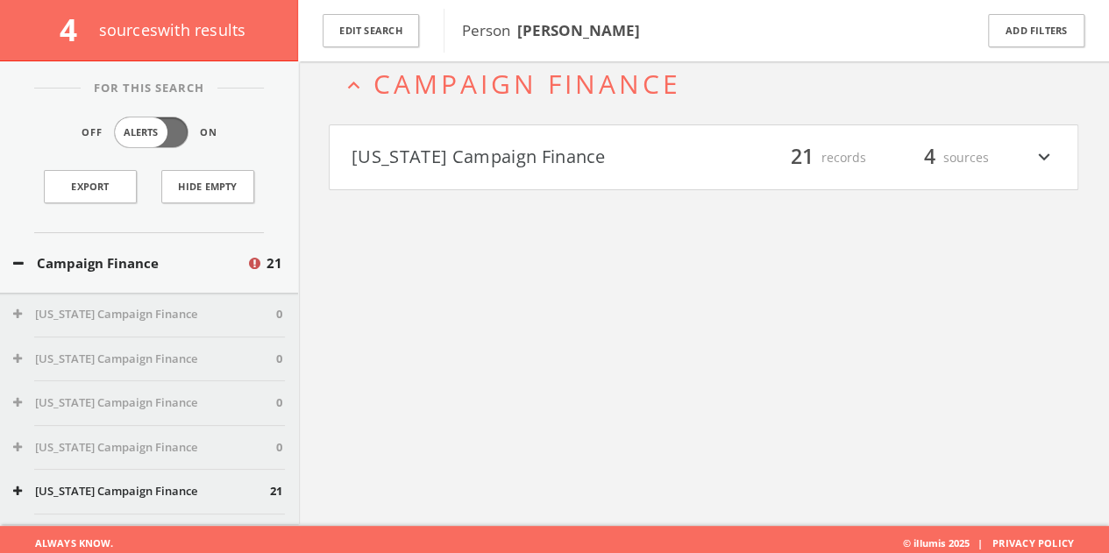
drag, startPoint x: 630, startPoint y: 119, endPoint x: 620, endPoint y: 139, distance: 22.4
click at [629, 121] on h2 "expand_less Campaign Finance" at bounding box center [704, 84] width 750 height 82
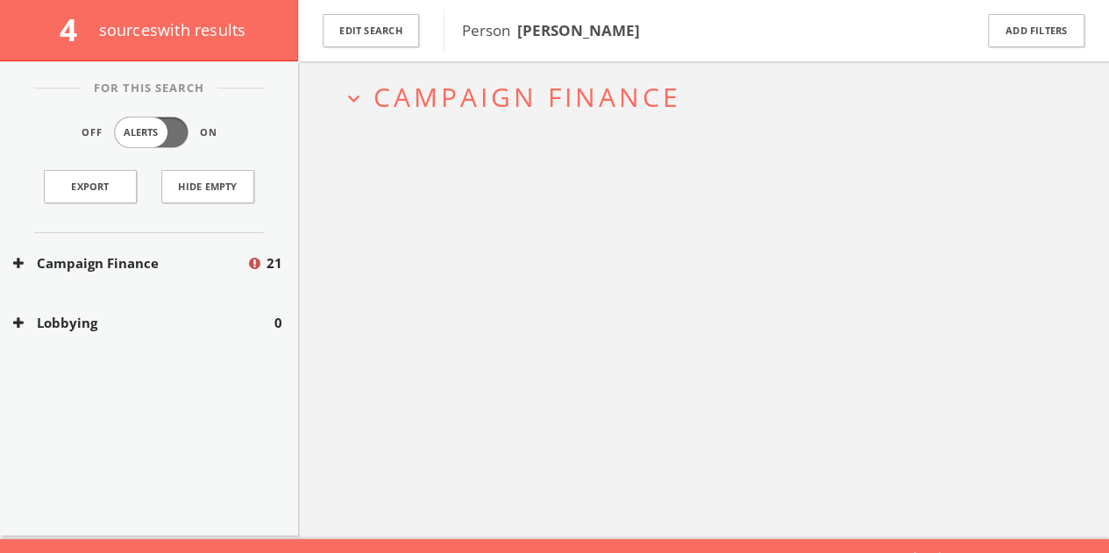
click at [620, 139] on div "expand_more Campaign Finance" at bounding box center [703, 262] width 811 height 553
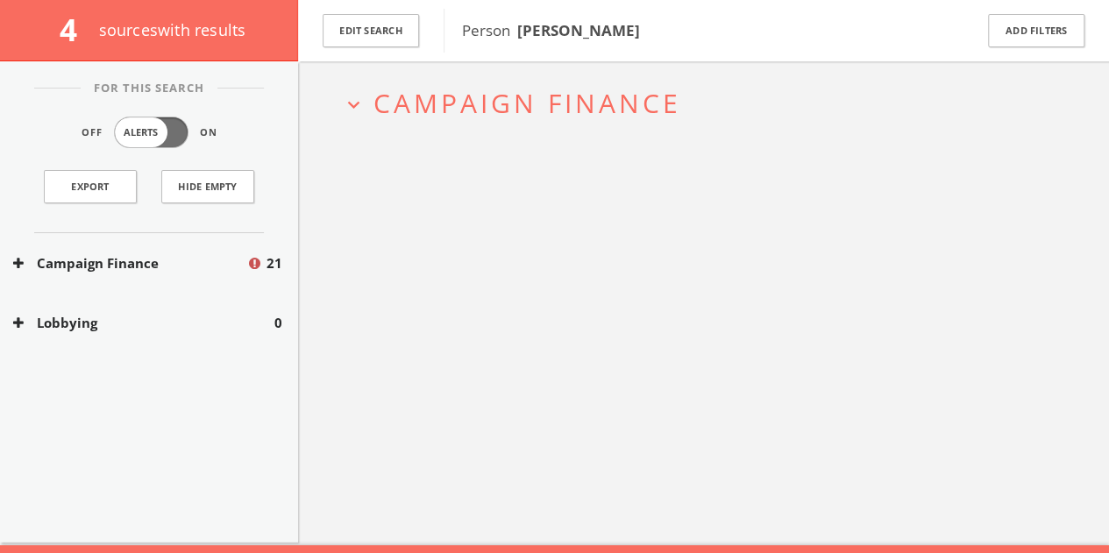
click at [601, 180] on div "expand_more Campaign Finance" at bounding box center [703, 268] width 811 height 553
click at [587, 132] on h2 "expand_more Campaign Finance" at bounding box center [704, 103] width 750 height 82
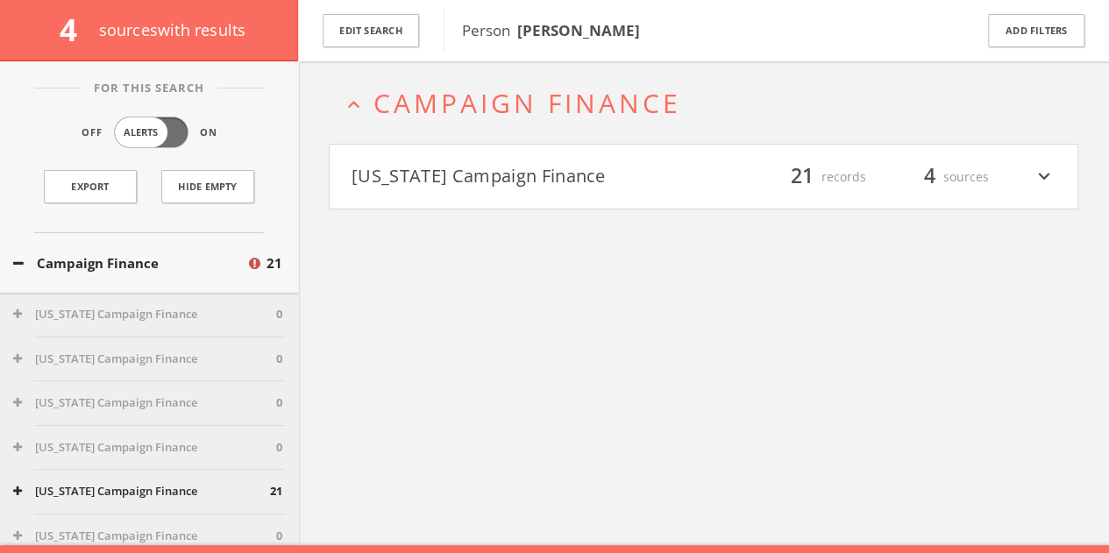
drag, startPoint x: 587, startPoint y: 136, endPoint x: 602, endPoint y: 178, distance: 45.0
click at [575, 178] on button "[US_STATE] Campaign Finance" at bounding box center [528, 177] width 353 height 30
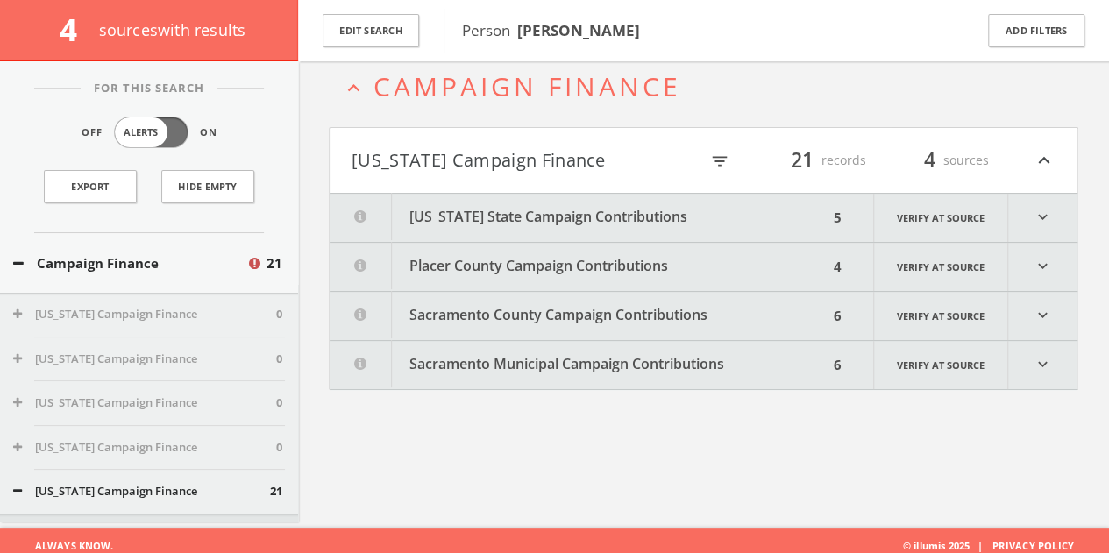
scroll to position [102, 0]
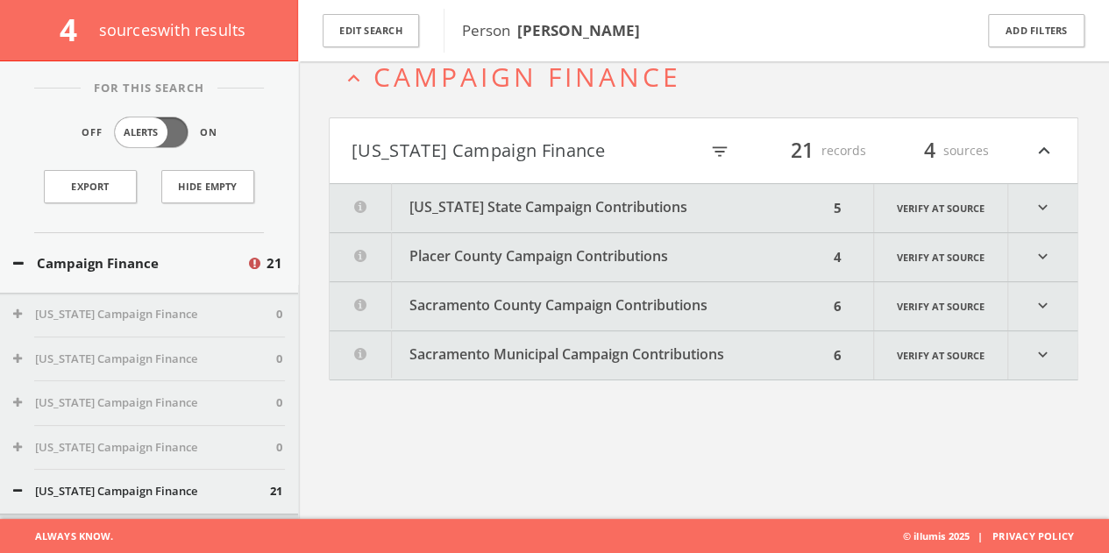
click at [674, 167] on h4 "[US_STATE] Campaign Finance filter_list 21 records 4 sources expand_less" at bounding box center [704, 150] width 748 height 65
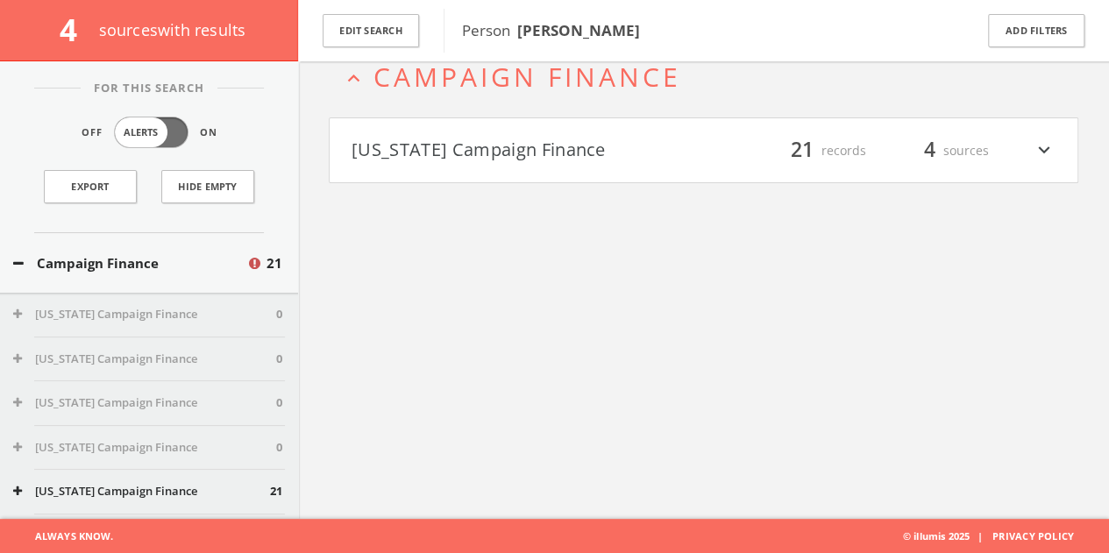
click at [665, 164] on h4 "[US_STATE] Campaign Finance filter_list 21 records 4 sources expand_more" at bounding box center [704, 150] width 748 height 65
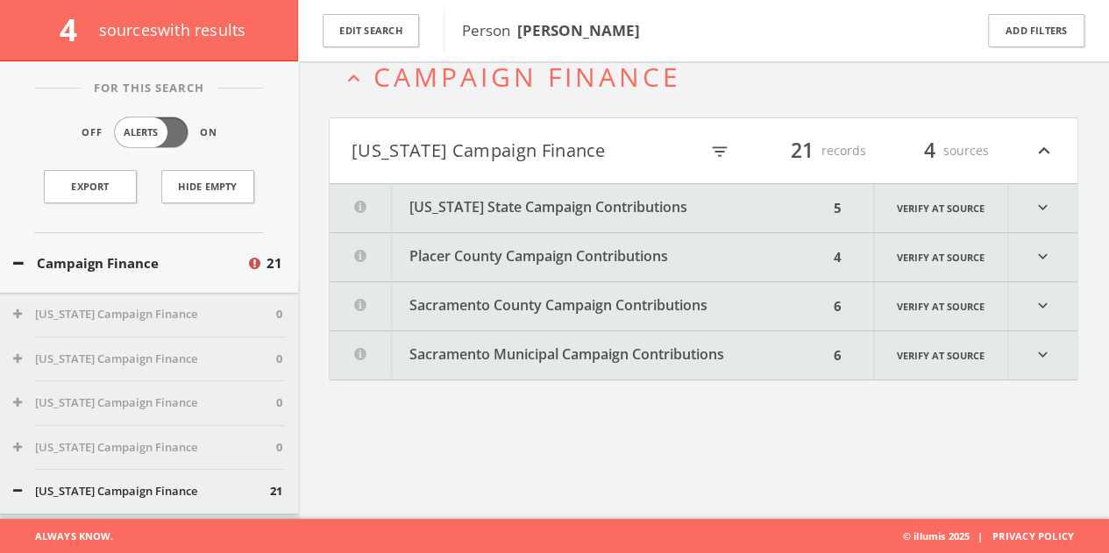
click at [656, 204] on button "[US_STATE] State Campaign Contributions" at bounding box center [579, 208] width 499 height 48
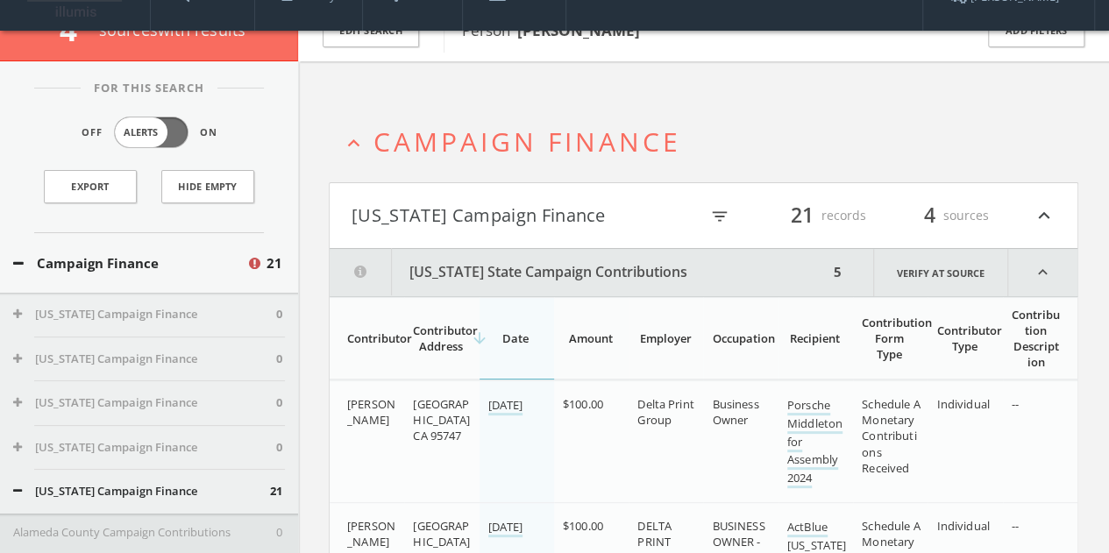
scroll to position [0, 0]
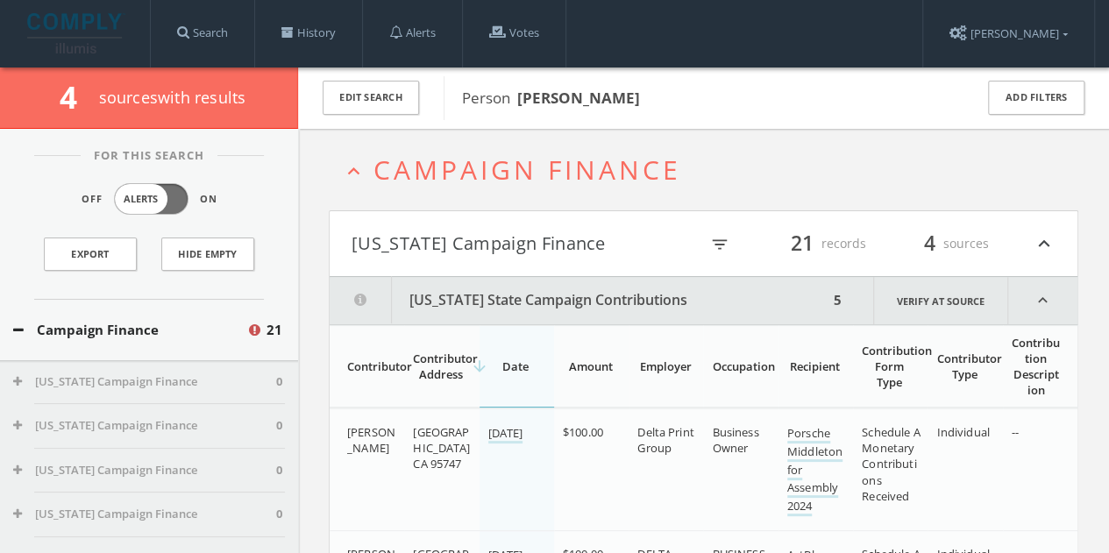
click at [424, 225] on h4 "[US_STATE] Campaign Finance filter_list 21 records 4 sources expand_less" at bounding box center [704, 243] width 748 height 65
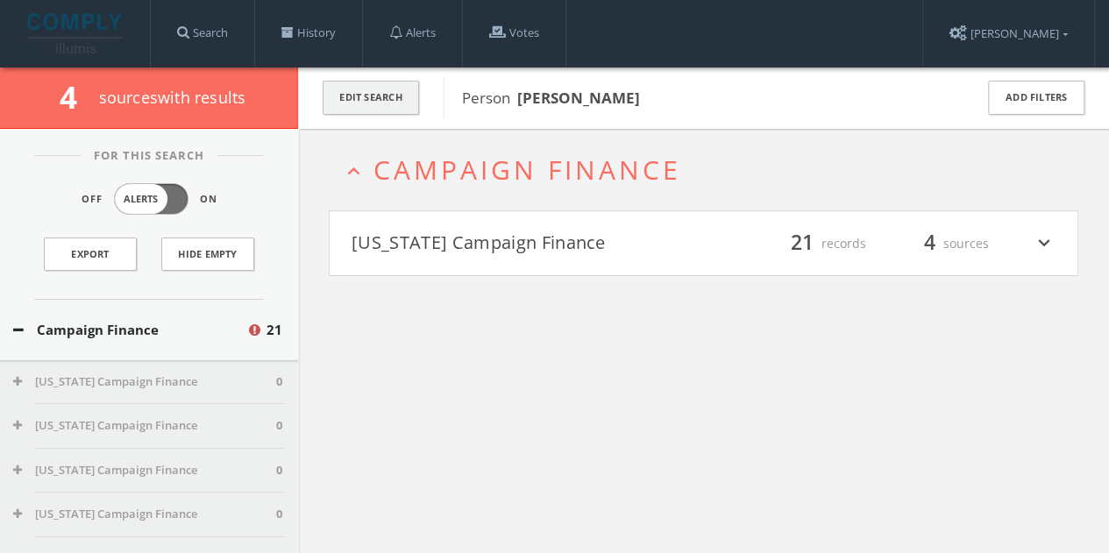
click at [388, 96] on button "Edit Search" at bounding box center [371, 98] width 96 height 34
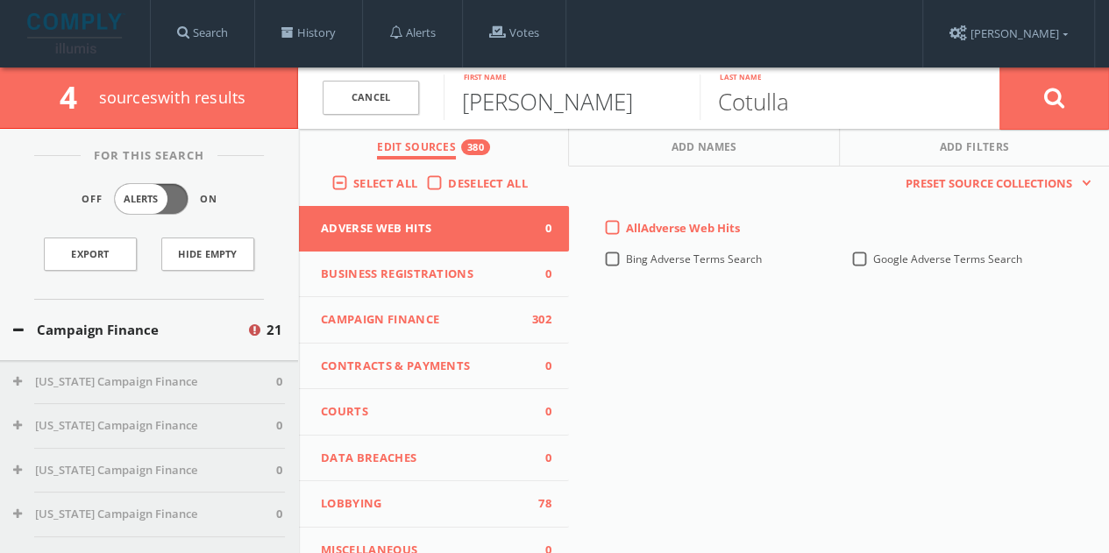
click at [512, 107] on input "[PERSON_NAME]" at bounding box center [572, 98] width 256 height 46
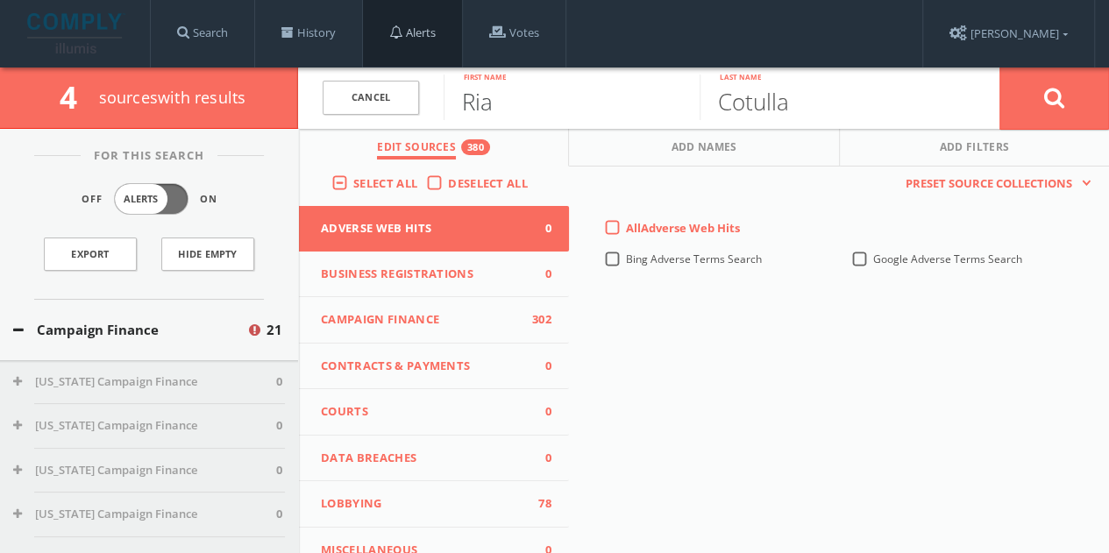
type input "Ria"
type input "[PERSON_NAME]"
click at [1000, 67] on button at bounding box center [1055, 98] width 110 height 63
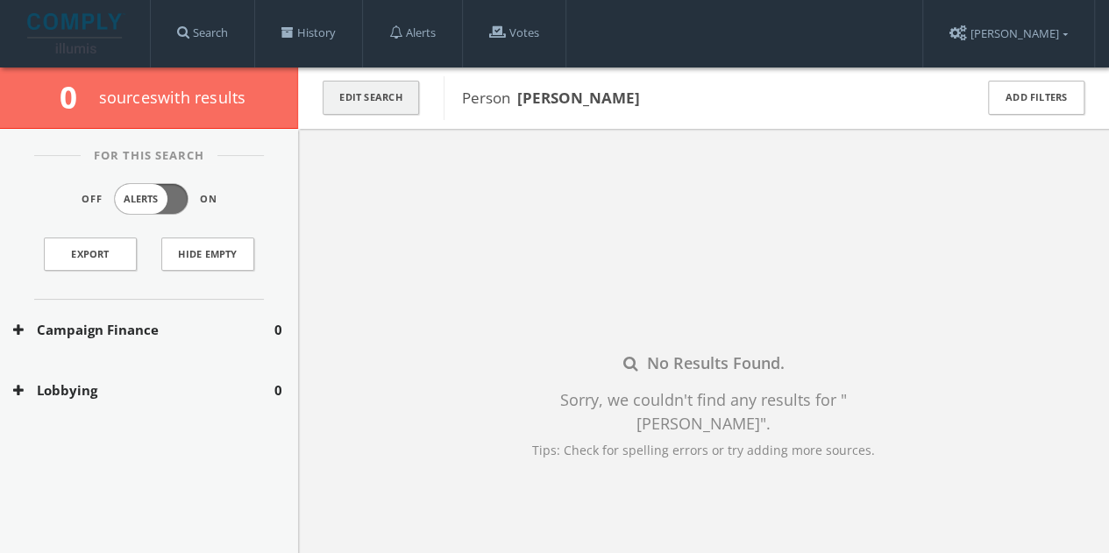
click at [377, 108] on button "Edit Search" at bounding box center [371, 98] width 96 height 34
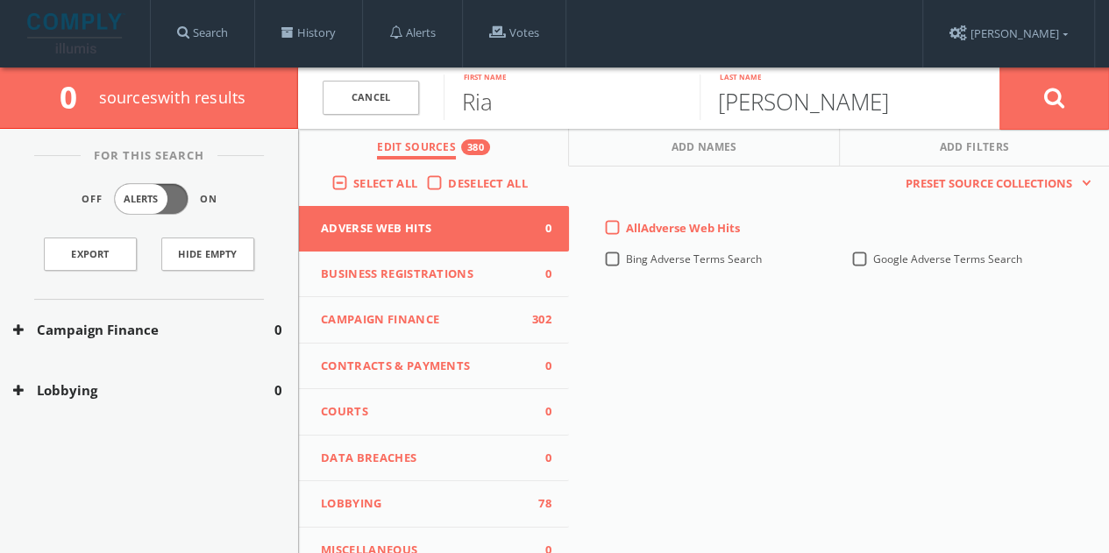
click at [761, 108] on input "[PERSON_NAME]" at bounding box center [828, 98] width 256 height 46
type input "[PERSON_NAME]"
click at [1000, 67] on button at bounding box center [1055, 98] width 110 height 63
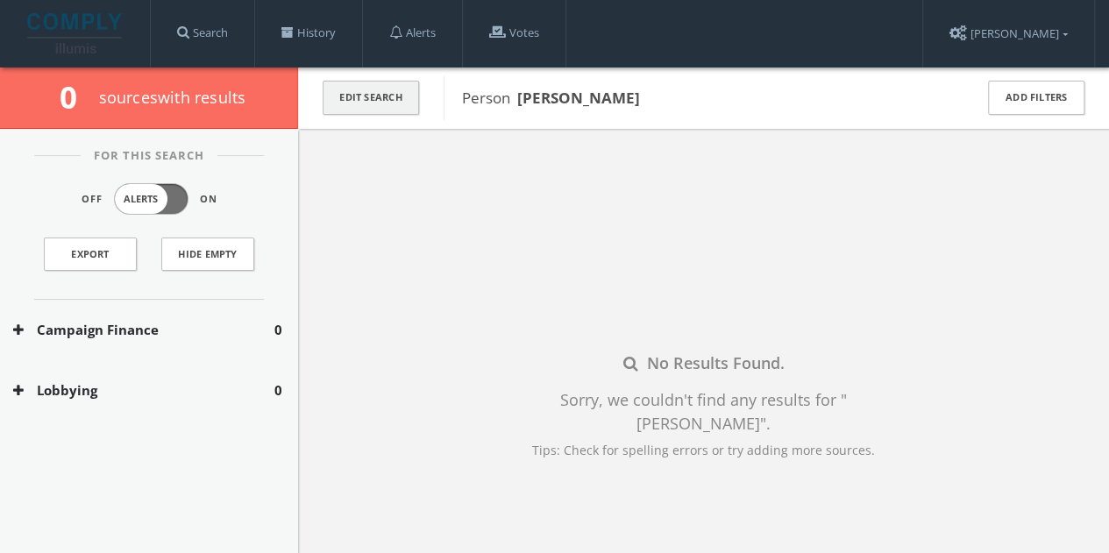
click at [333, 87] on button "Edit Search" at bounding box center [371, 98] width 96 height 34
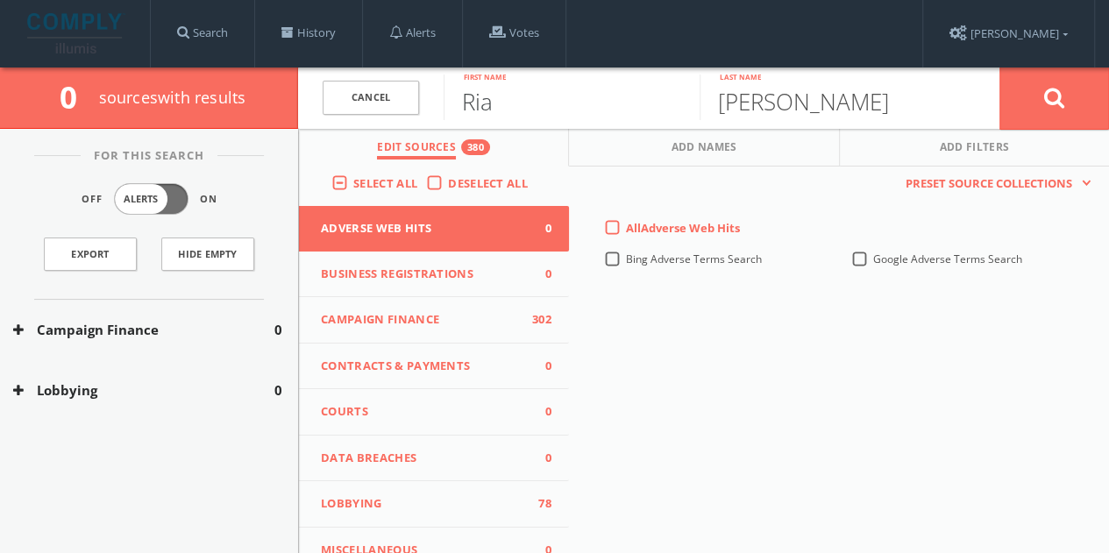
click at [476, 103] on input "Ria" at bounding box center [572, 98] width 256 height 46
paste input "[PERSON_NAME]"
drag, startPoint x: 546, startPoint y: 106, endPoint x: 742, endPoint y: 105, distance: 195.5
click at [742, 105] on form "Cancel [PERSON_NAME] First name [PERSON_NAME] Last name [PERSON_NAME]" at bounding box center [703, 98] width 811 height 61
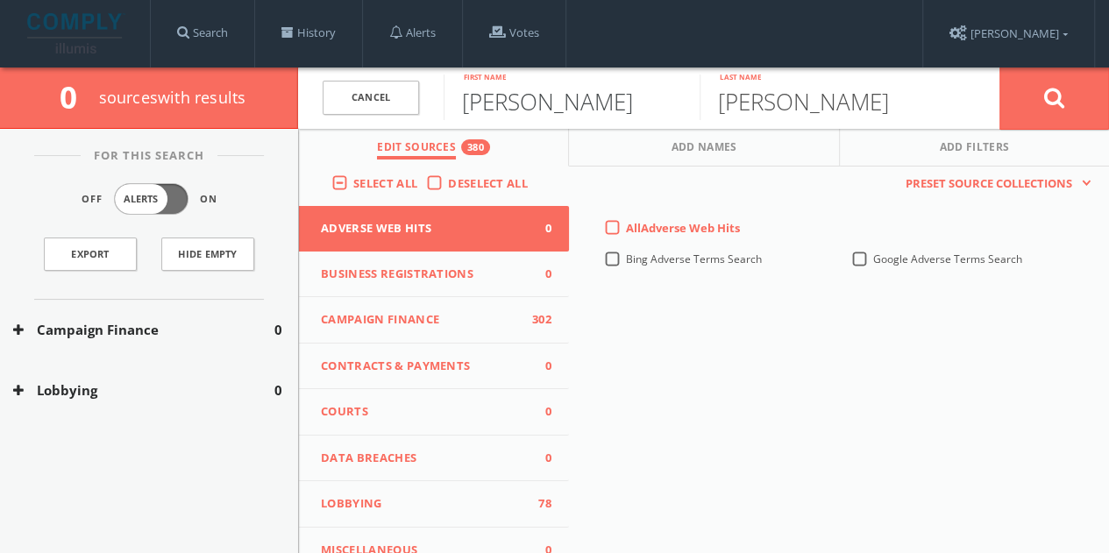
type input "[PERSON_NAME]"
click at [1000, 67] on button at bounding box center [1055, 98] width 110 height 63
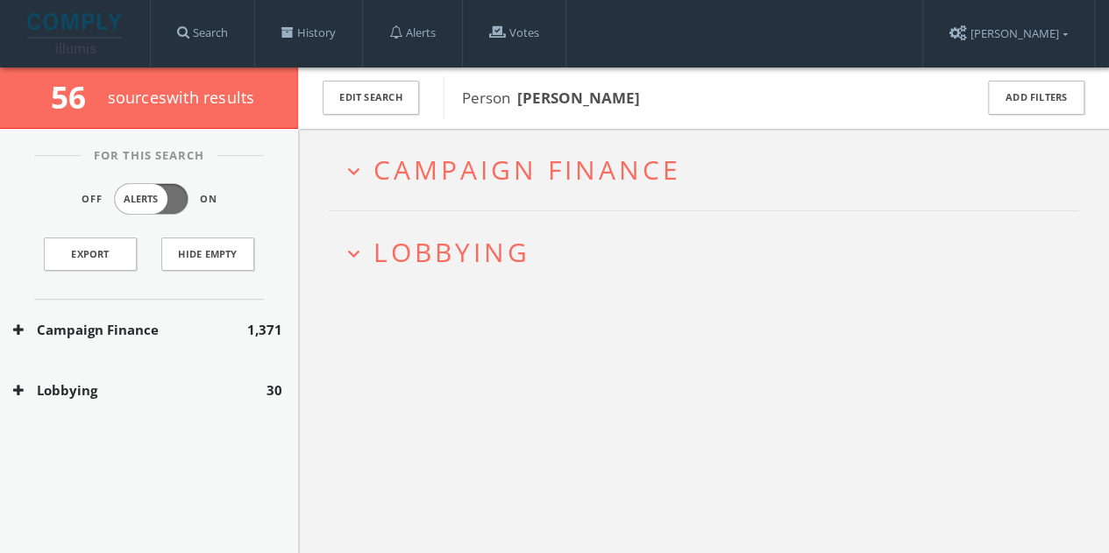
click at [223, 401] on div "Lobbying 30" at bounding box center [149, 390] width 298 height 61
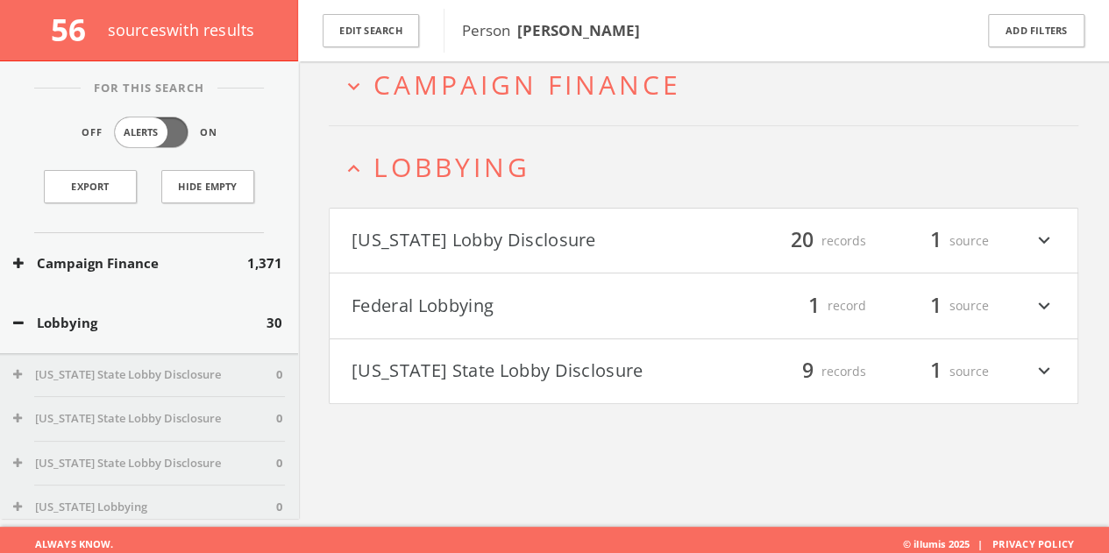
scroll to position [102, 0]
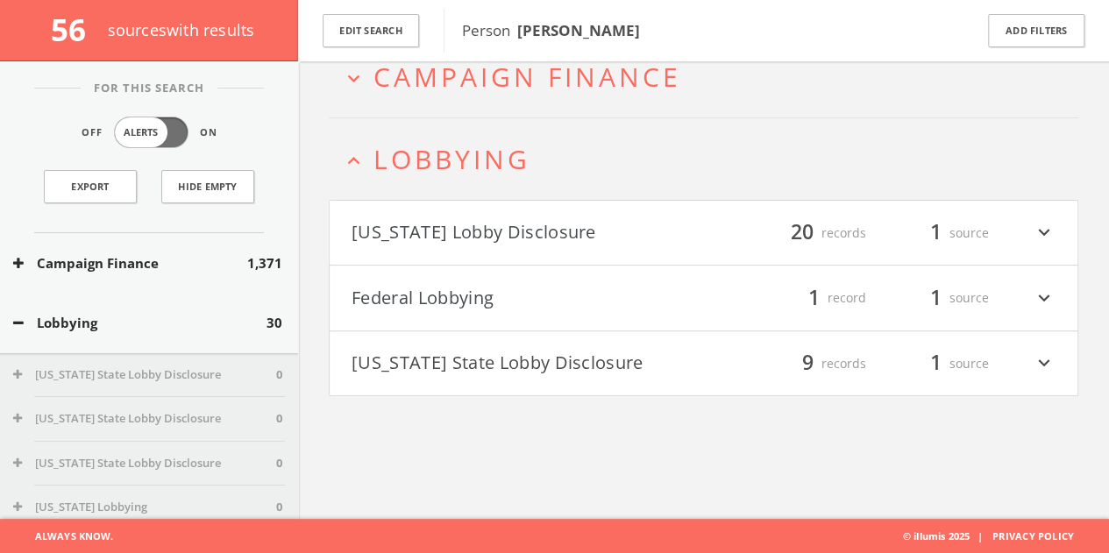
click at [685, 231] on button "[US_STATE] Lobby Disclosure" at bounding box center [528, 233] width 353 height 30
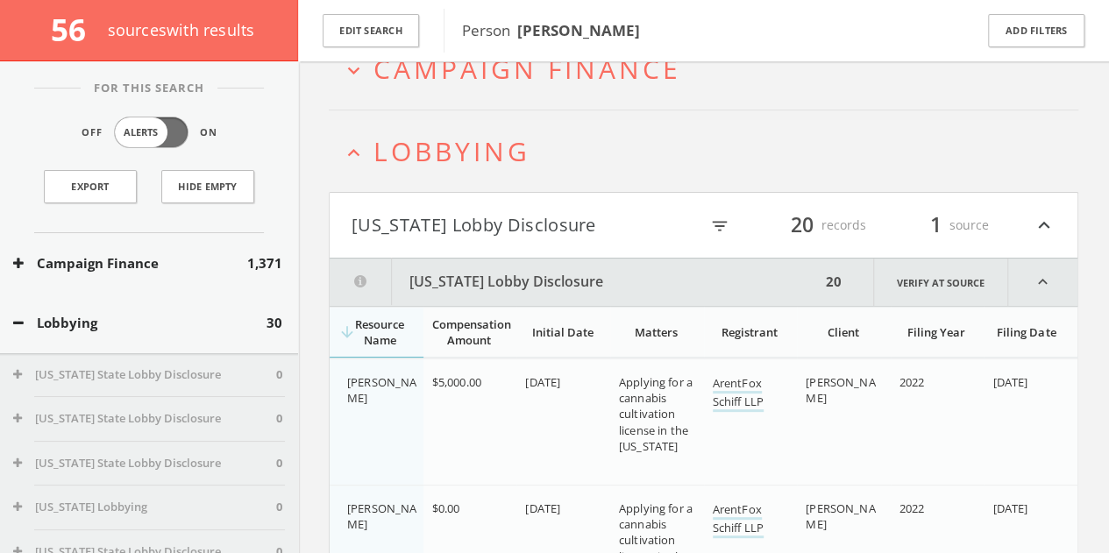
scroll to position [0, 0]
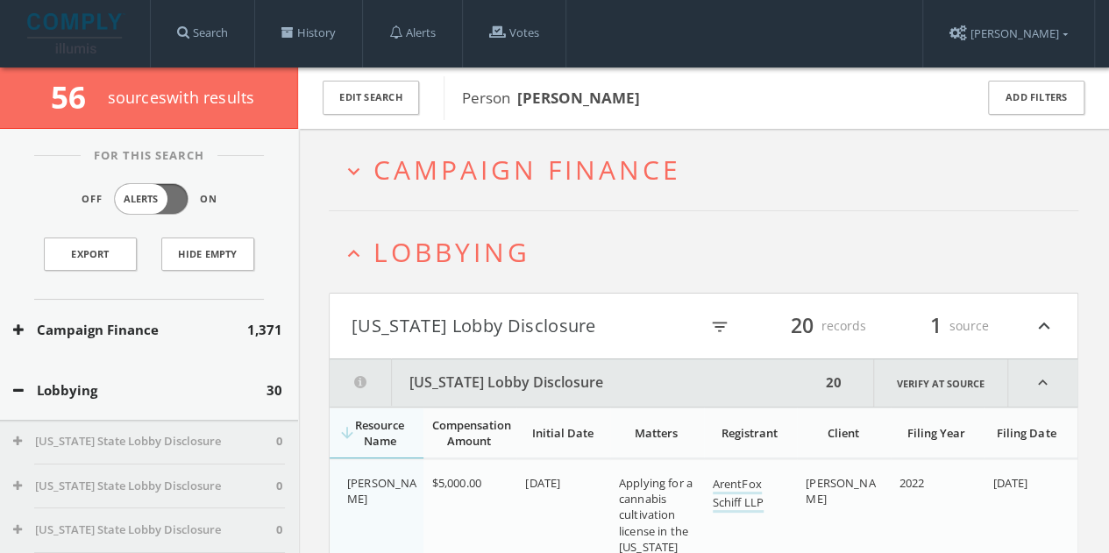
drag, startPoint x: 603, startPoint y: 382, endPoint x: 599, endPoint y: 364, distance: 18.9
click at [603, 382] on button "[US_STATE] Lobby Disclosure" at bounding box center [575, 383] width 491 height 47
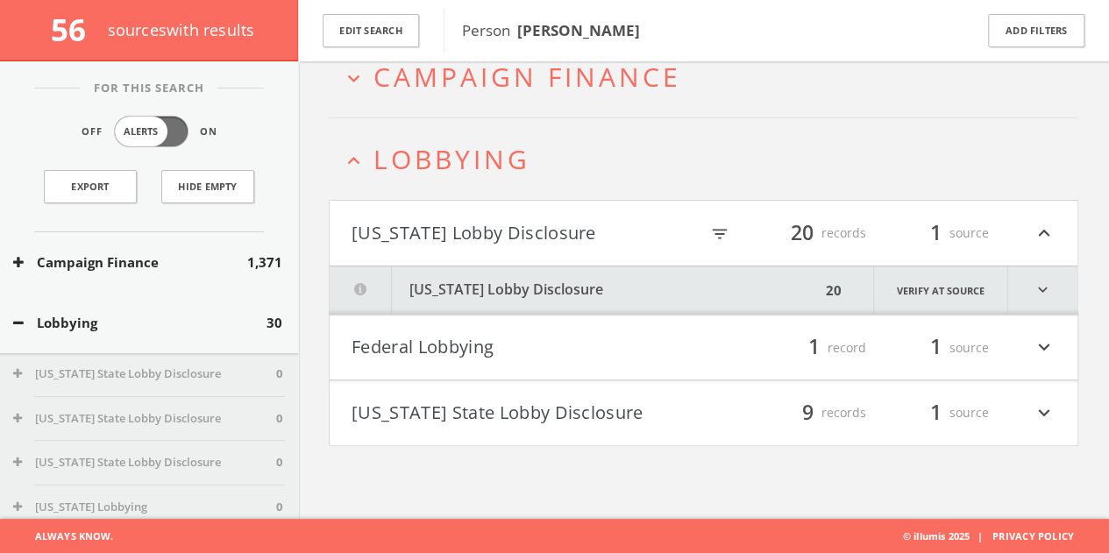
click at [592, 328] on h4 "Federal Lobbying filter_list 1 record 1 source expand_more" at bounding box center [704, 348] width 748 height 65
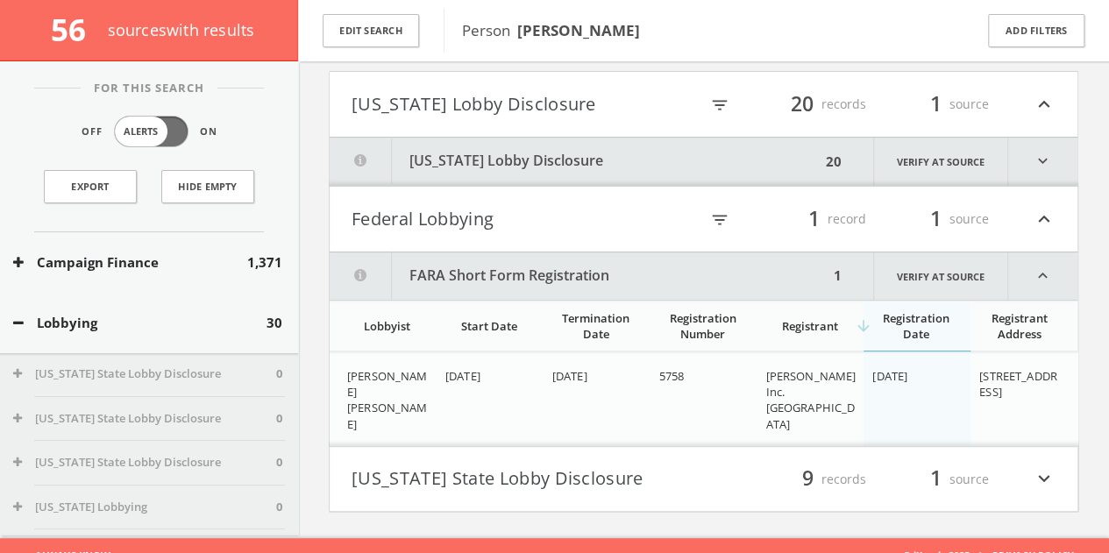
scroll to position [247, 0]
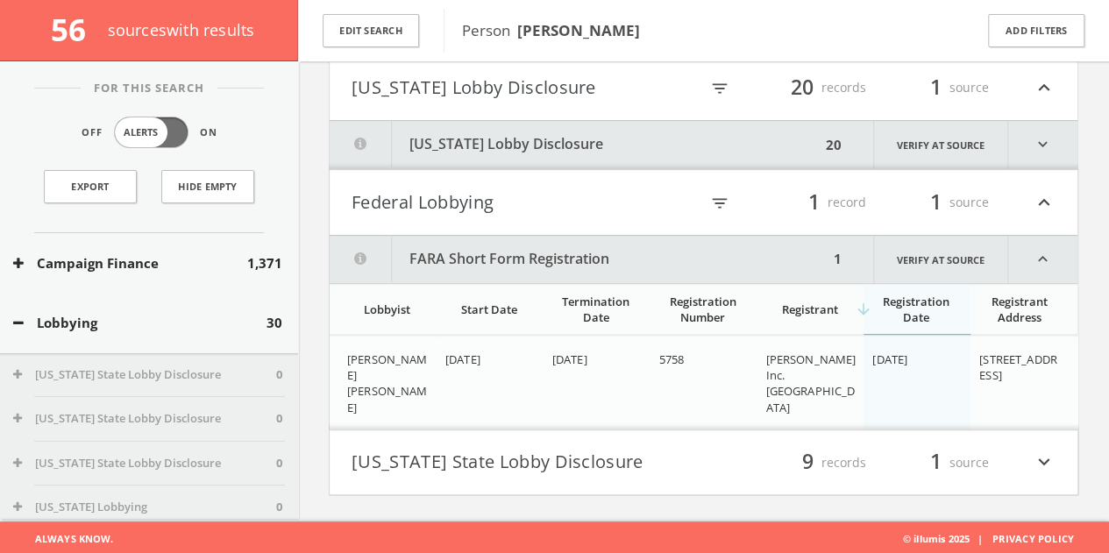
click at [540, 208] on button "Federal Lobbying" at bounding box center [525, 203] width 347 height 30
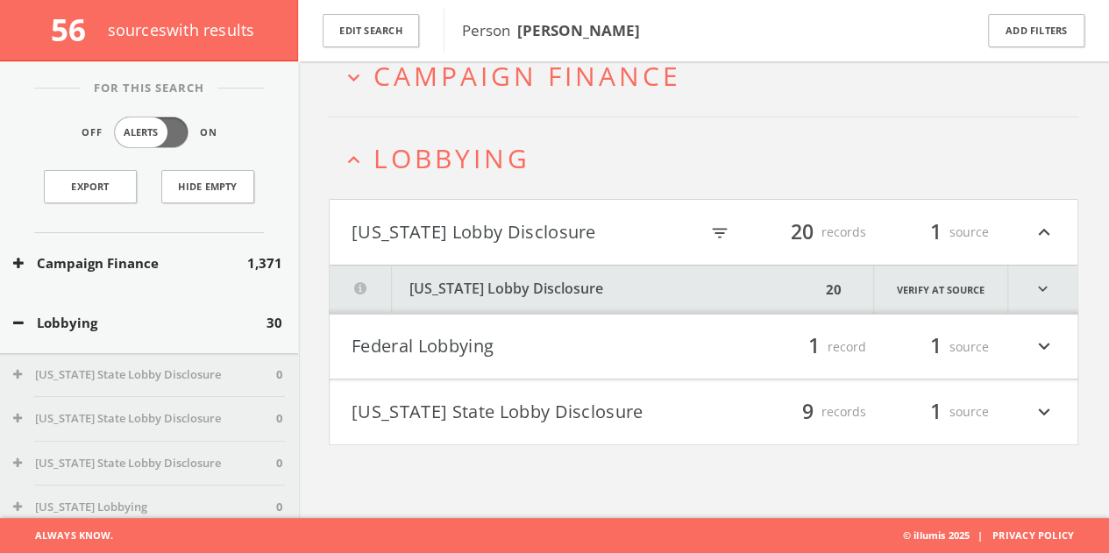
scroll to position [102, 0]
click at [70, 314] on button "Lobbying" at bounding box center [139, 323] width 253 height 20
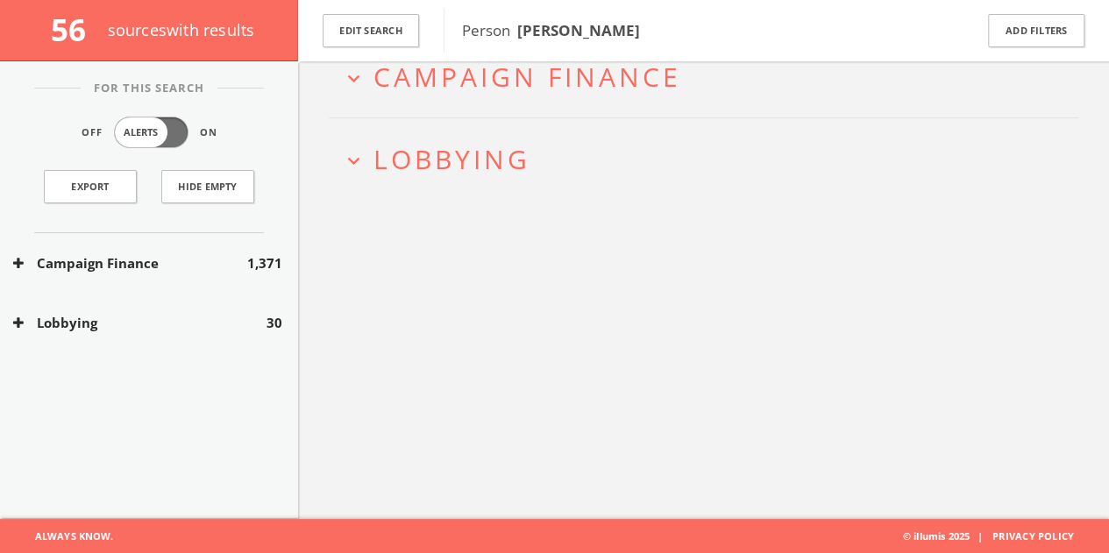
click at [102, 273] on div "Campaign Finance 1,371" at bounding box center [149, 263] width 298 height 61
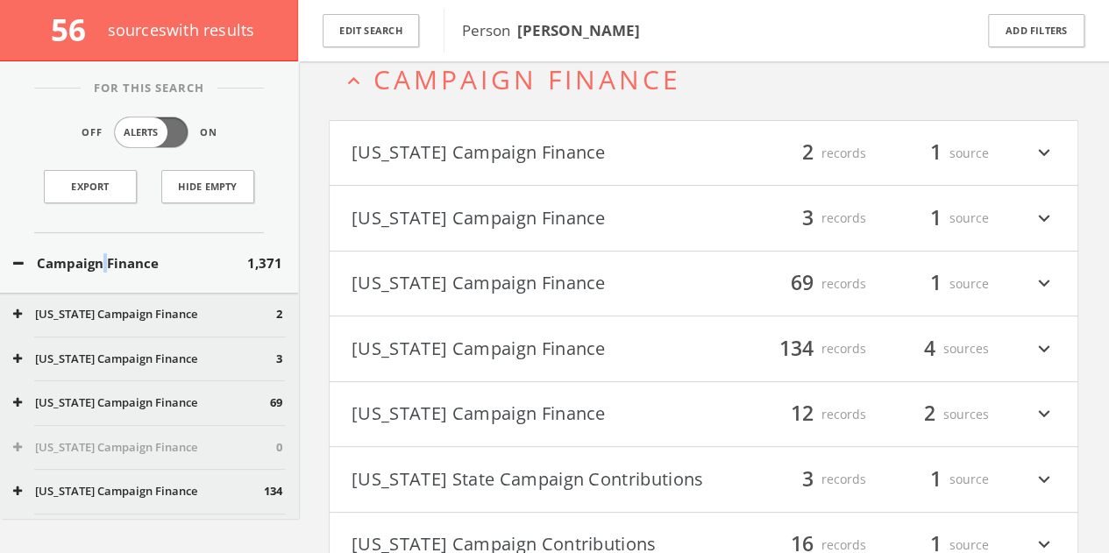
click at [102, 273] on div "Campaign Finance 1,371" at bounding box center [149, 263] width 298 height 61
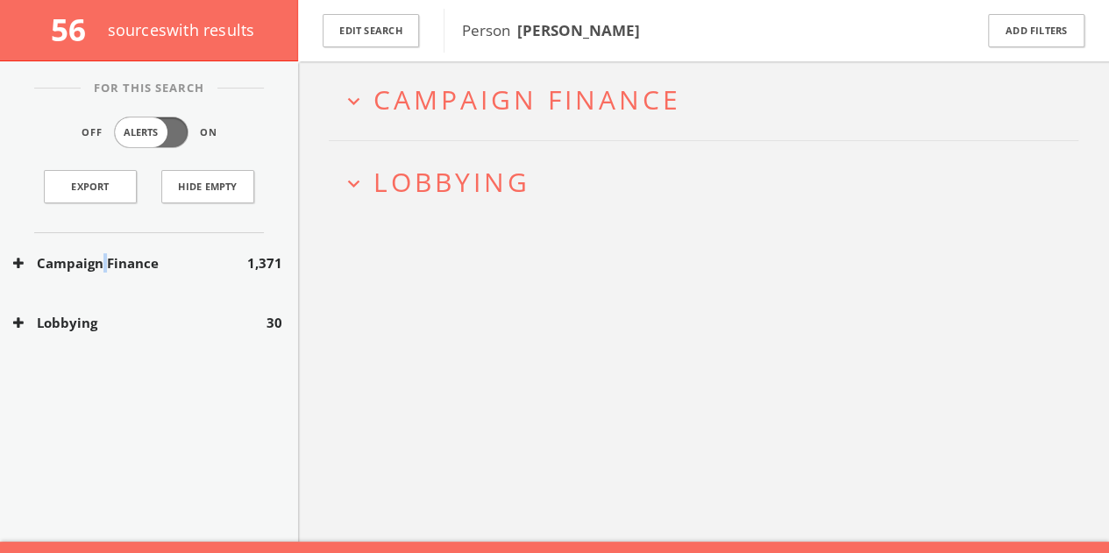
scroll to position [75, 0]
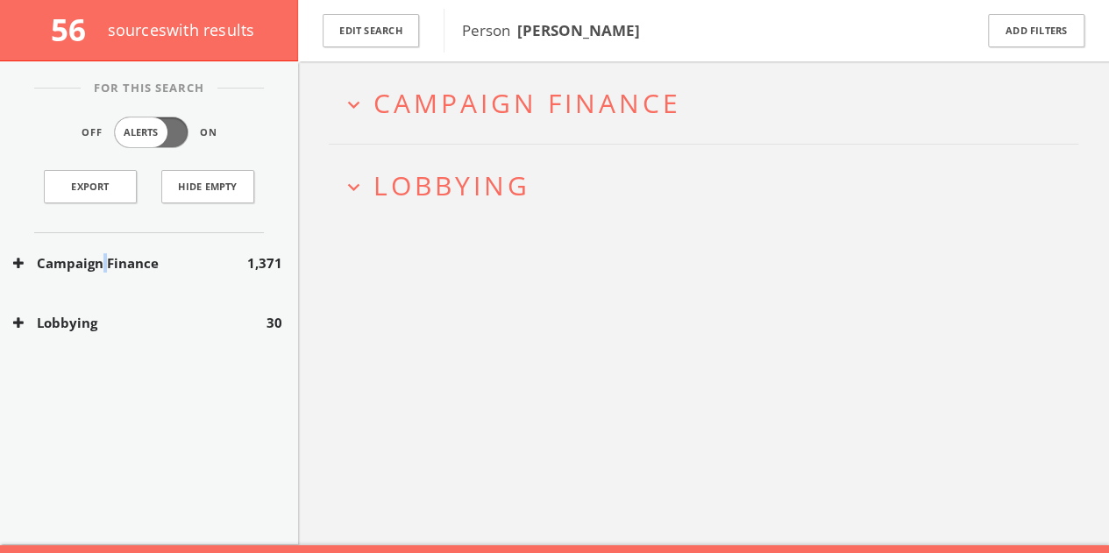
click at [254, 315] on button "Lobbying" at bounding box center [139, 323] width 253 height 20
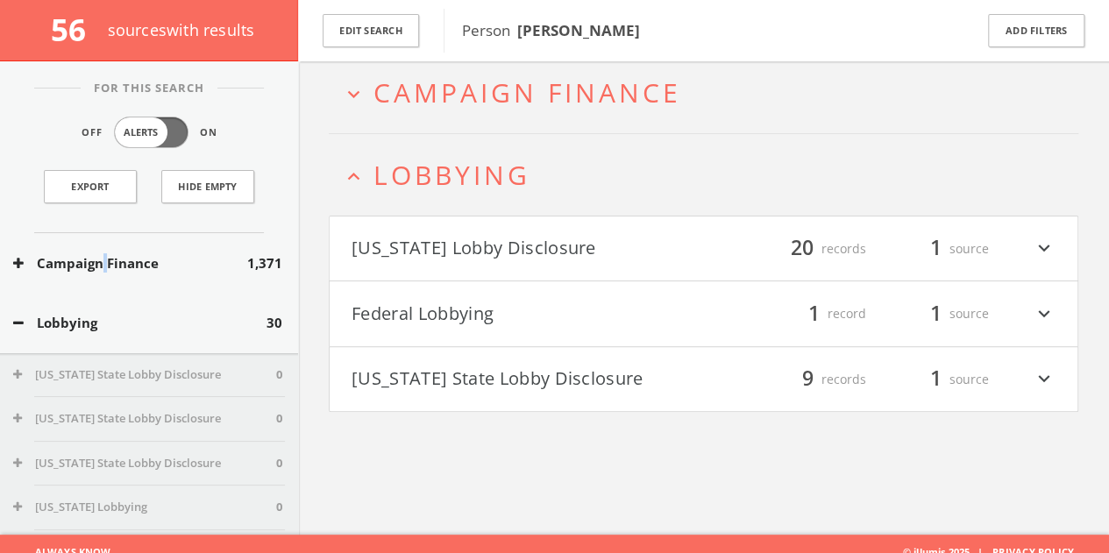
scroll to position [102, 0]
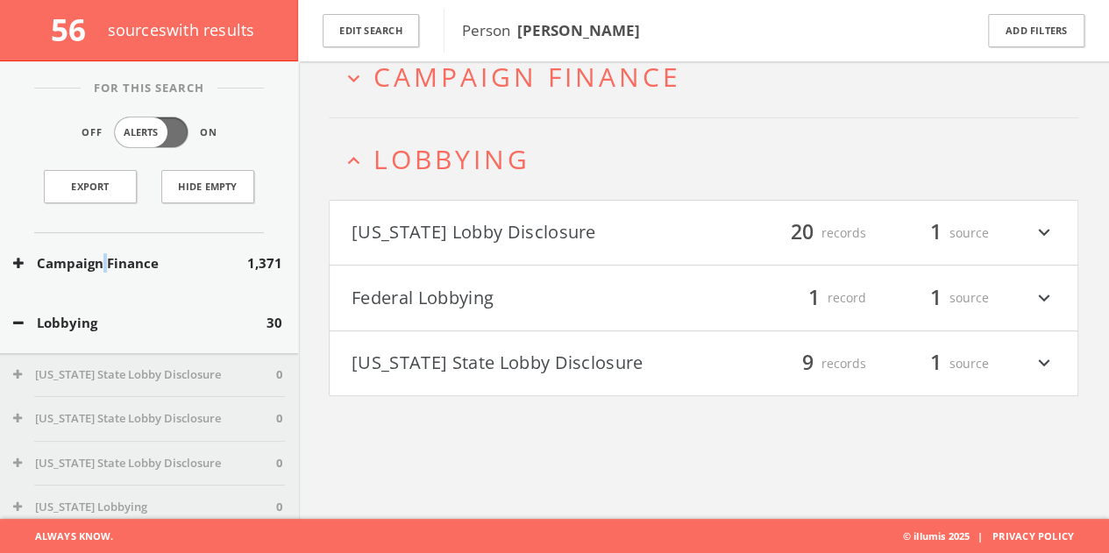
click at [230, 323] on button "Lobbying" at bounding box center [139, 323] width 253 height 20
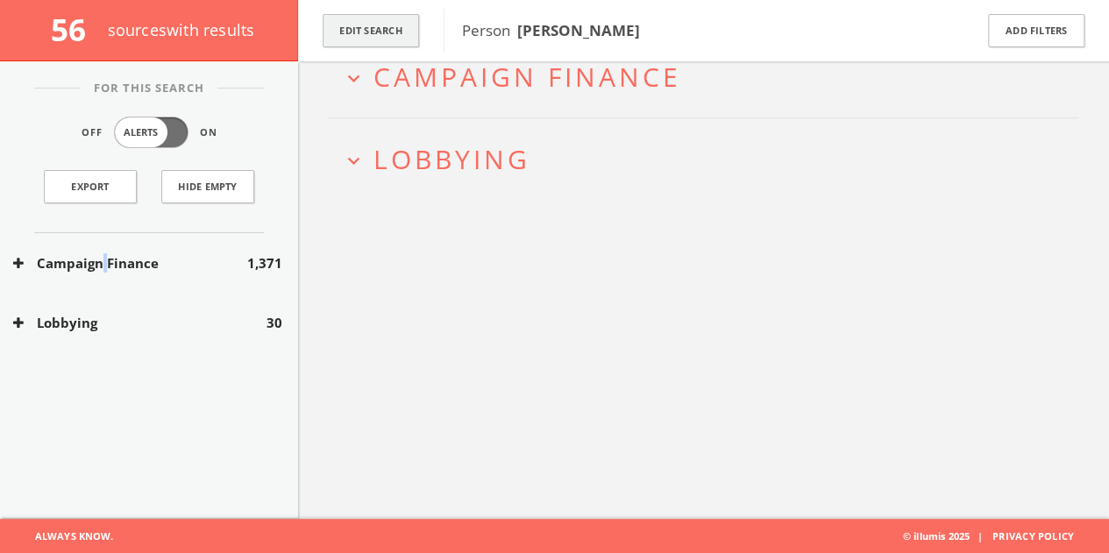
click at [375, 18] on button "Edit Search" at bounding box center [371, 31] width 96 height 34
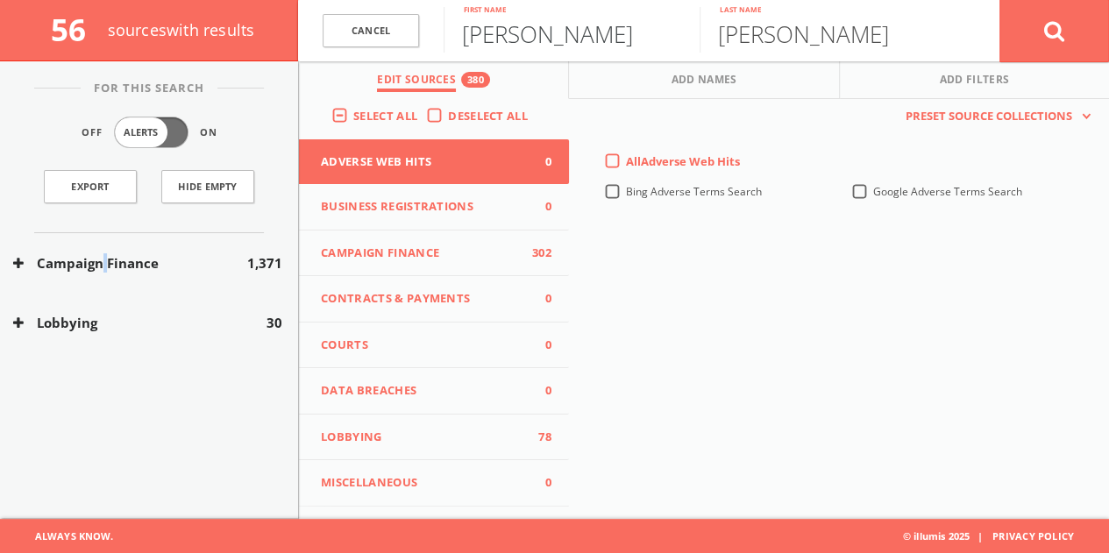
click at [462, 48] on input "[PERSON_NAME]" at bounding box center [572, 30] width 256 height 46
type input "[PERSON_NAME]"
type input "[GEOGRAPHIC_DATA]"
click at [1000, 0] on button at bounding box center [1055, 30] width 110 height 63
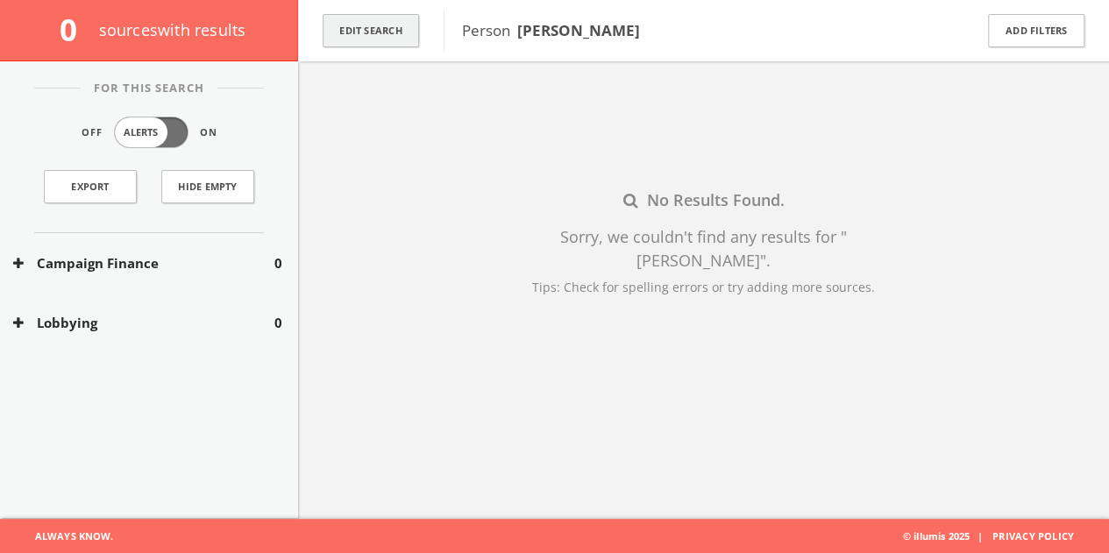
click at [382, 27] on button "Edit Search" at bounding box center [371, 31] width 96 height 34
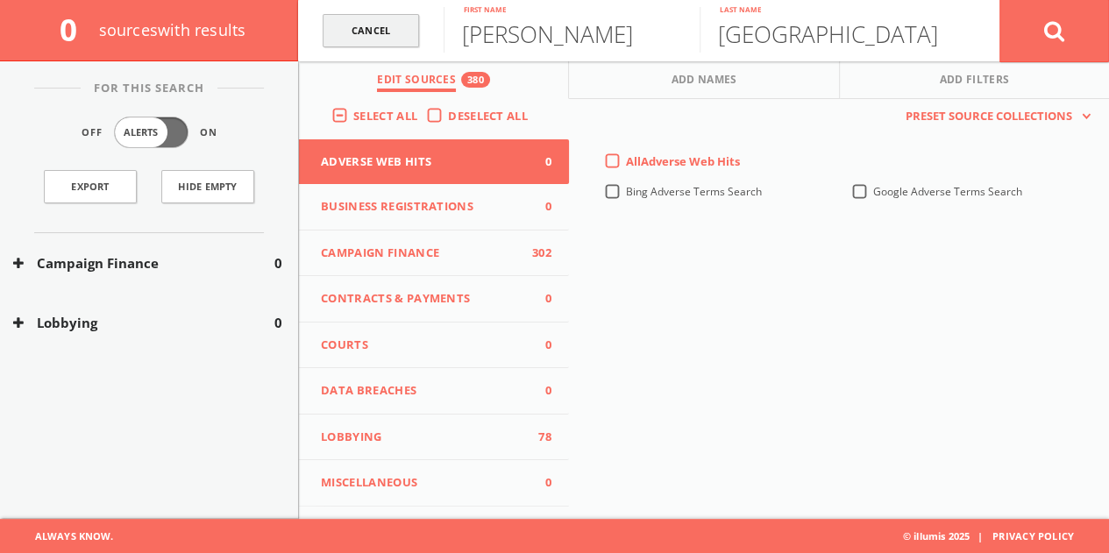
click at [342, 24] on link "Cancel" at bounding box center [371, 31] width 96 height 34
